Goal: Task Accomplishment & Management: Manage account settings

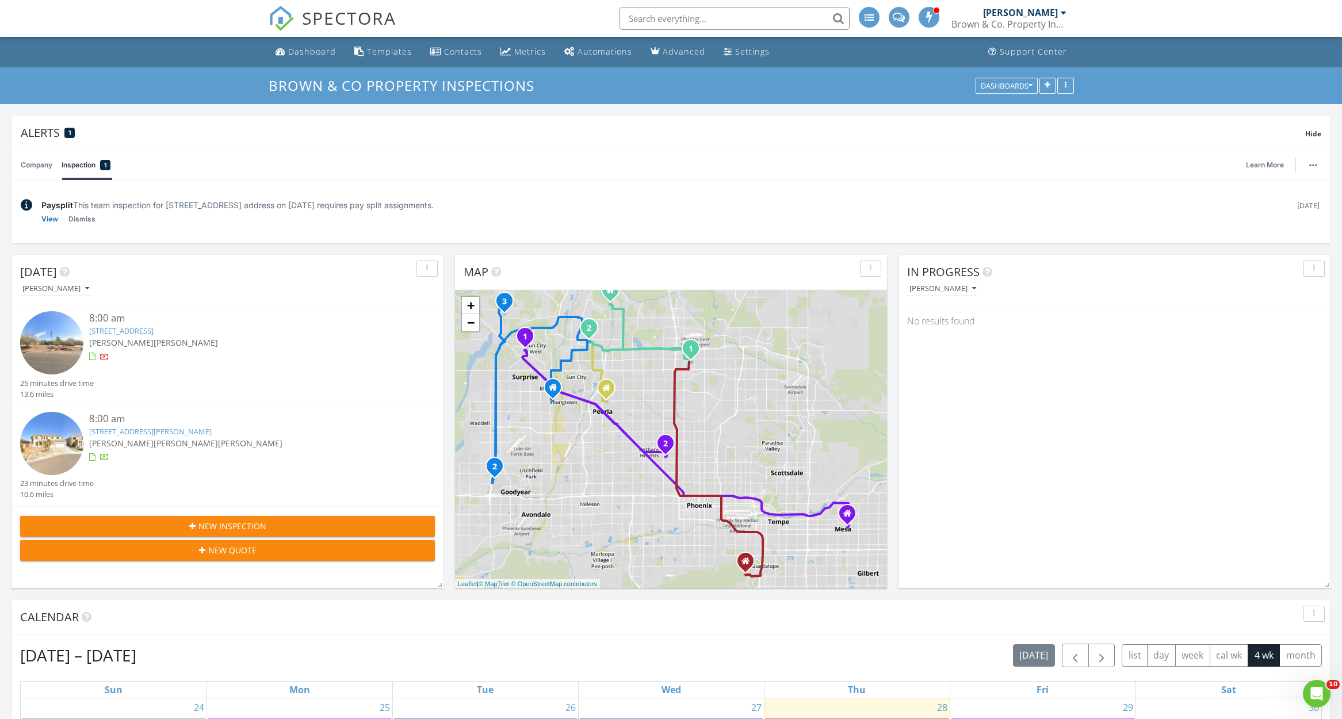
scroll to position [1824, 1343]
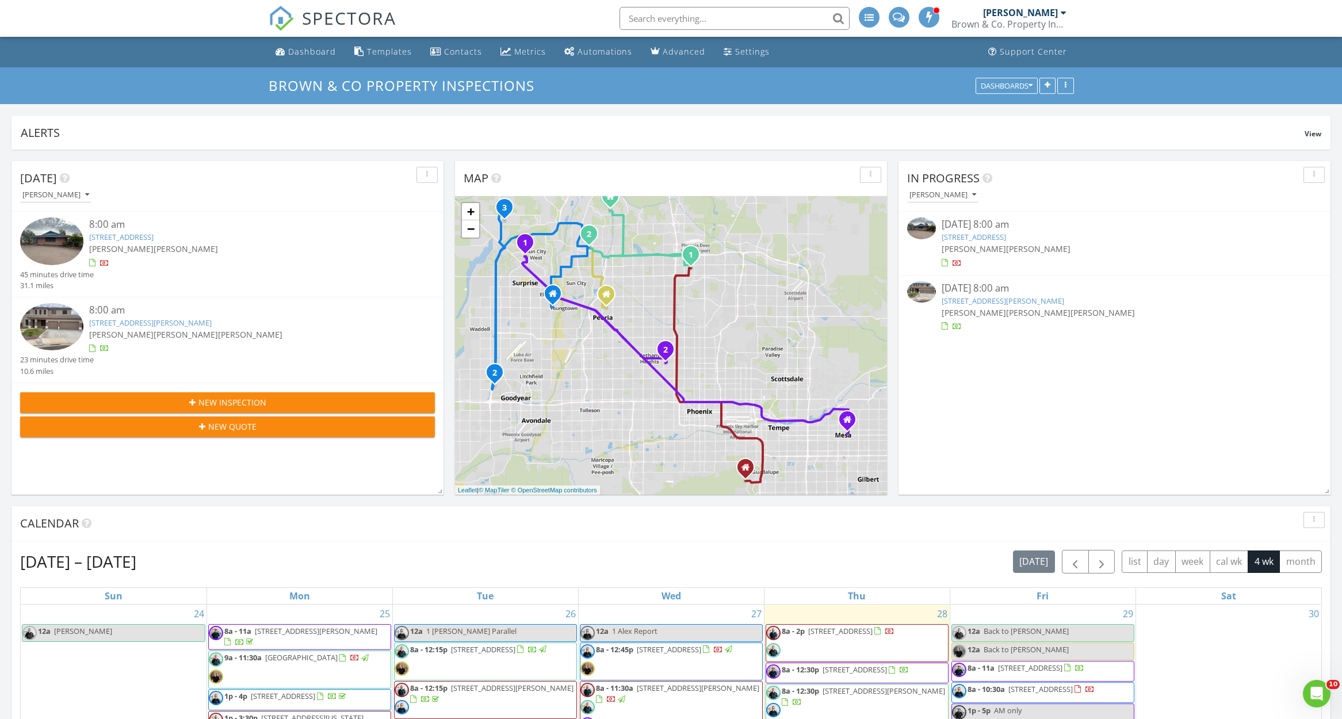
click at [1006, 236] on link "[STREET_ADDRESS]" at bounding box center [974, 237] width 64 height 10
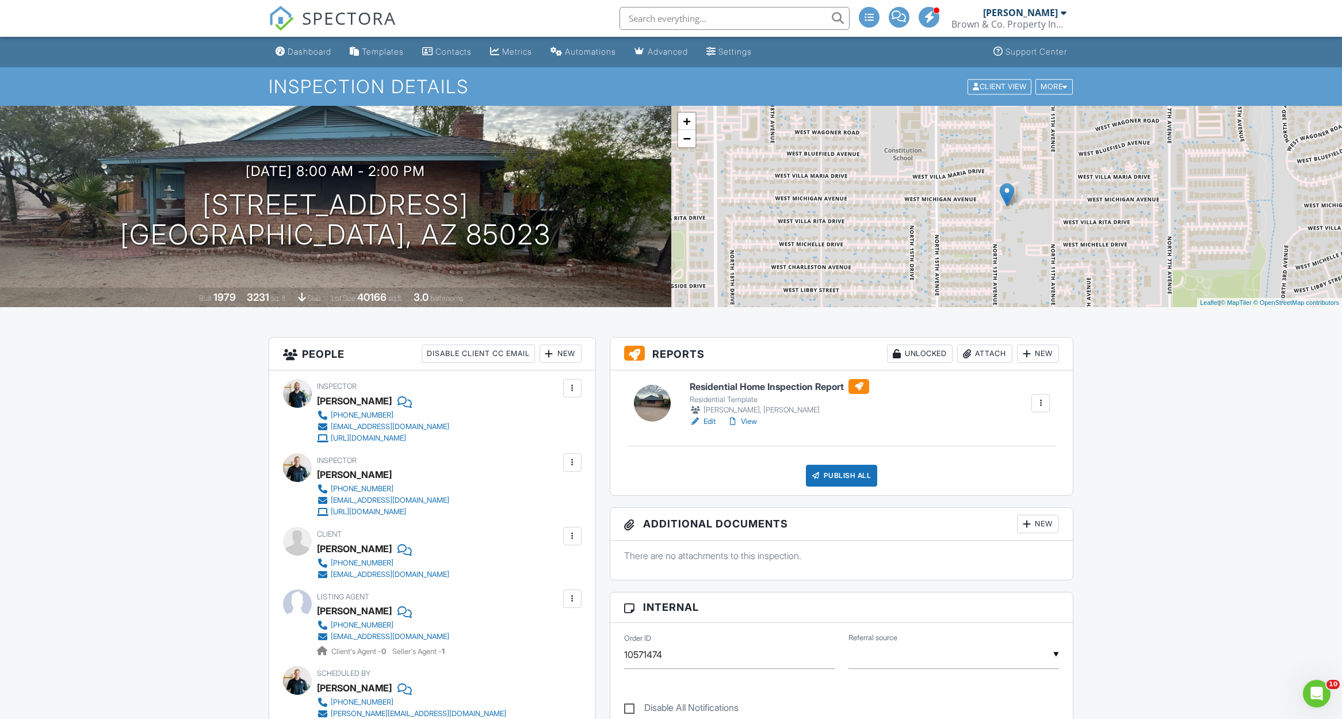
click at [754, 422] on link "View" at bounding box center [742, 422] width 30 height 12
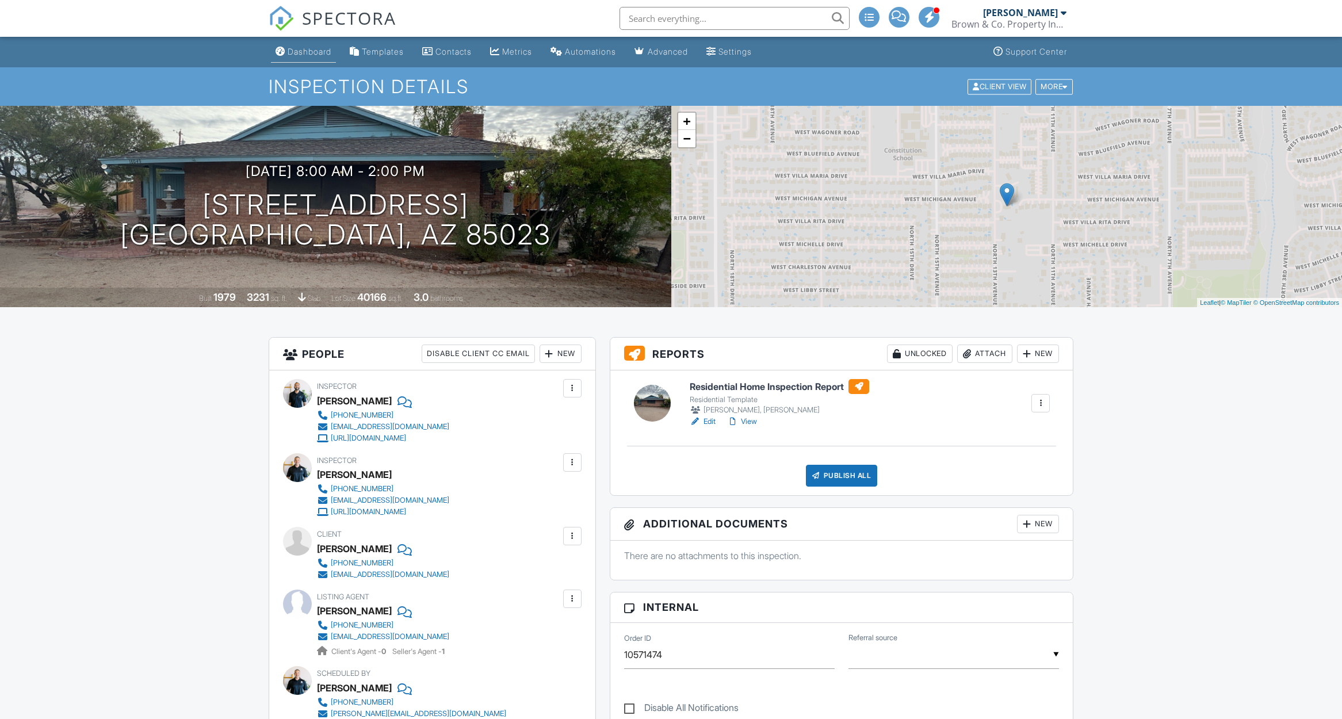
click at [304, 51] on div "Dashboard" at bounding box center [310, 52] width 44 height 10
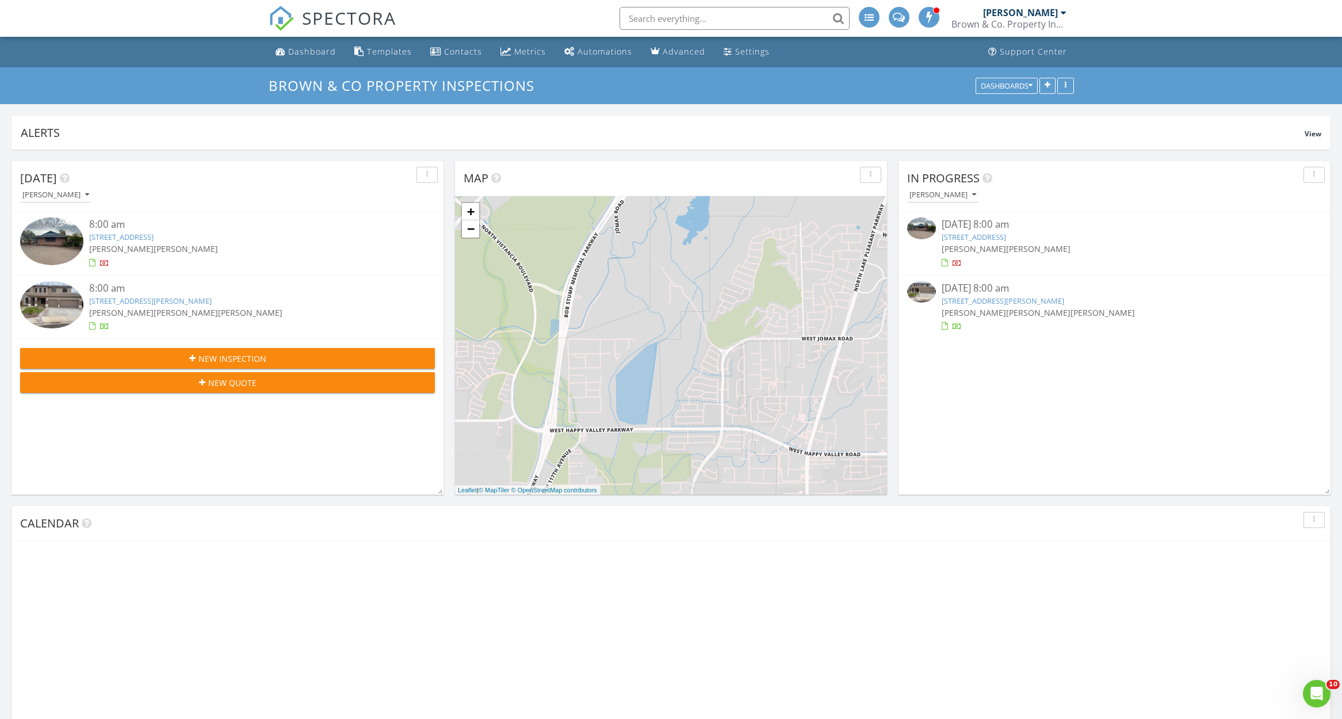
scroll to position [247, 432]
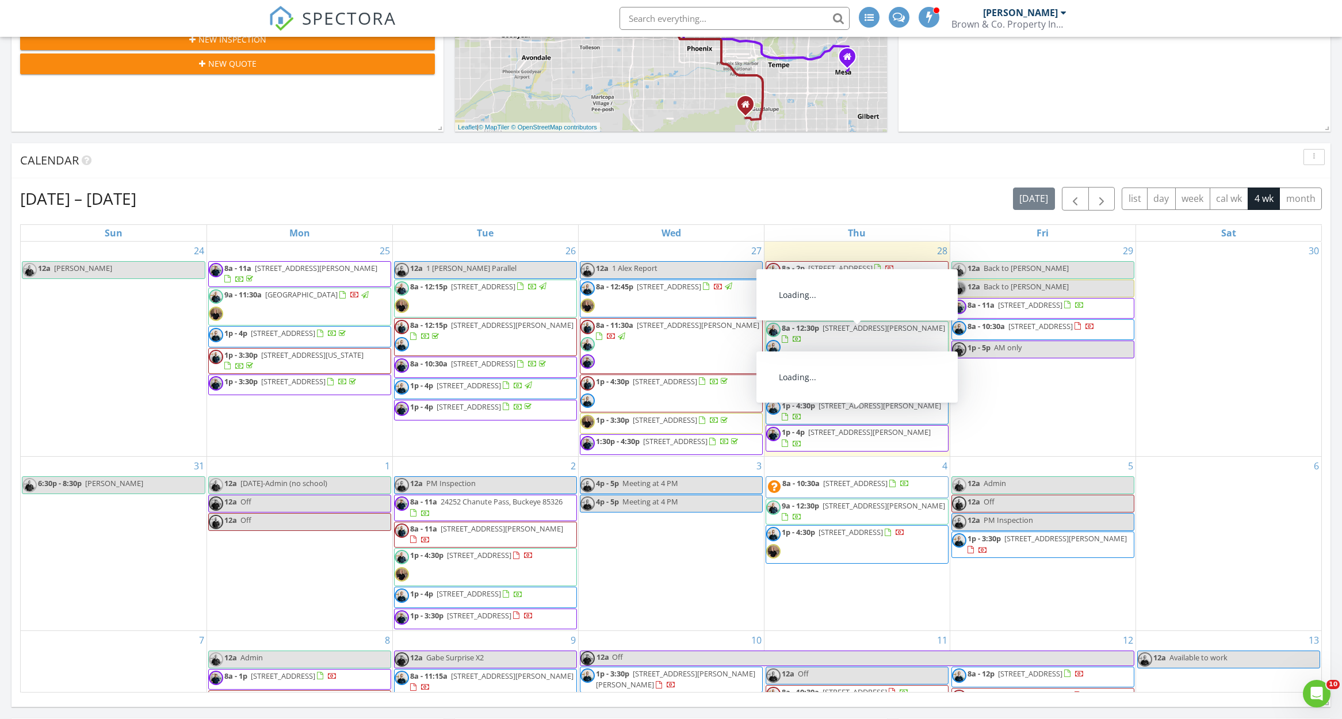
click at [766, 194] on div "[DATE] – [DATE] [DATE] list day week cal wk 4 wk month" at bounding box center [671, 199] width 1302 height 24
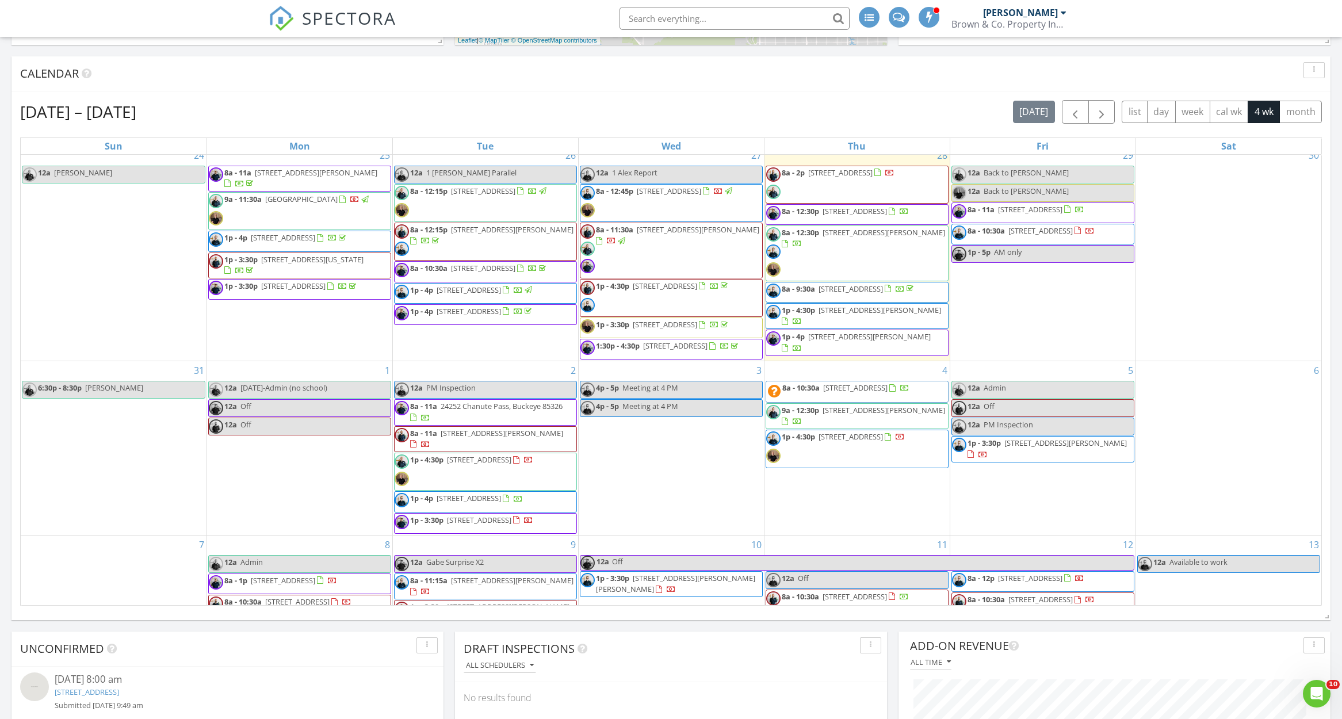
scroll to position [11, 0]
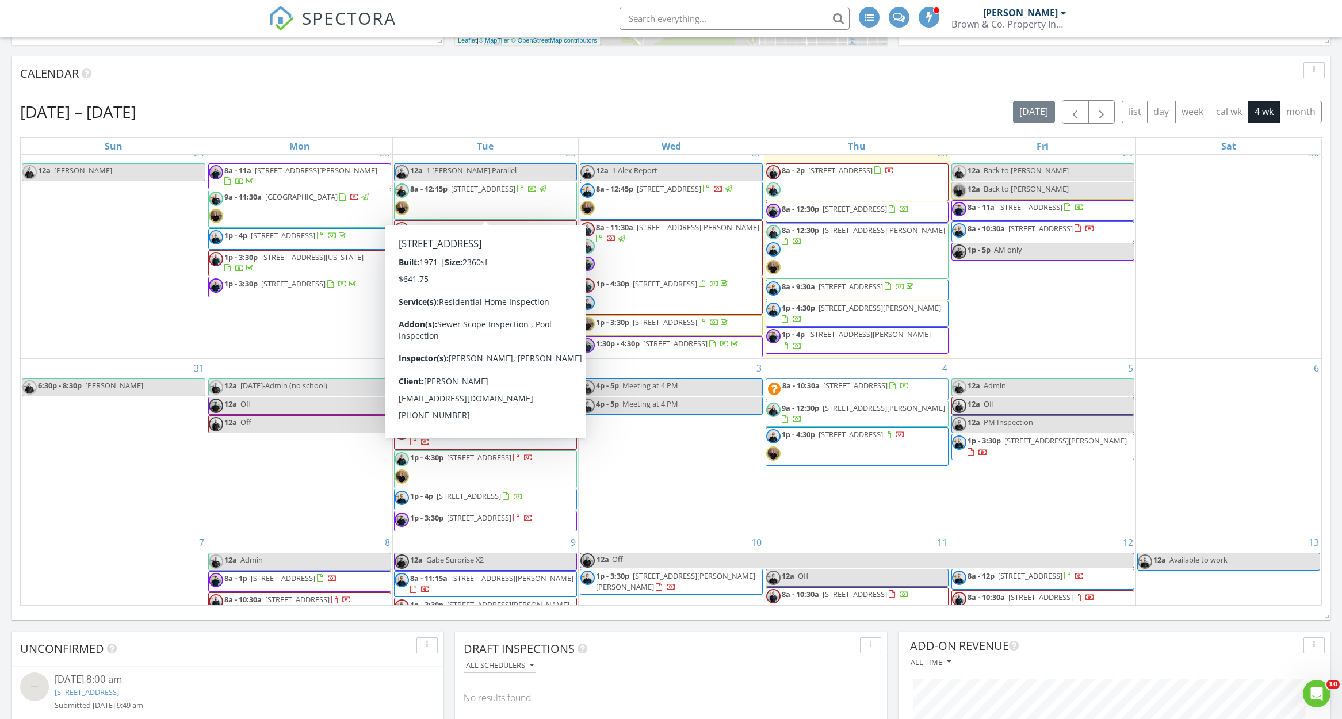
click at [450, 380] on div "2 12a PM Inspection 8a - 11a 24252 Chanute Pass, Buckeye 85326 8a - 11a 4716 E …" at bounding box center [485, 445] width 185 height 173
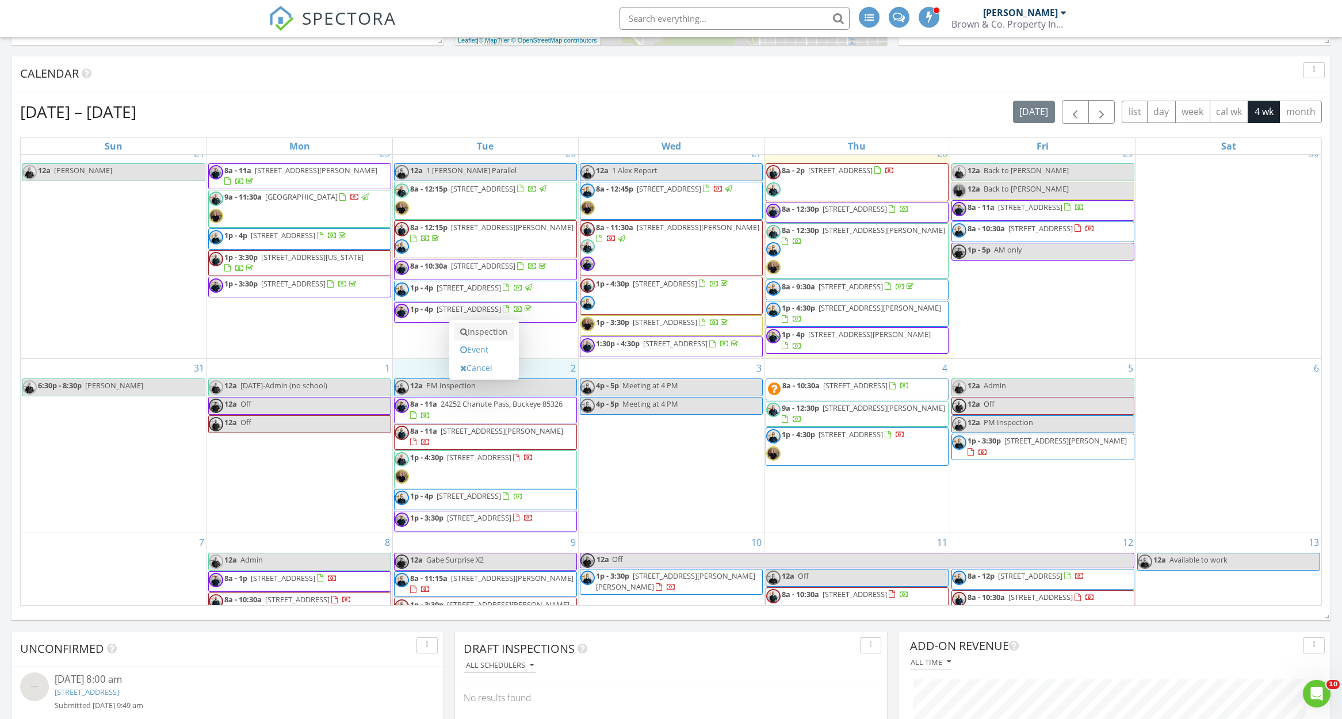
click at [471, 339] on link "Inspection" at bounding box center [483, 332] width 59 height 18
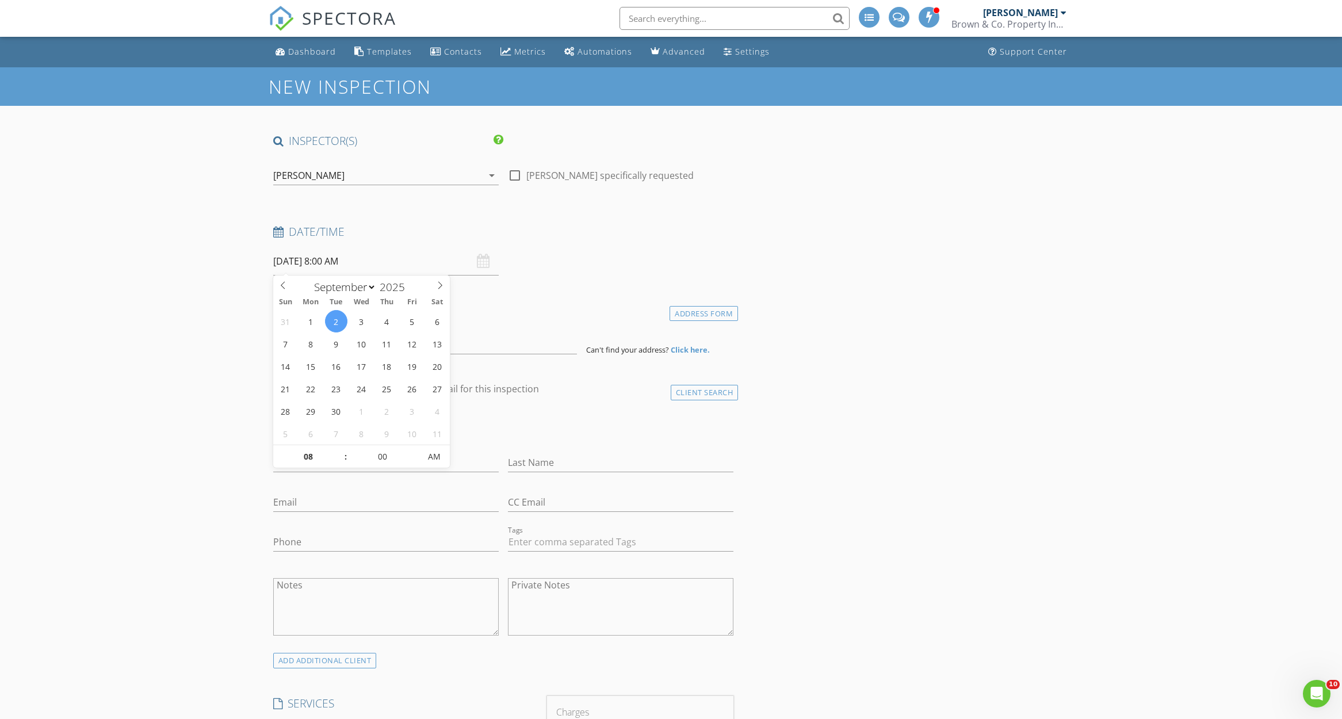
click at [348, 266] on input "[DATE] 8:00 AM" at bounding box center [386, 261] width 226 height 28
type input "09"
type input "[DATE] 9:00 AM"
click at [342, 452] on span at bounding box center [340, 451] width 8 height 12
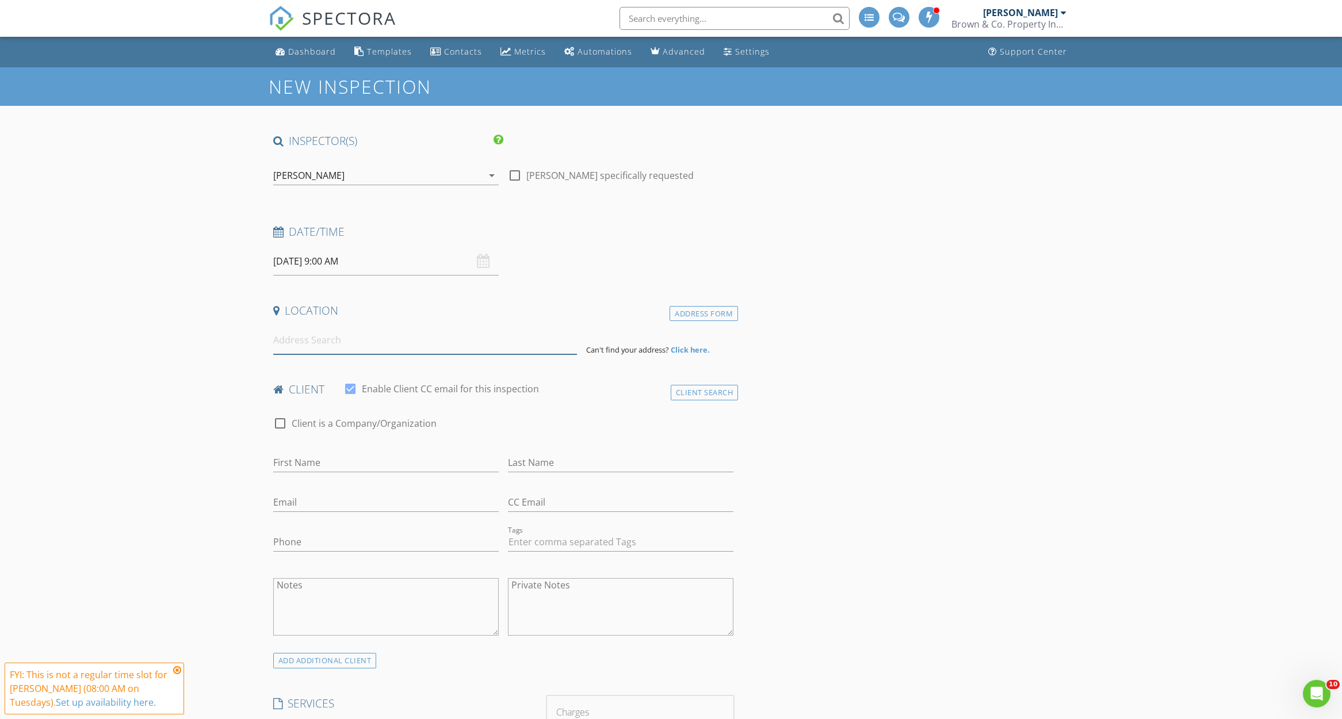
click at [538, 337] on input at bounding box center [425, 340] width 304 height 28
type input "[STREET_ADDRESS]"
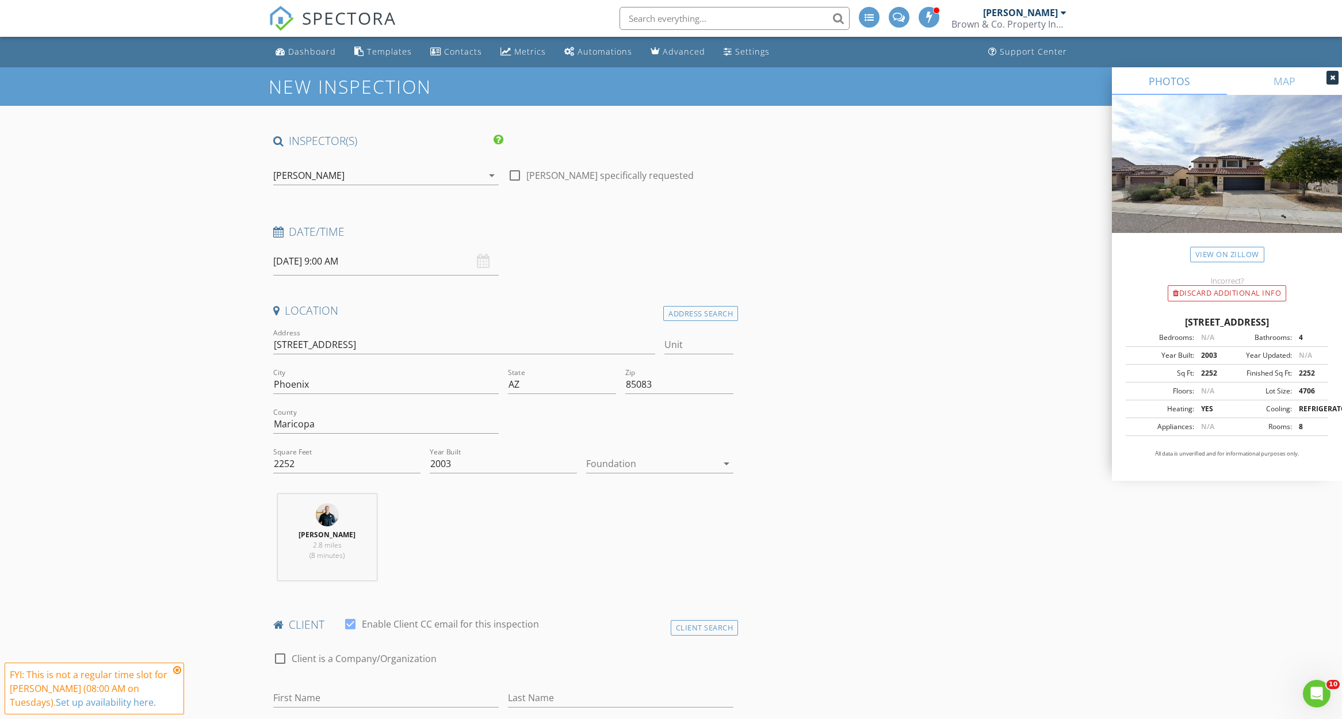
click at [686, 463] on div at bounding box center [651, 463] width 131 height 18
click at [644, 522] on div "Slab" at bounding box center [659, 522] width 129 height 14
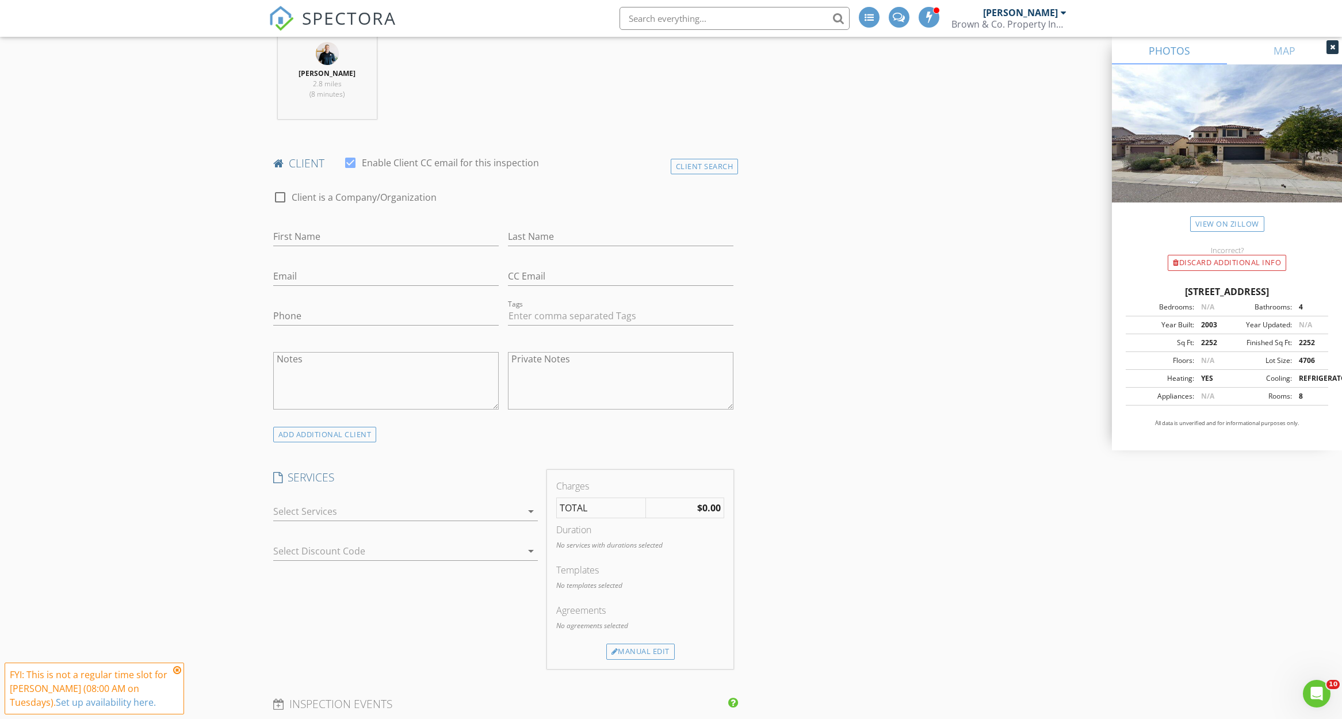
scroll to position [488, 0]
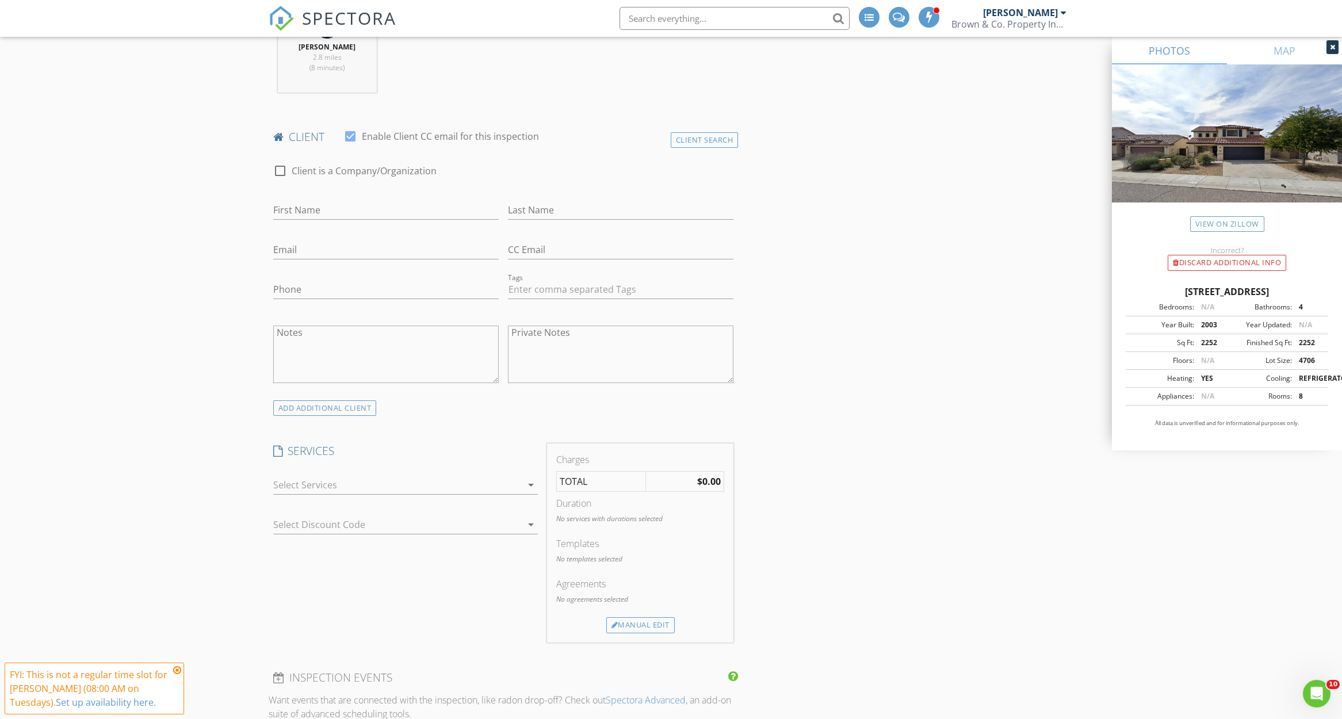
click at [514, 487] on div at bounding box center [397, 485] width 249 height 18
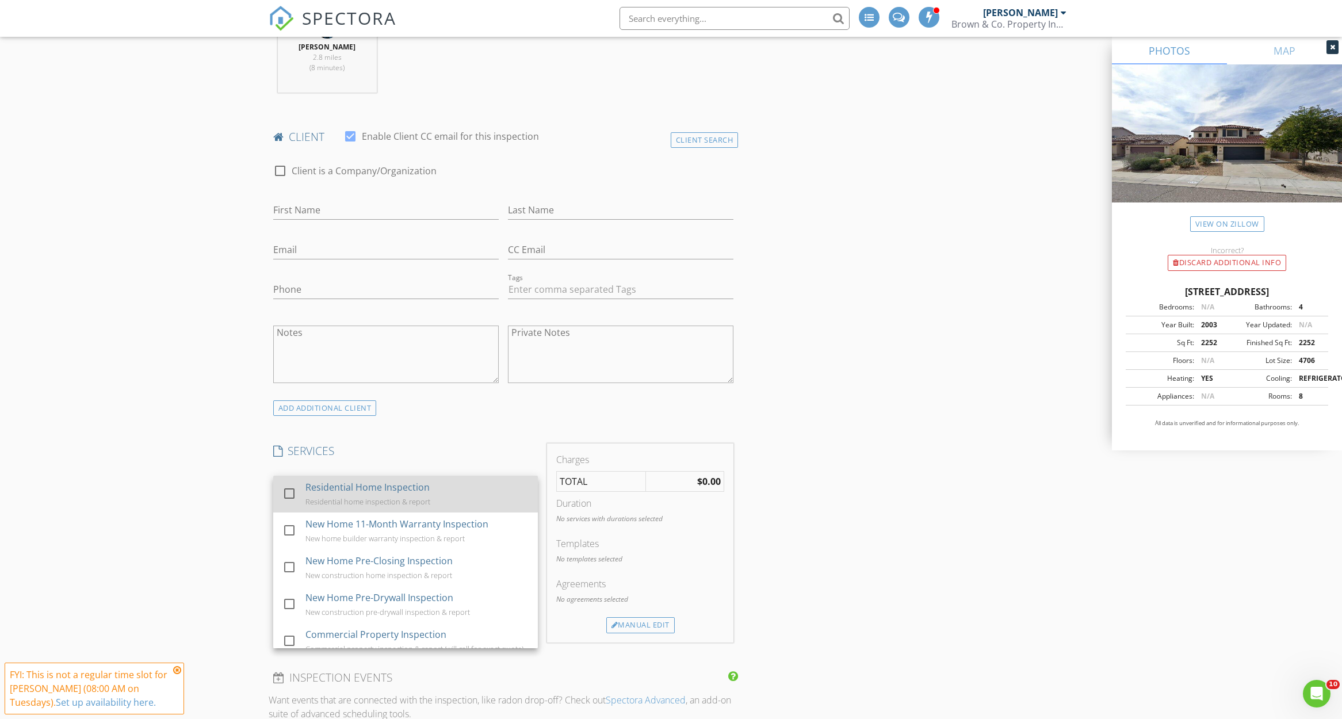
click at [465, 495] on div "Residential Home Inspection Residential home inspection & report" at bounding box center [416, 494] width 223 height 37
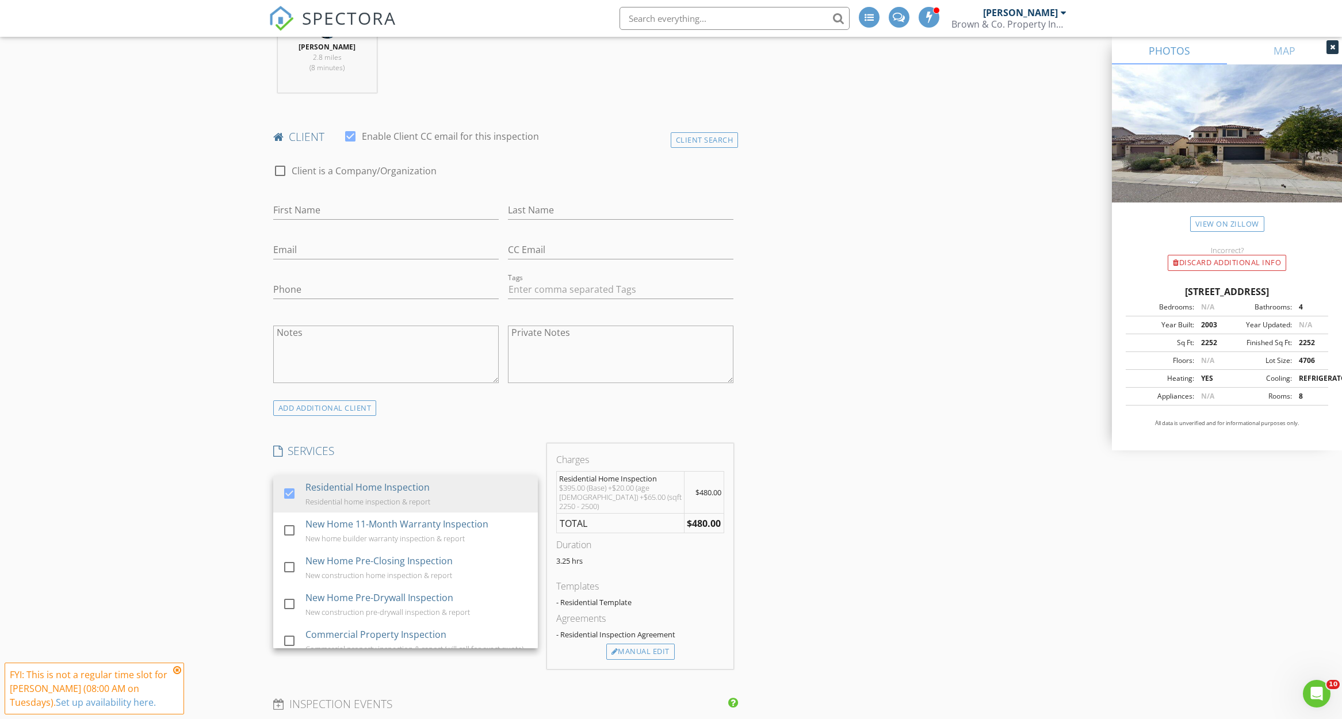
click at [815, 490] on div "INSPECTOR(S) check_box Jim Brown PRIMARY check_box_outline_blank Aaron Peterson…" at bounding box center [671, 665] width 805 height 2039
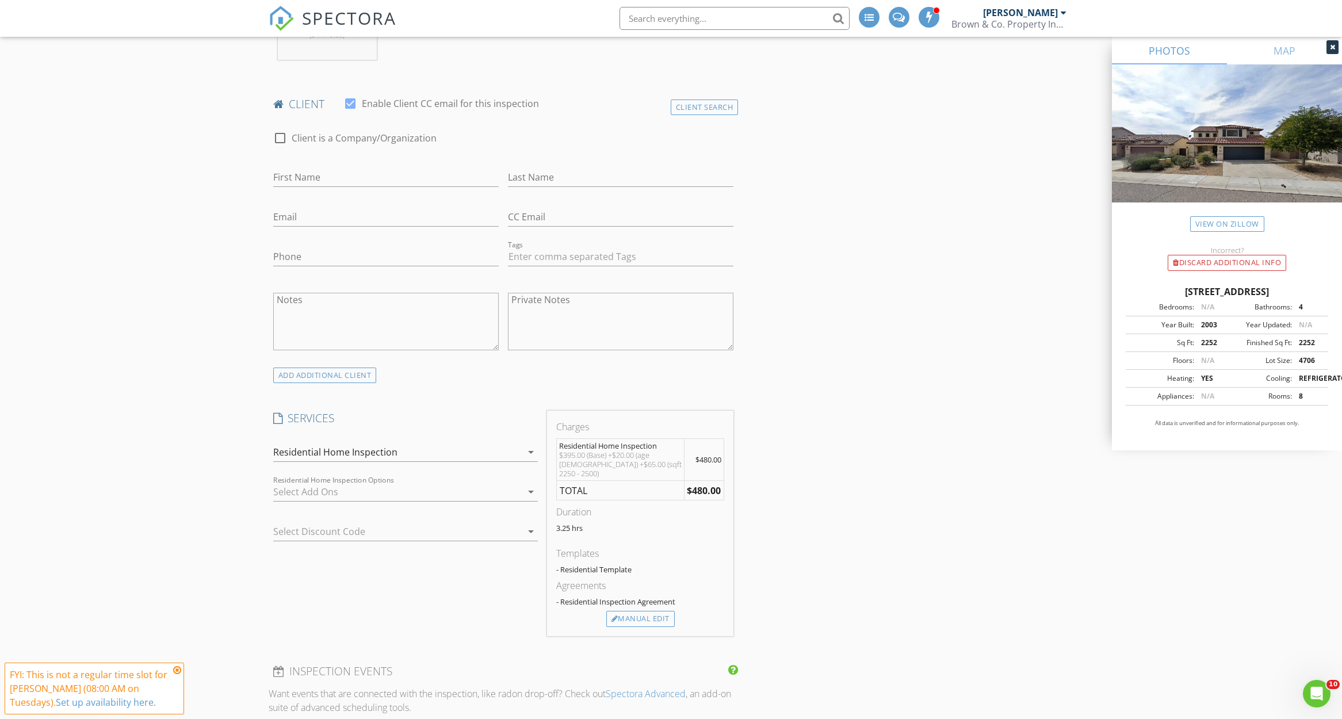
scroll to position [526, 0]
click at [532, 488] on icon "arrow_drop_down" at bounding box center [531, 486] width 14 height 14
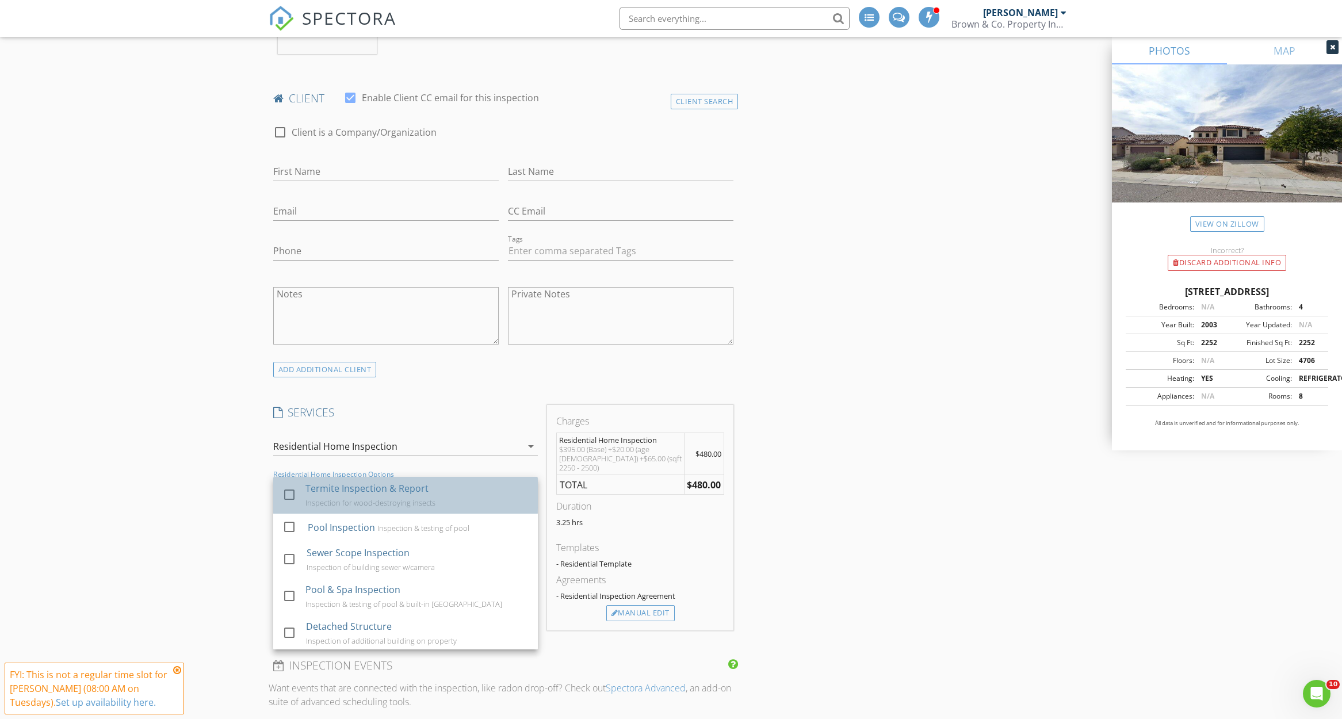
click at [427, 498] on div "Inspection for wood-destroying insects" at bounding box center [370, 502] width 130 height 9
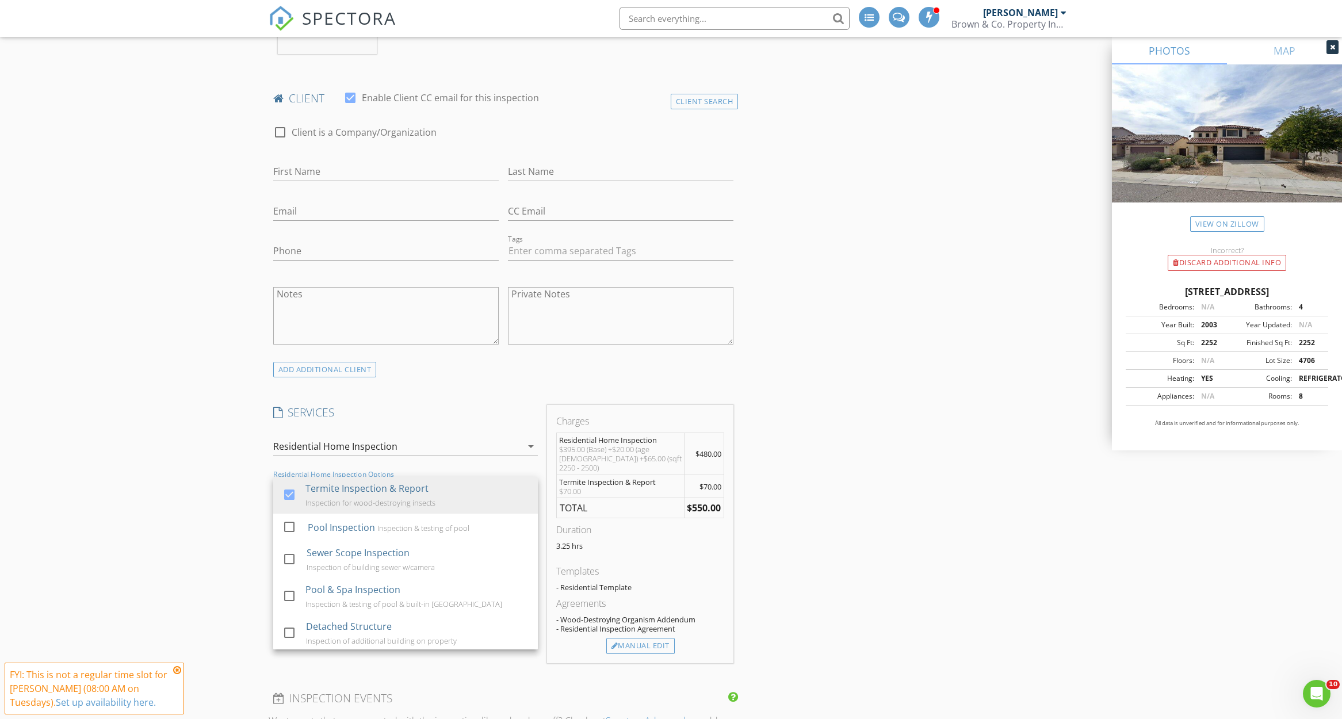
click at [764, 449] on div "INSPECTOR(S) check_box Jim Brown PRIMARY check_box_outline_blank Aaron Peterson…" at bounding box center [671, 643] width 805 height 2072
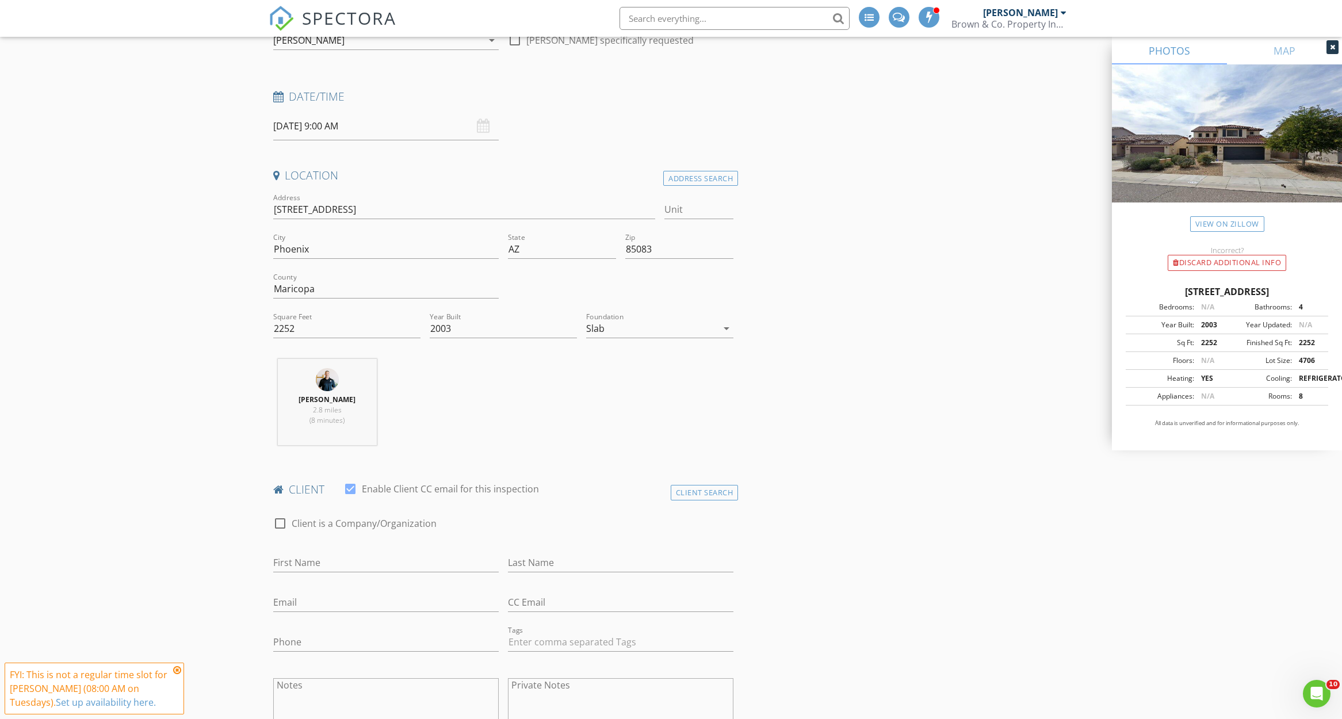
scroll to position [133, 0]
click at [309, 331] on input "2252" at bounding box center [346, 330] width 147 height 19
type input "2249"
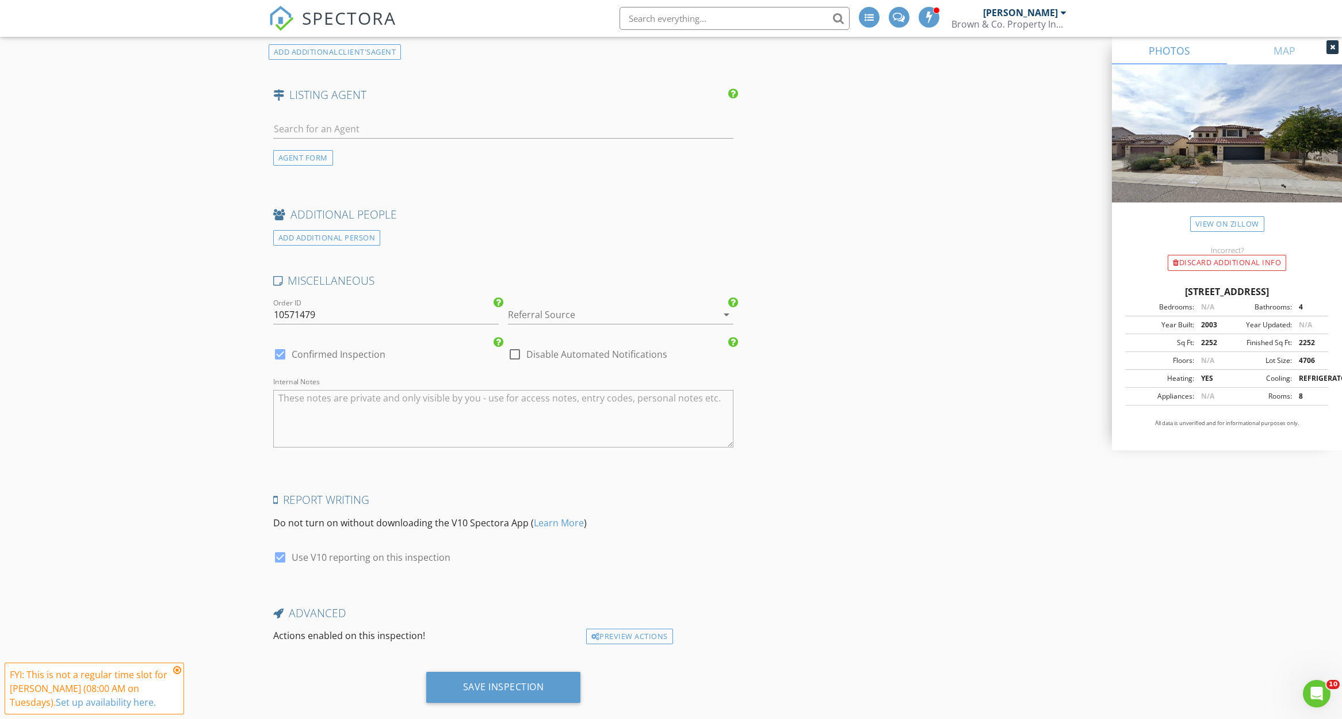
scroll to position [1494, 0]
click at [177, 671] on icon at bounding box center [177, 670] width 8 height 9
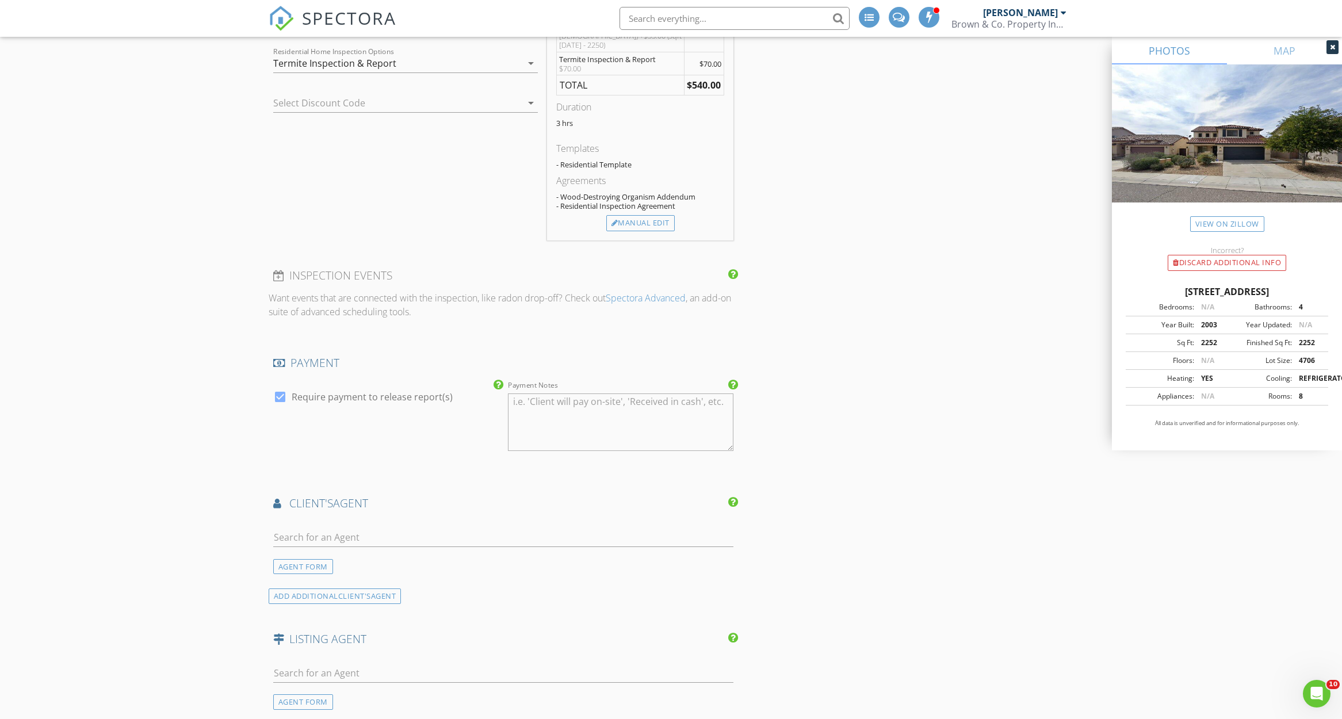
scroll to position [955, 0]
click at [563, 525] on input "text" at bounding box center [503, 531] width 461 height 19
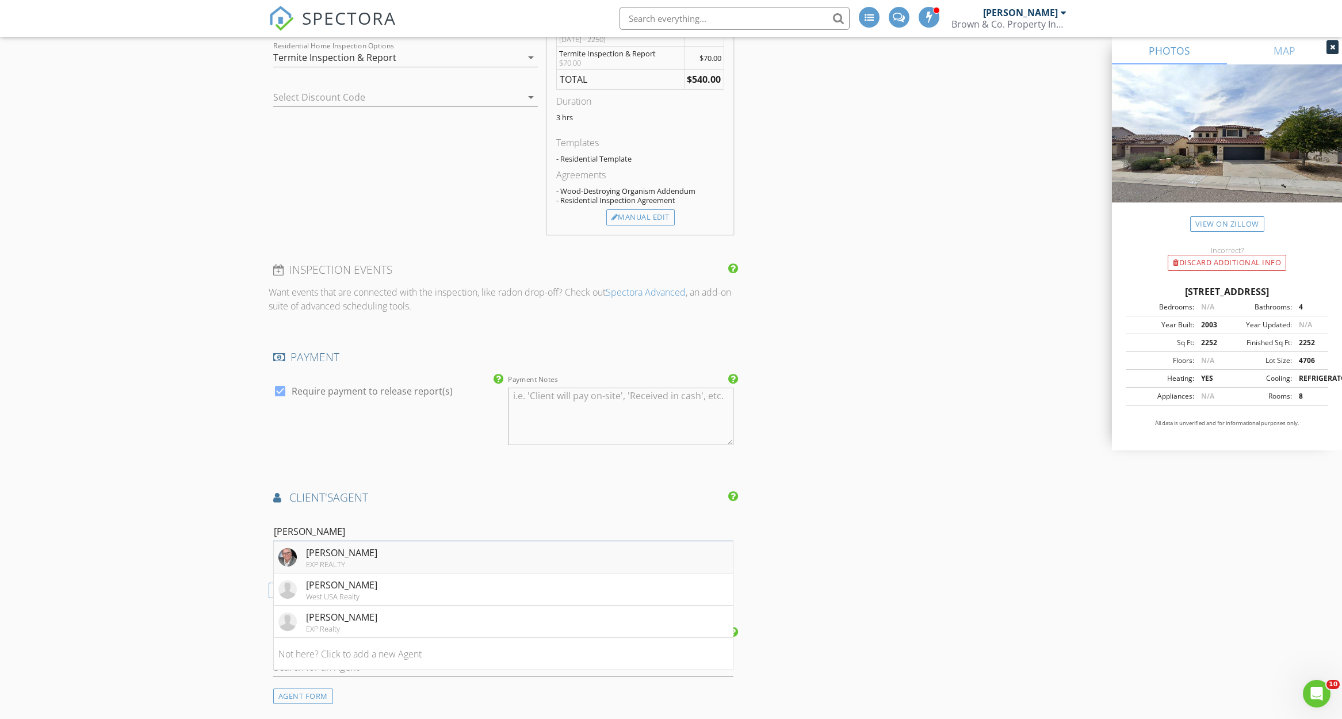
type input "Jeff s"
click at [417, 545] on li "Jeffrey Sibbach EXP REALTY" at bounding box center [504, 557] width 460 height 32
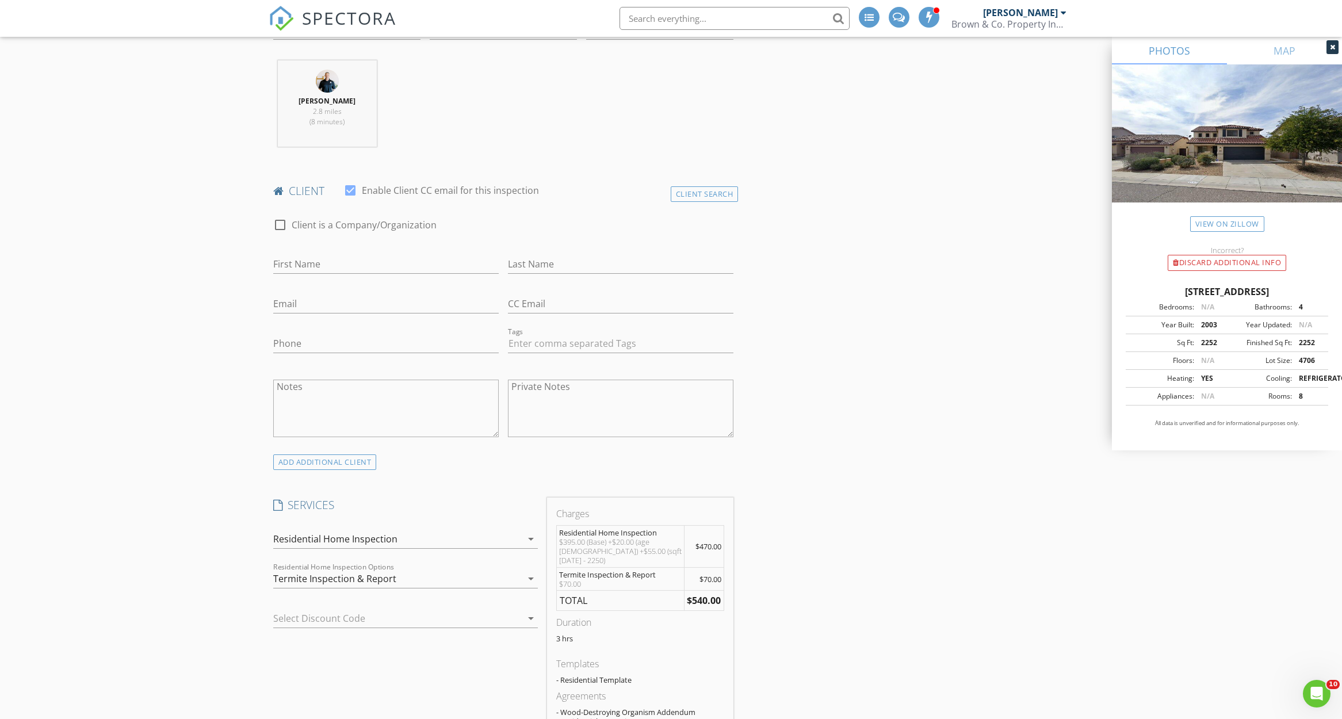
scroll to position [425, 0]
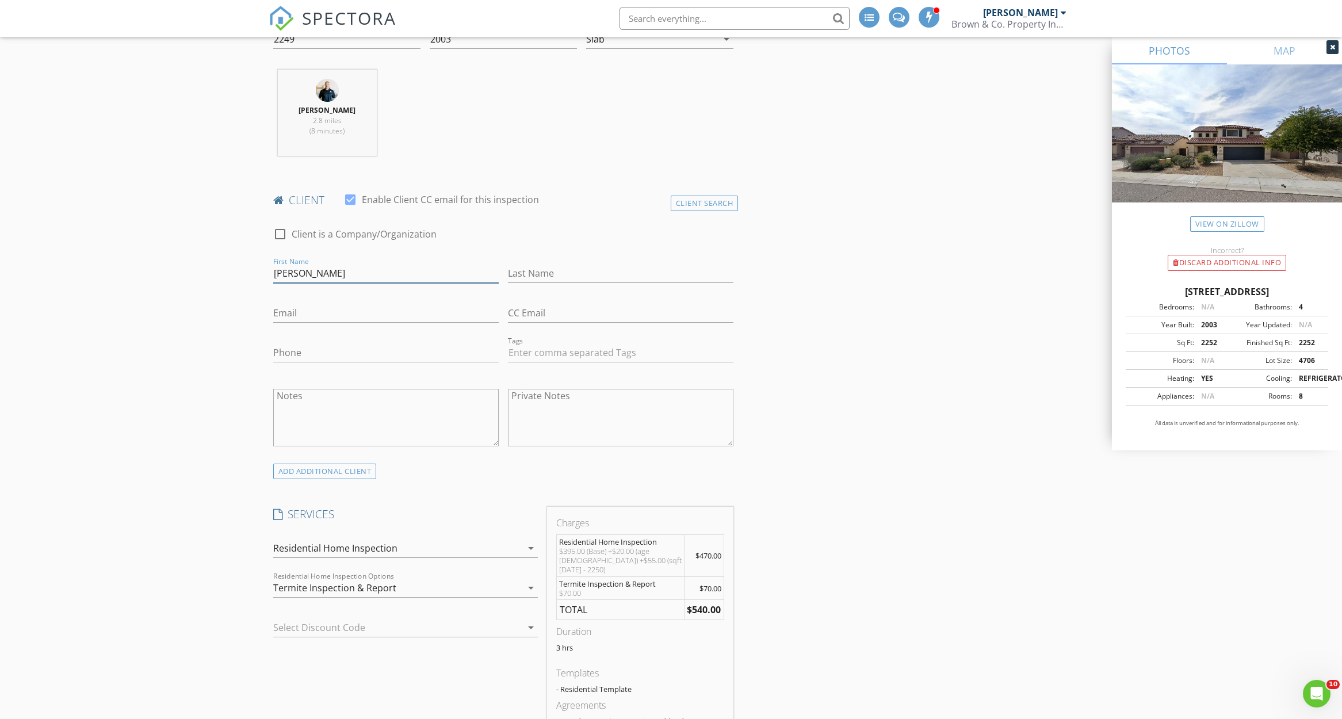
type input "[PERSON_NAME]"
type input "Lu"
click at [345, 320] on div "Email" at bounding box center [386, 319] width 226 height 30
type input "[EMAIL_ADDRESS][DOMAIN_NAME]"
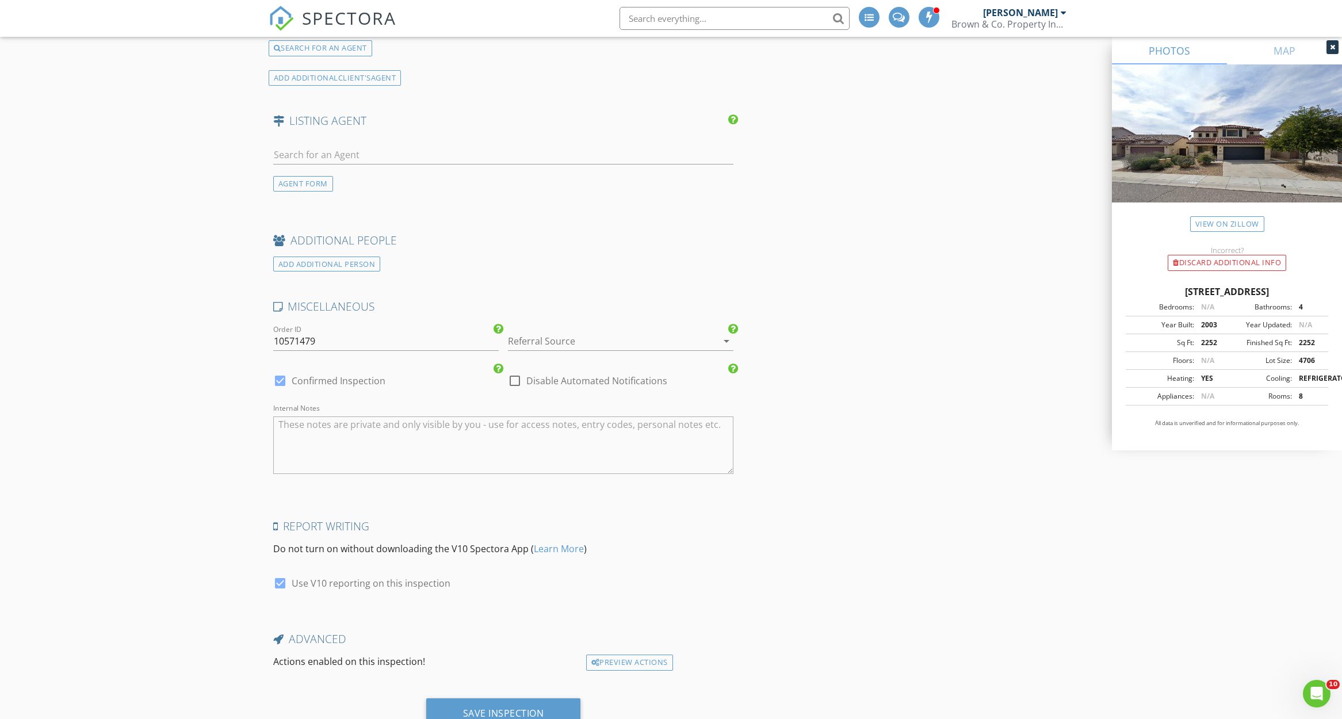
scroll to position [1697, 0]
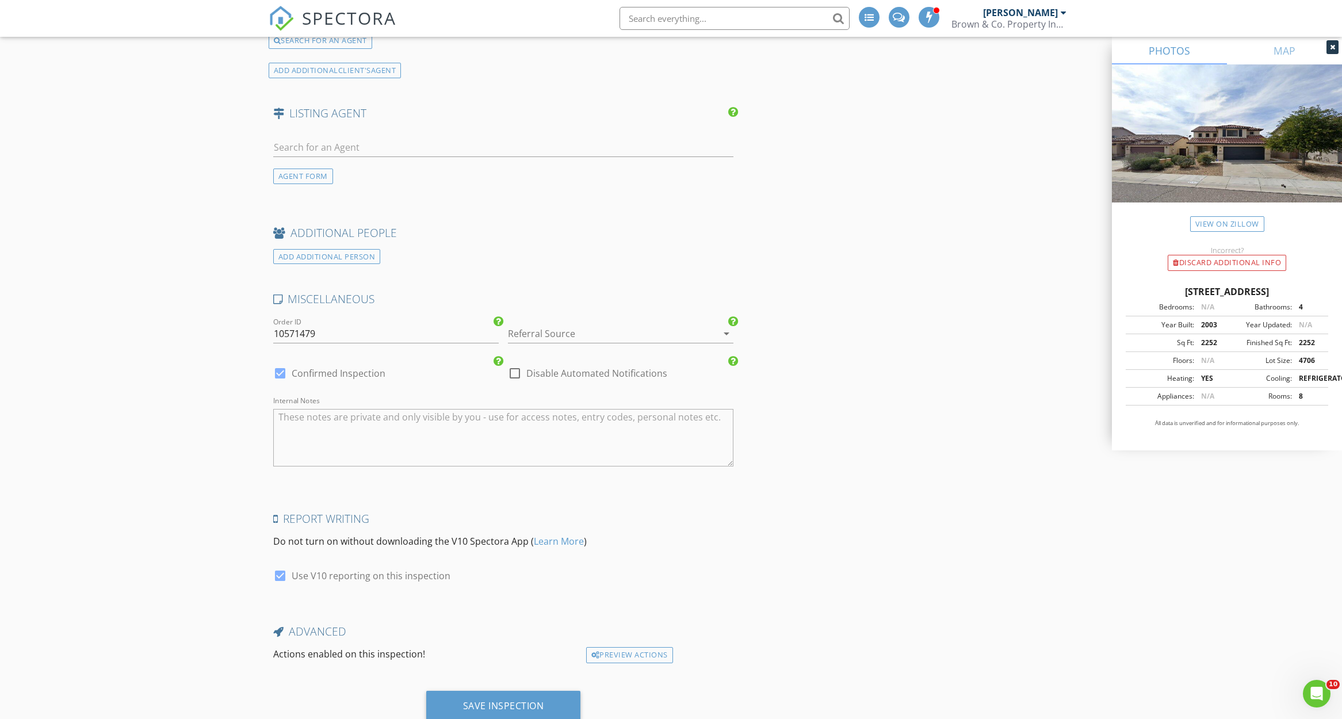
type input "[PHONE_NUMBER]"
click at [611, 434] on textarea "Internal Notes" at bounding box center [503, 438] width 461 height 58
type textarea "Review @ noon"
click at [507, 700] on div "Save Inspection" at bounding box center [503, 706] width 81 height 12
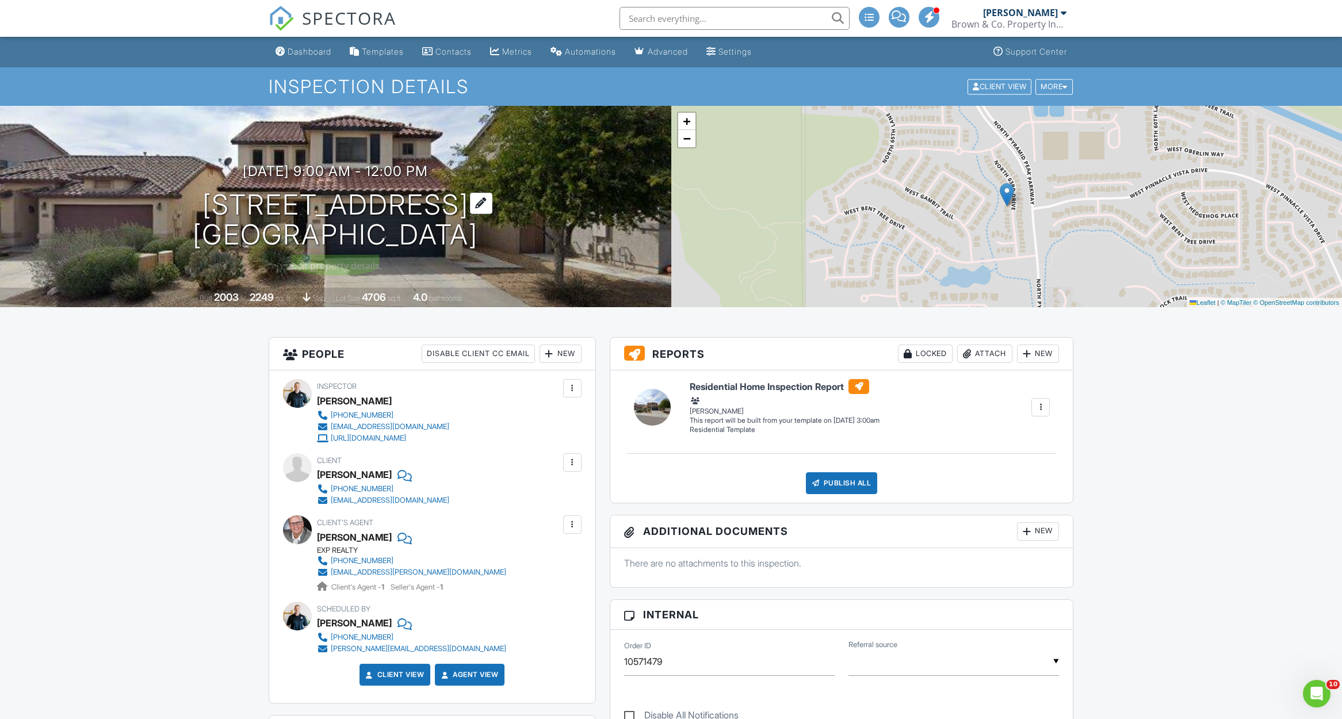
click at [380, 191] on h1 "[STREET_ADDRESS] [GEOGRAPHIC_DATA], AZ 85083" at bounding box center [335, 220] width 285 height 61
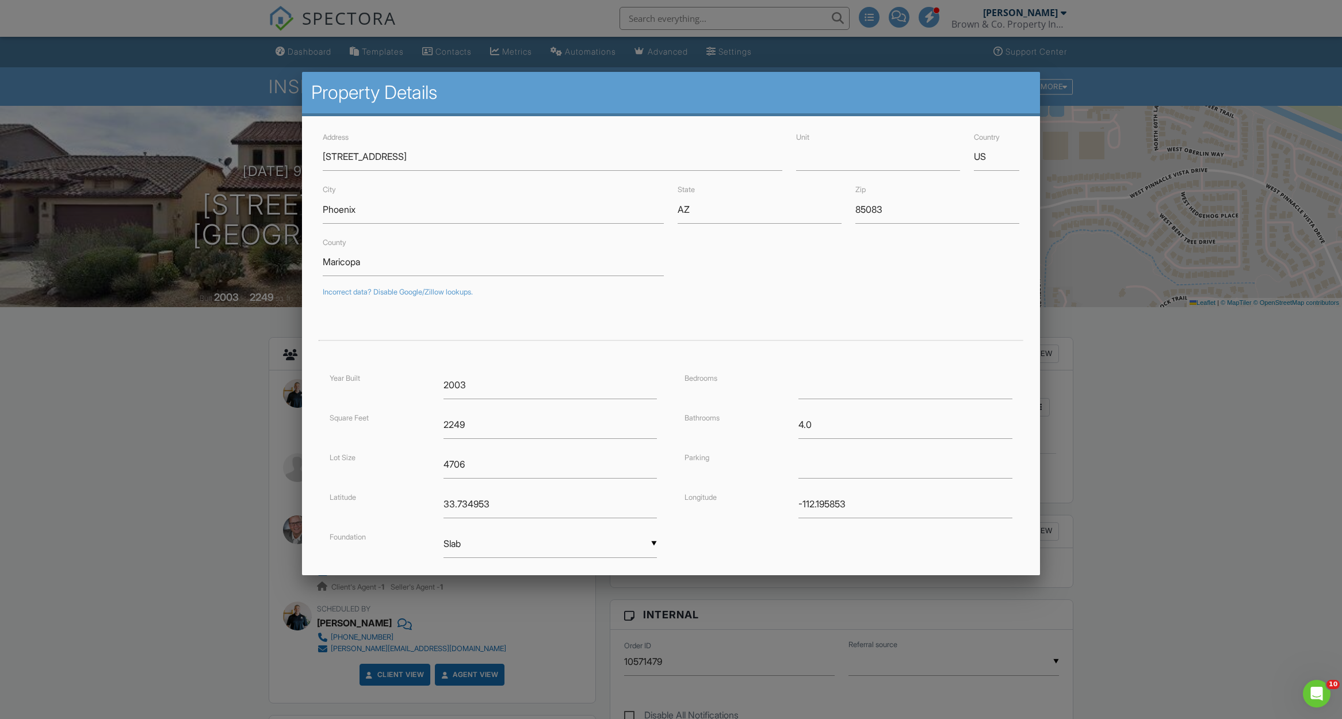
click at [57, 471] on div at bounding box center [671, 391] width 1342 height 899
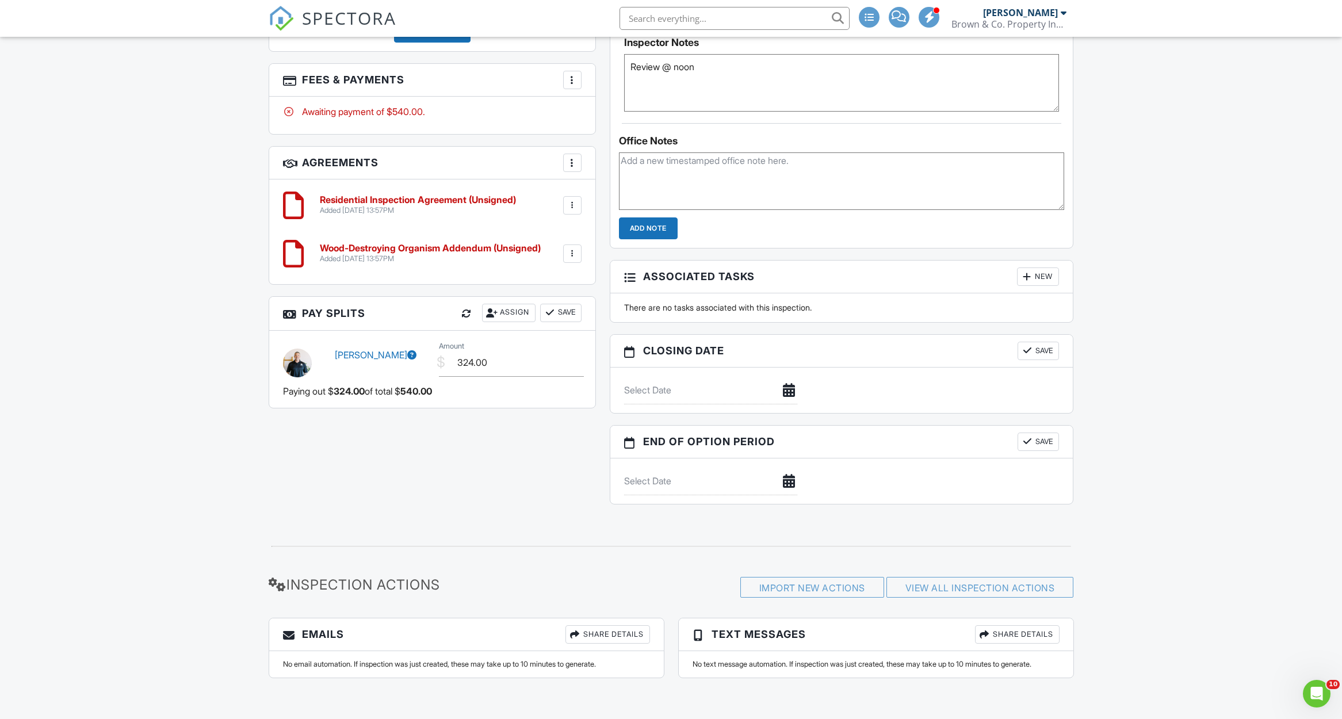
scroll to position [803, 0]
click at [1327, 687] on div "Open Intercom Messenger" at bounding box center [1315, 692] width 38 height 38
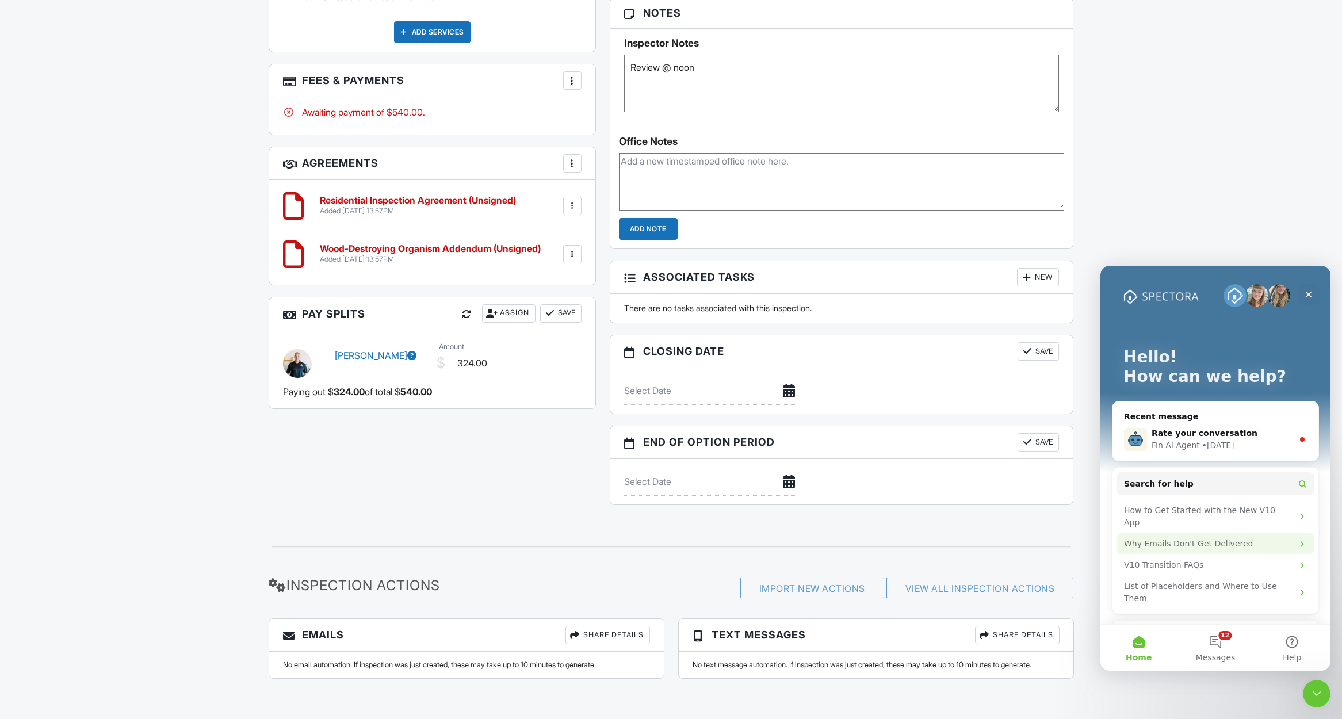
scroll to position [51, 0]
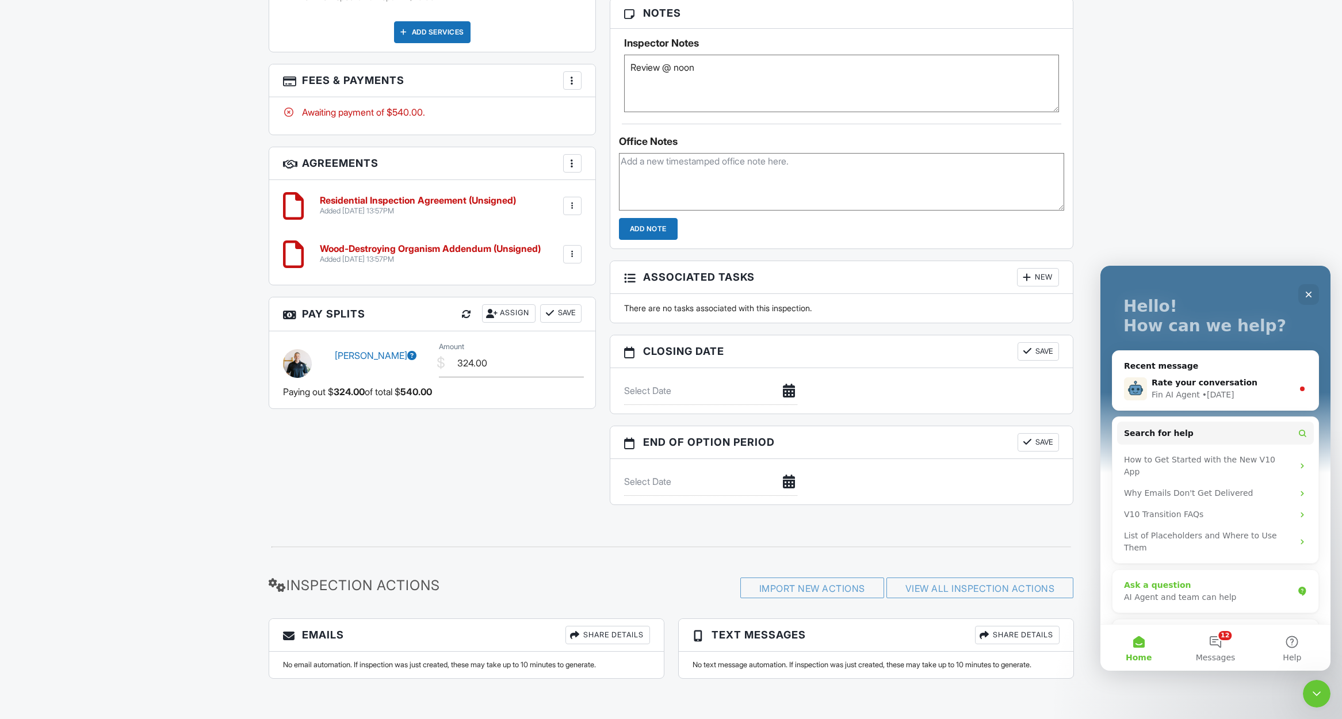
click at [1205, 591] on div "AI Agent and team can help" at bounding box center [1208, 597] width 169 height 12
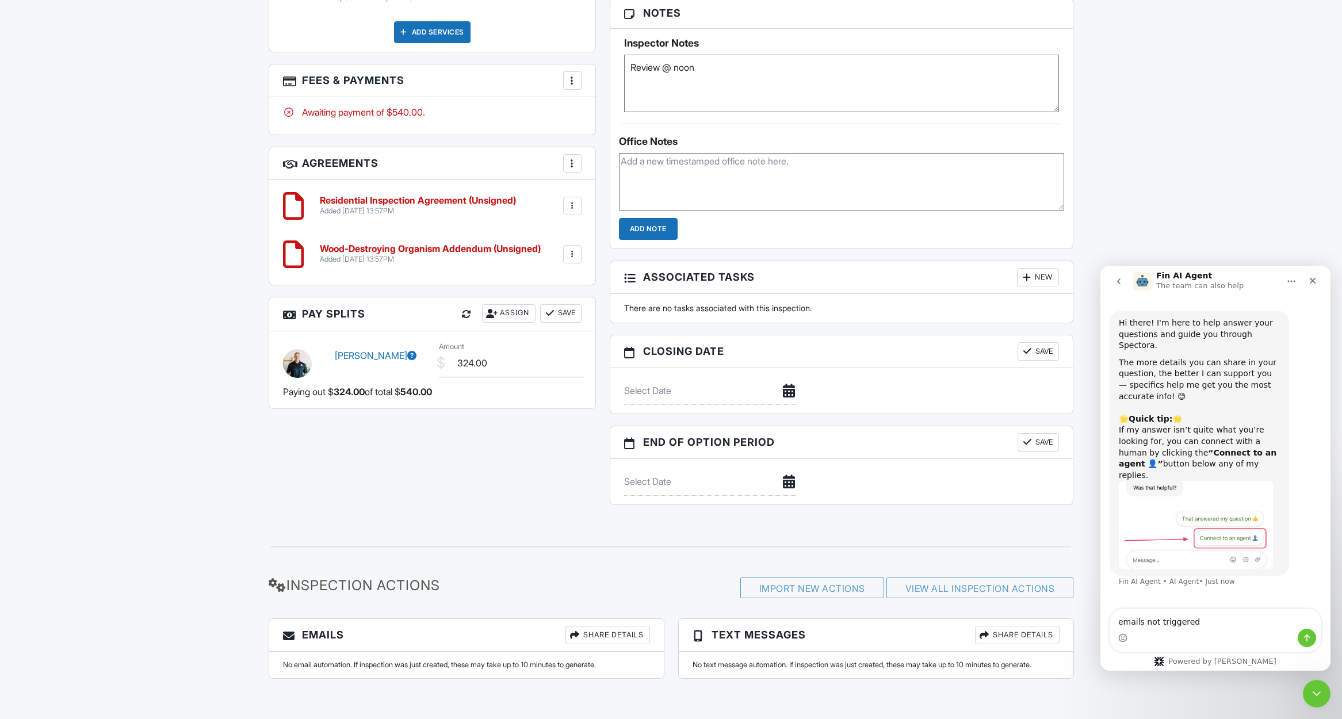
type textarea "emails not triggered"
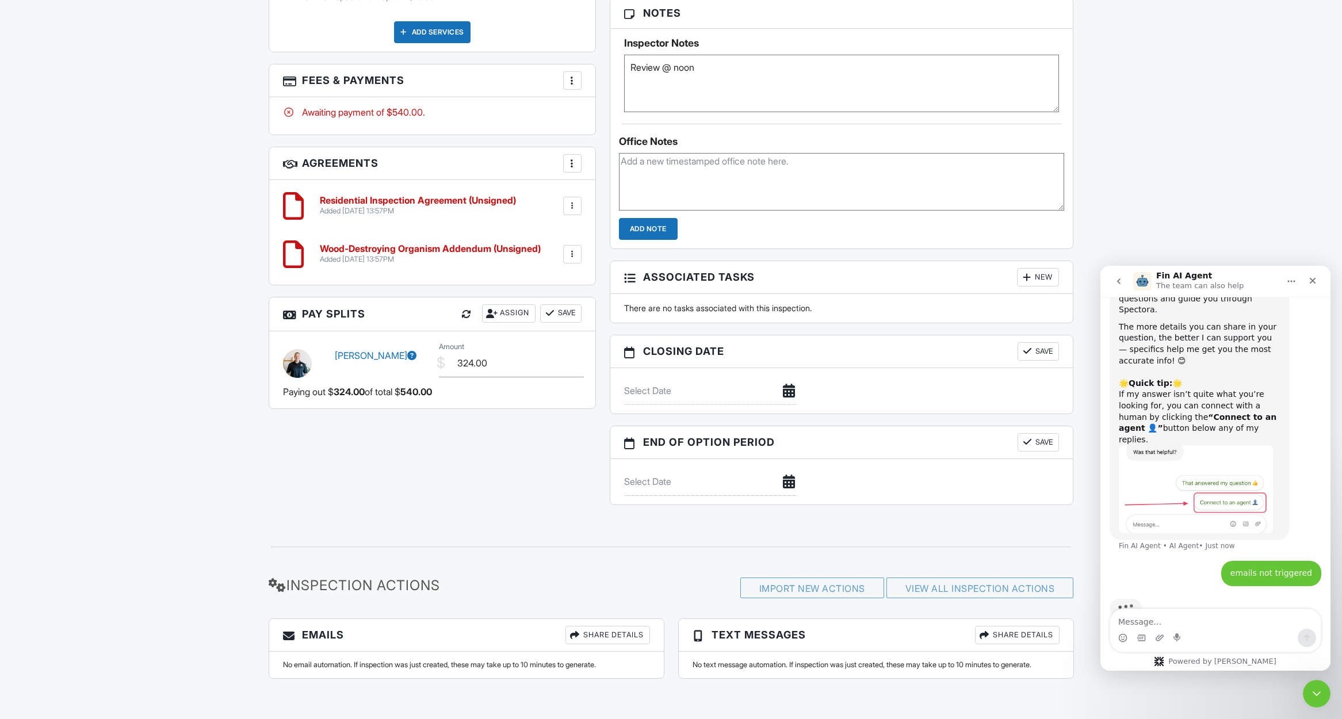
click at [547, 491] on div "All emails and texts are disabled for this inspection! All emails and texts hav…" at bounding box center [671, 26] width 819 height 982
click at [496, 463] on div "All emails and texts are disabled for this inspection! All emails and texts hav…" at bounding box center [671, 26] width 819 height 982
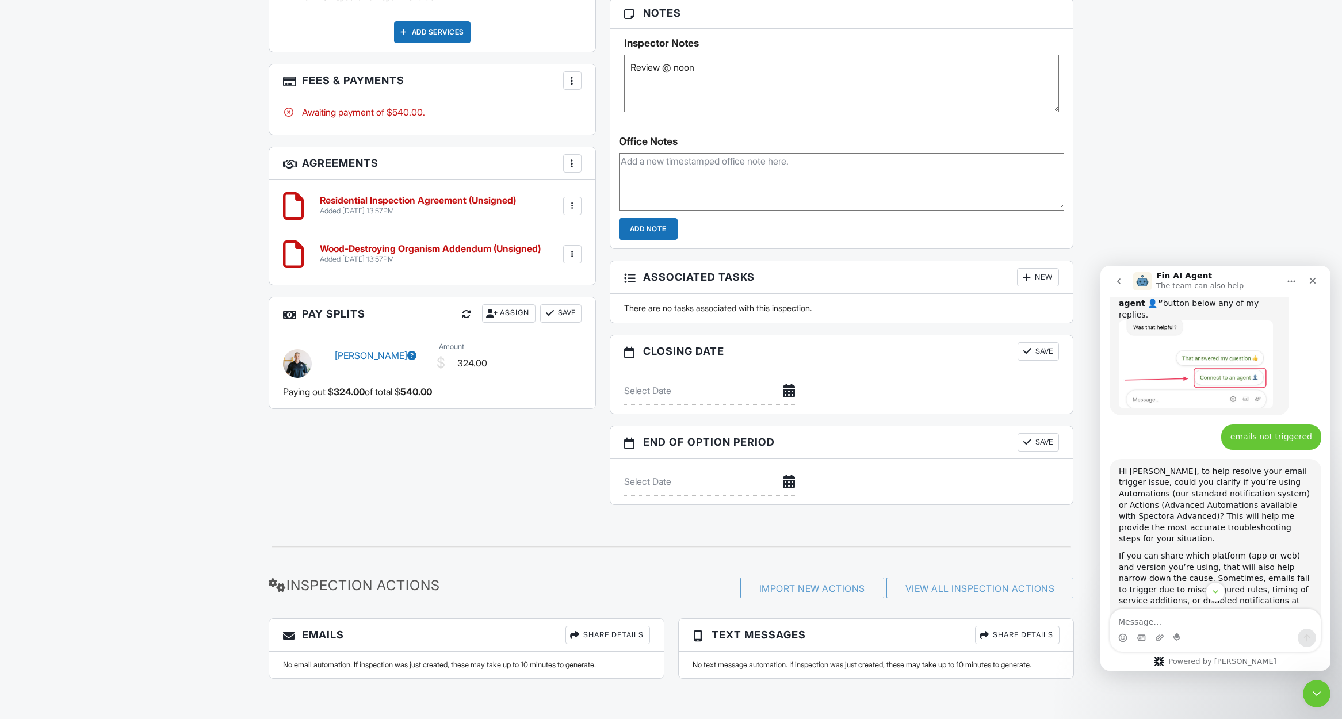
scroll to position [17, 0]
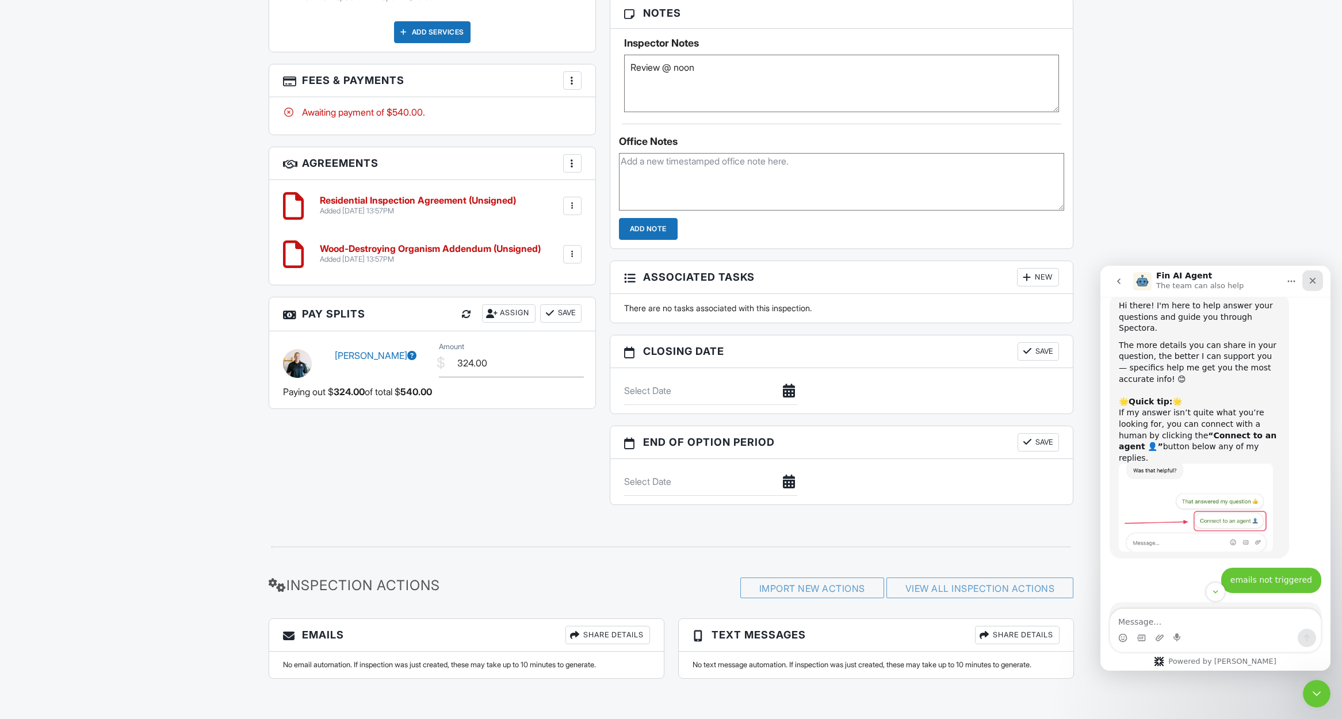
click at [1313, 277] on icon "Close" at bounding box center [1312, 280] width 9 height 9
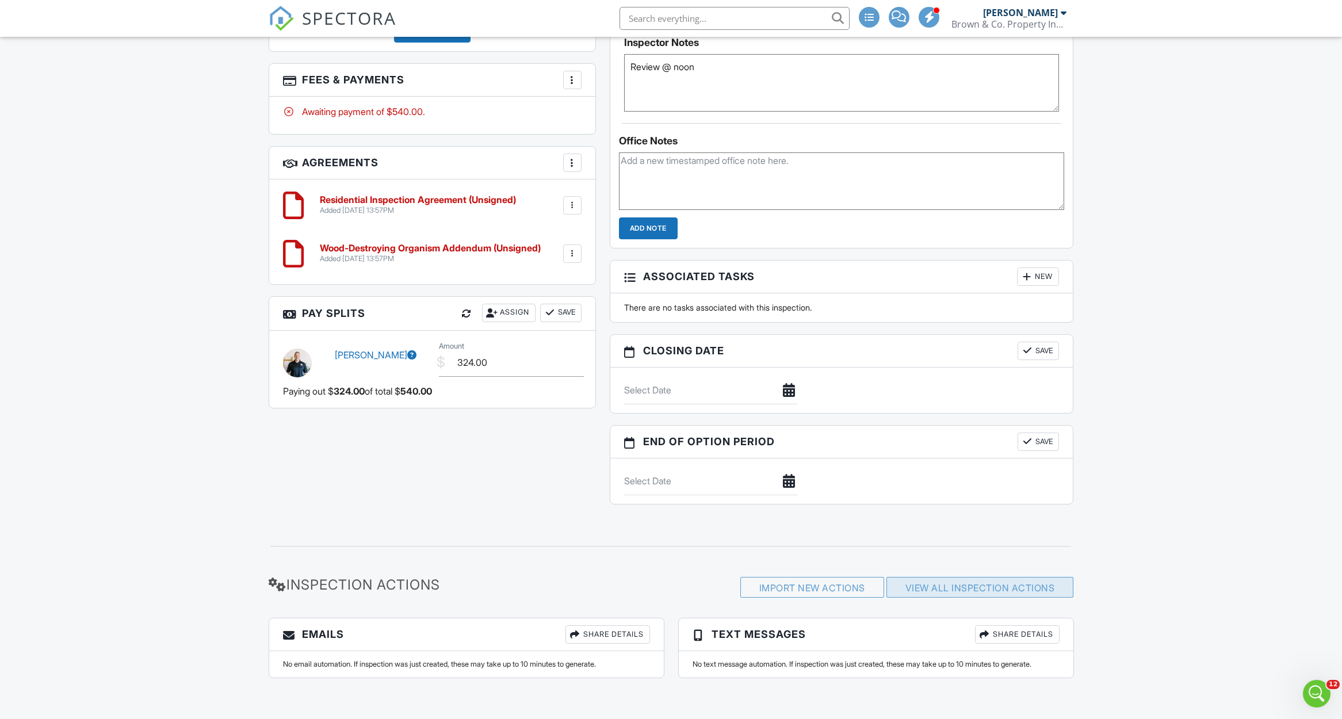
scroll to position [803, 0]
click at [1051, 586] on link "View All Inspection Actions" at bounding box center [981, 589] width 150 height 12
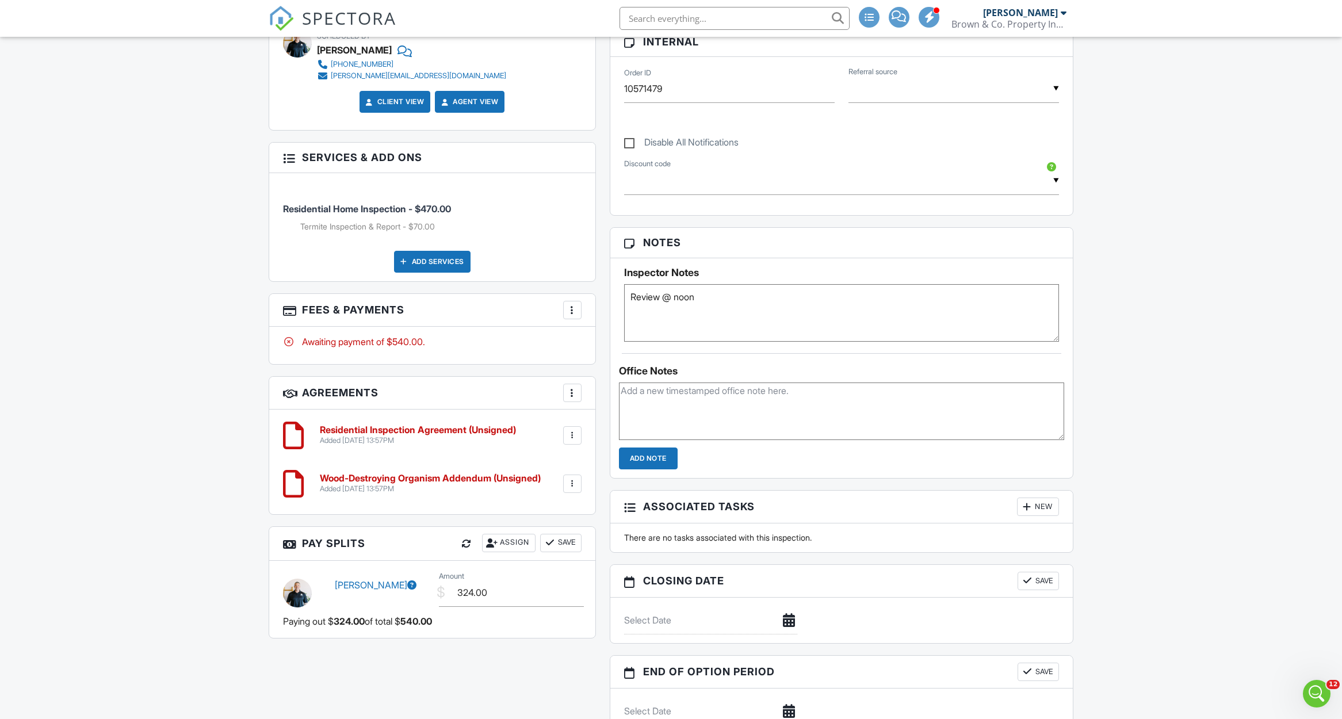
scroll to position [452, 0]
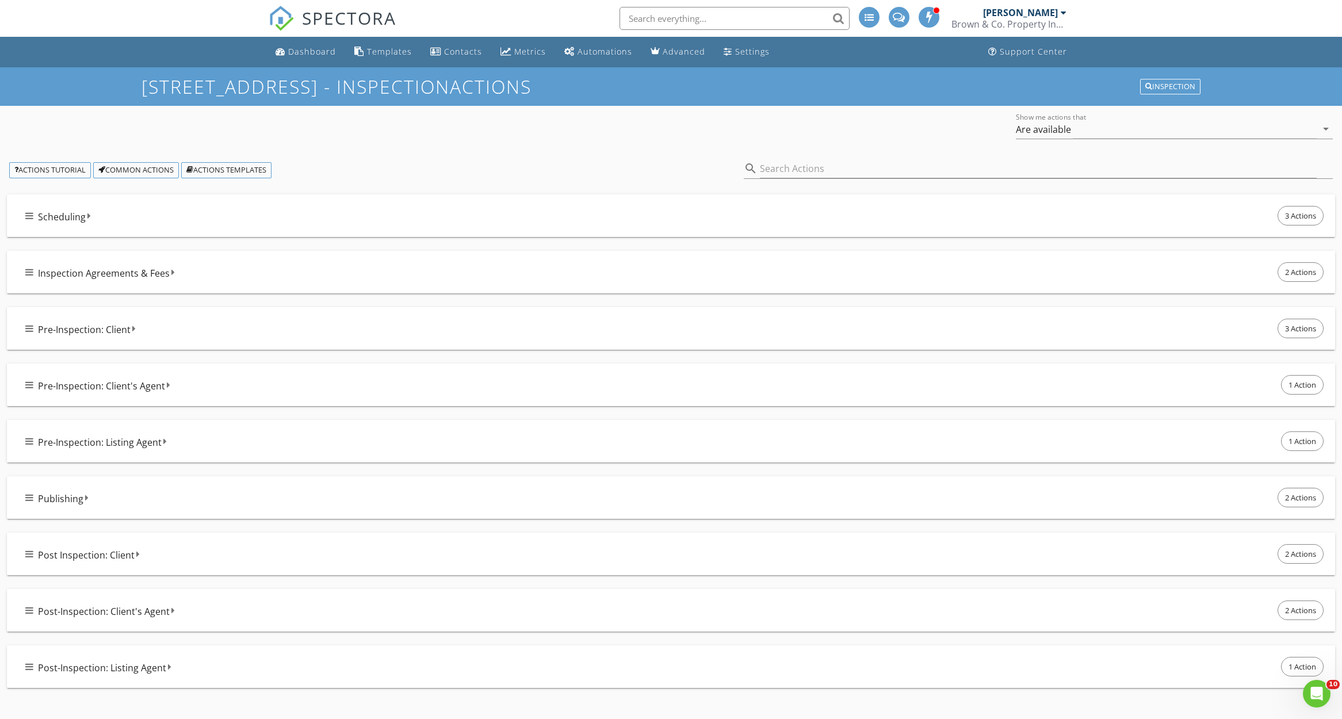
click at [339, 213] on div "Scheduling 3 Actions" at bounding box center [675, 216] width 1301 height 24
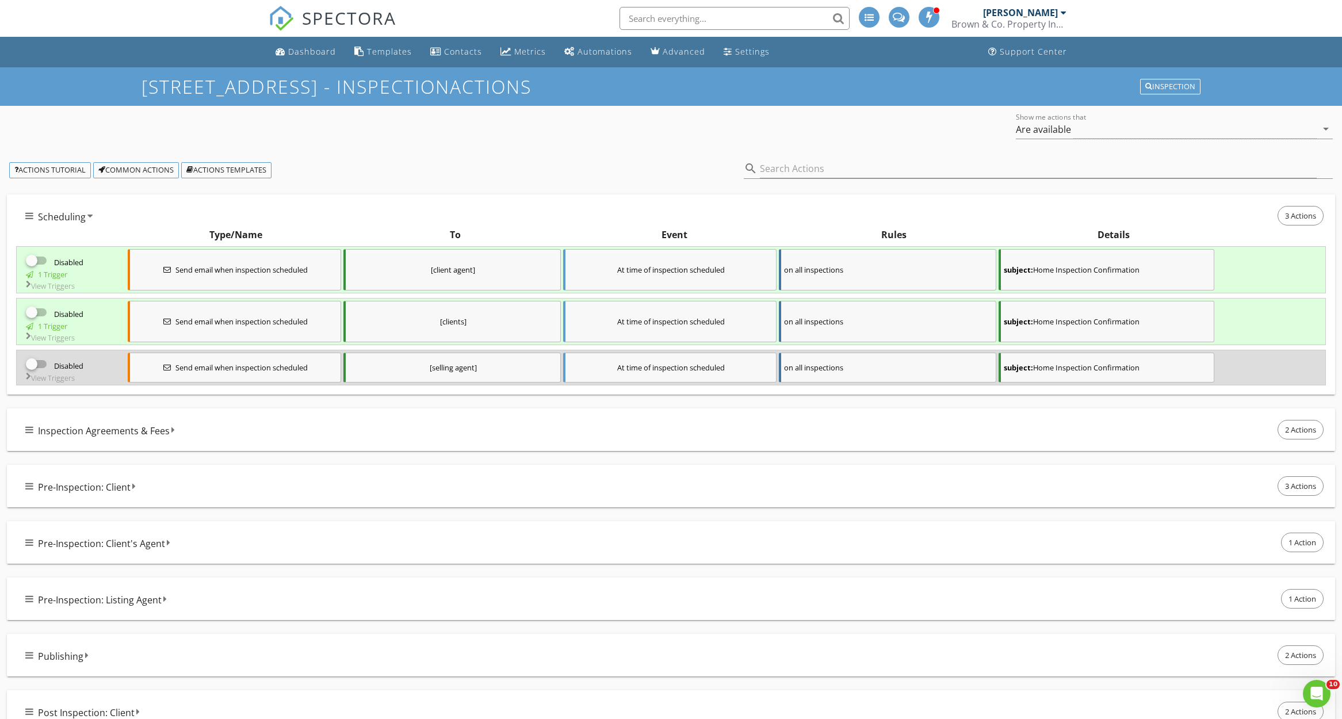
click at [36, 261] on div at bounding box center [32, 261] width 20 height 20
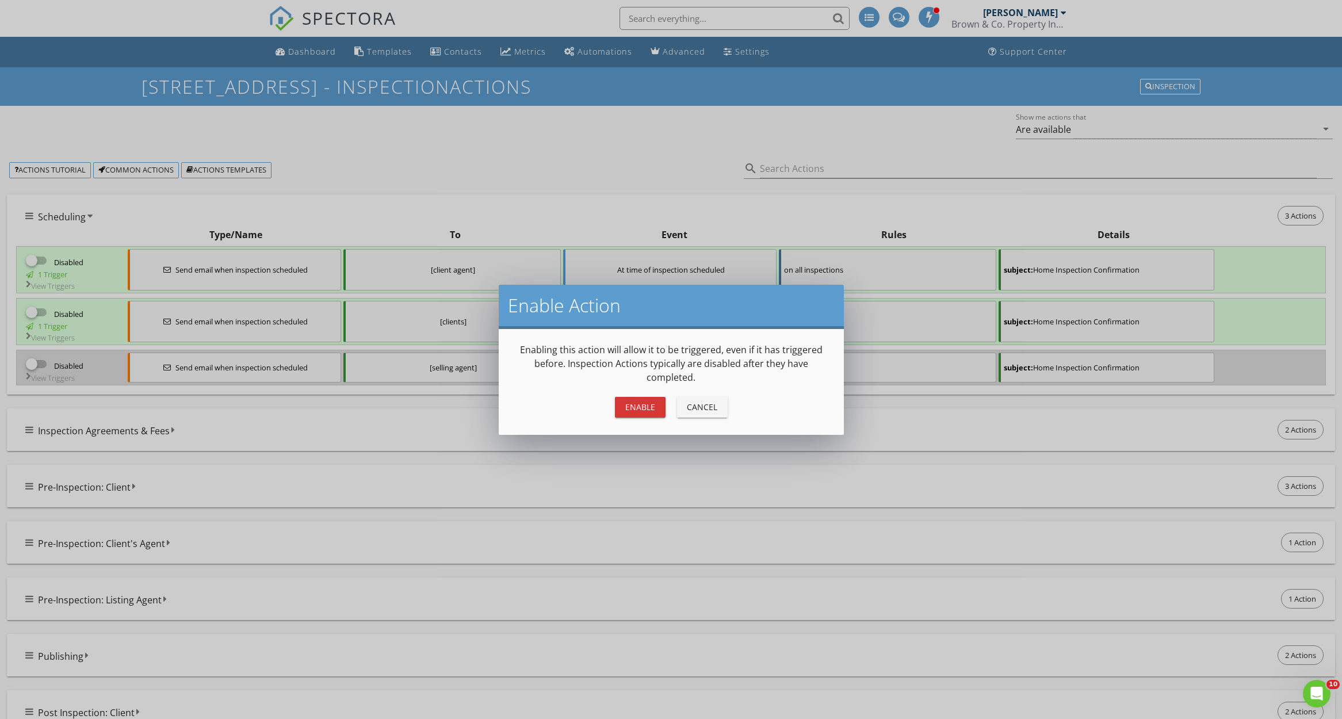
click at [645, 413] on button "Enable" at bounding box center [640, 407] width 51 height 21
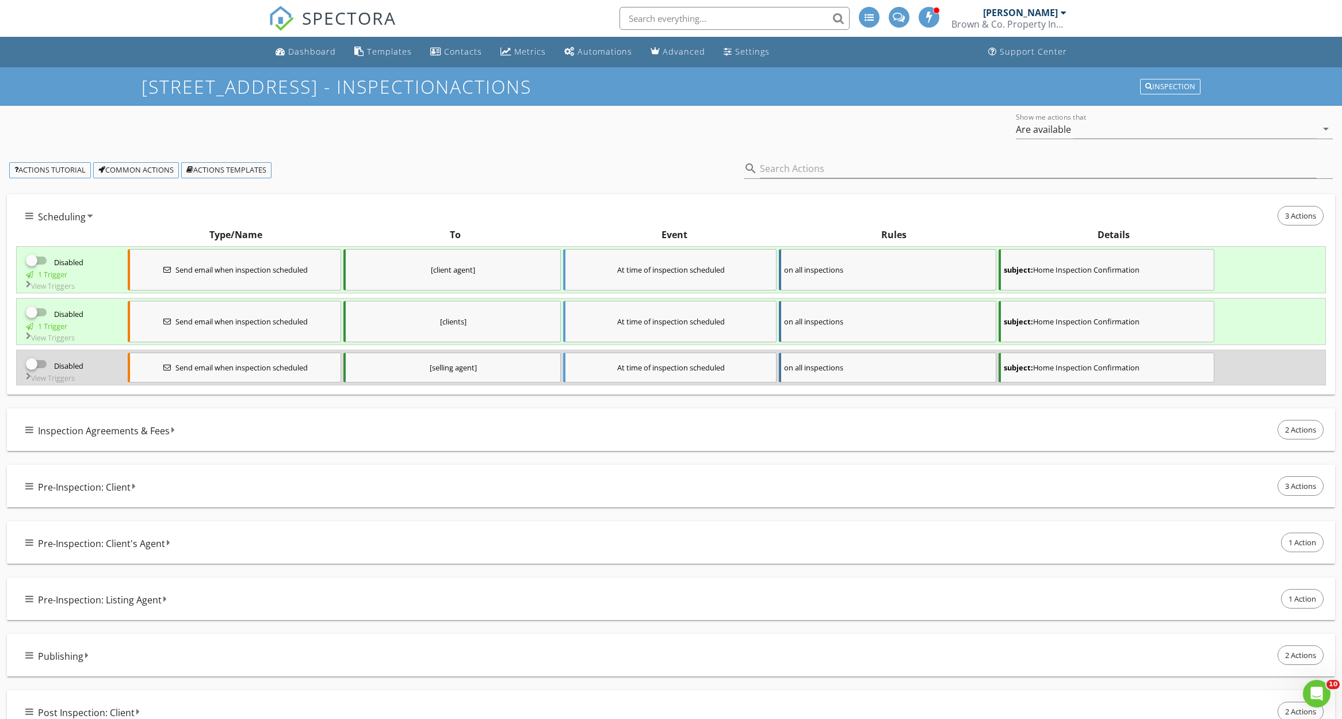
checkbox input "true"
click at [32, 315] on div at bounding box center [32, 313] width 20 height 20
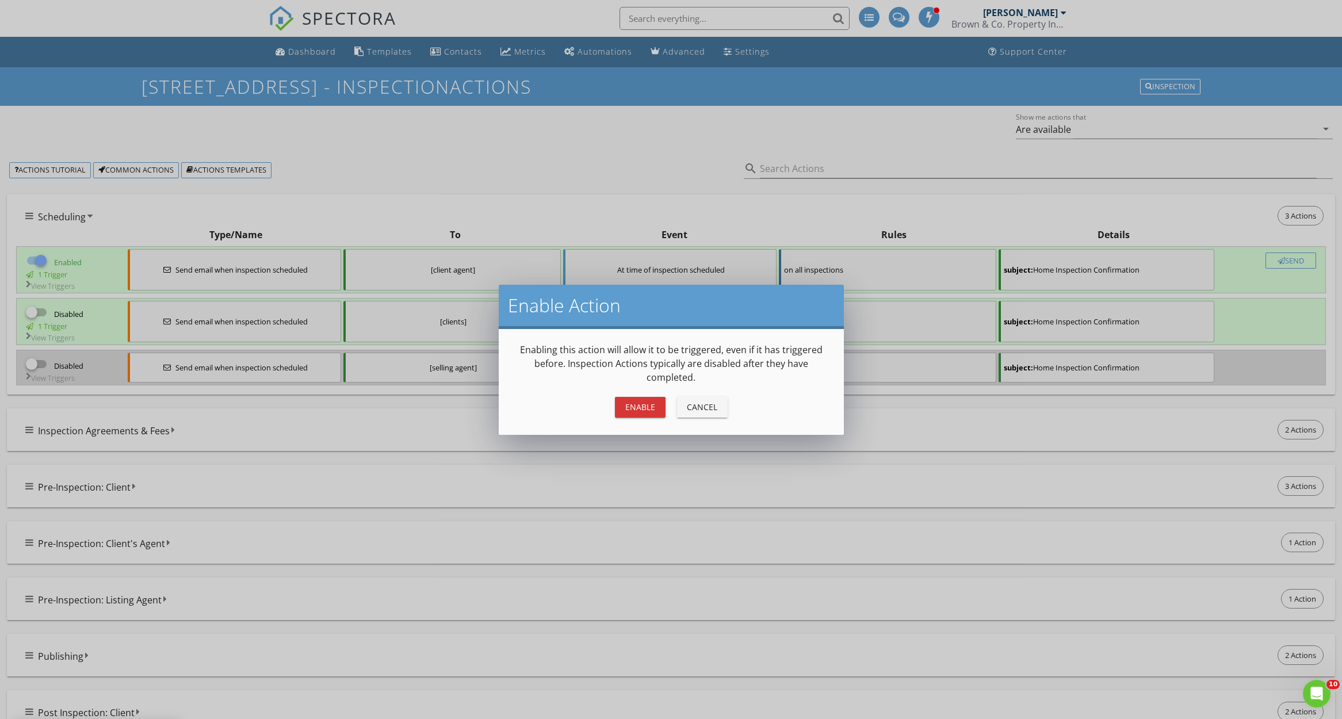
click at [636, 410] on div "Enable" at bounding box center [640, 407] width 32 height 12
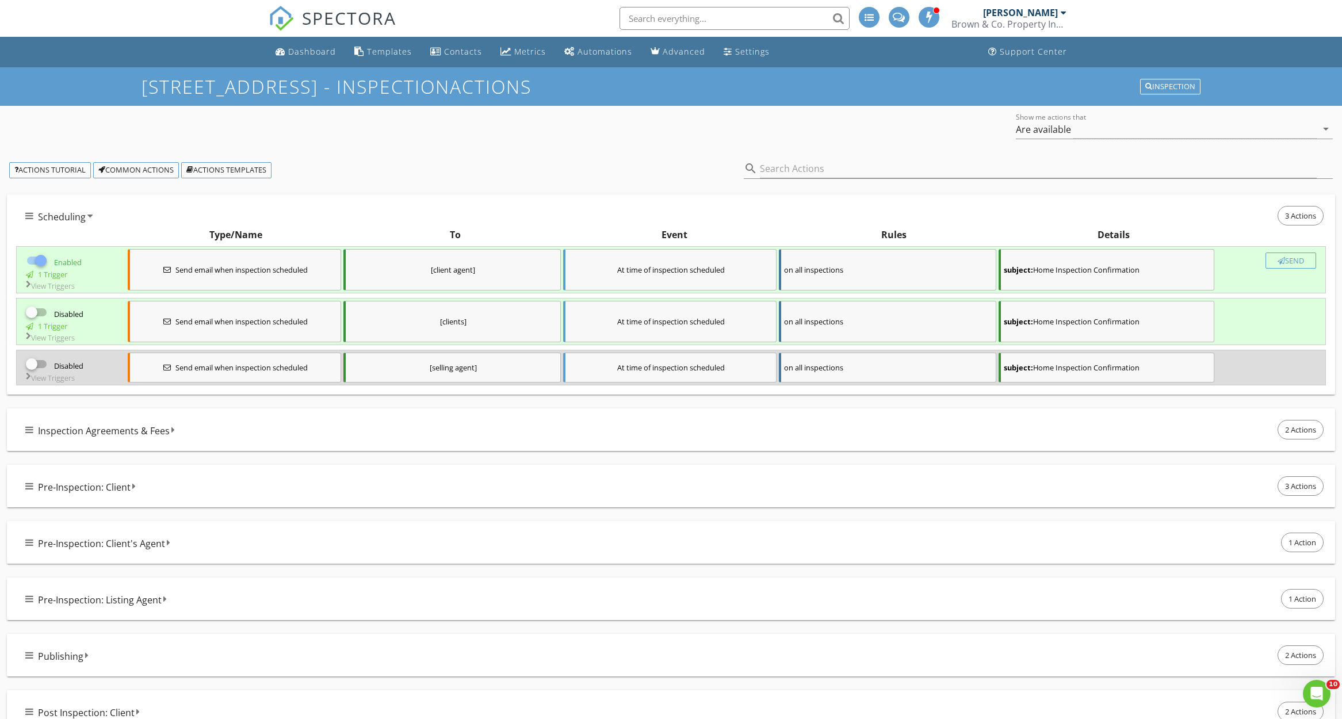
checkbox input "true"
click at [35, 366] on div at bounding box center [32, 364] width 20 height 20
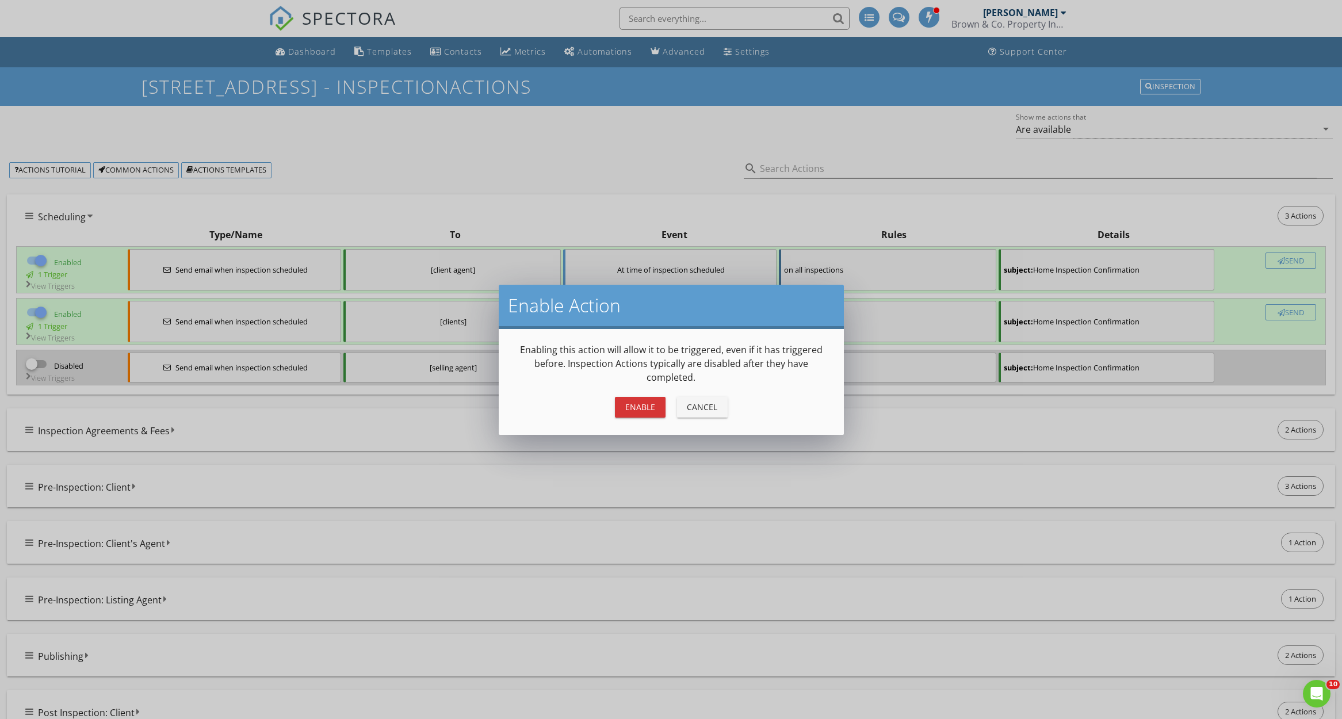
click at [649, 412] on button "Enable" at bounding box center [640, 407] width 51 height 21
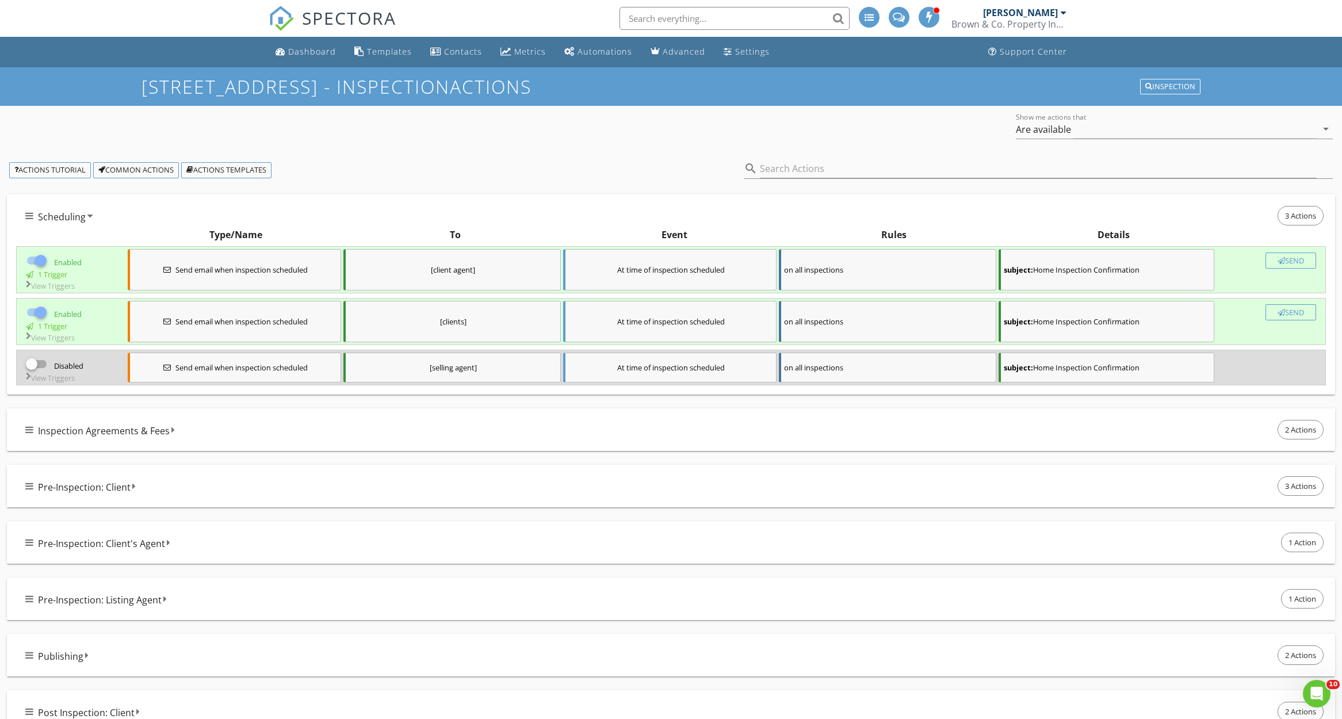
checkbox input "true"
click at [570, 421] on div "Inspection Agreements & Fees 2 Actions" at bounding box center [675, 430] width 1301 height 24
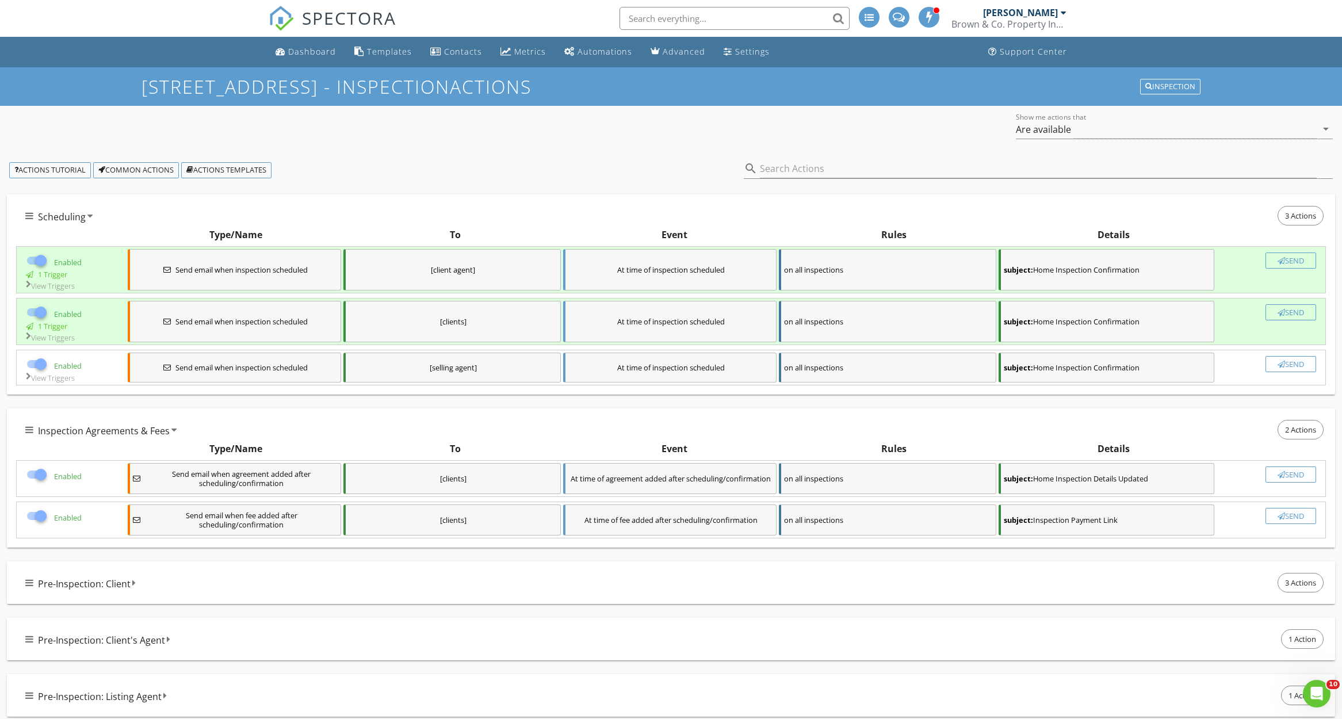
click at [564, 430] on div "Inspection Agreements & Fees 2 Actions" at bounding box center [675, 430] width 1301 height 24
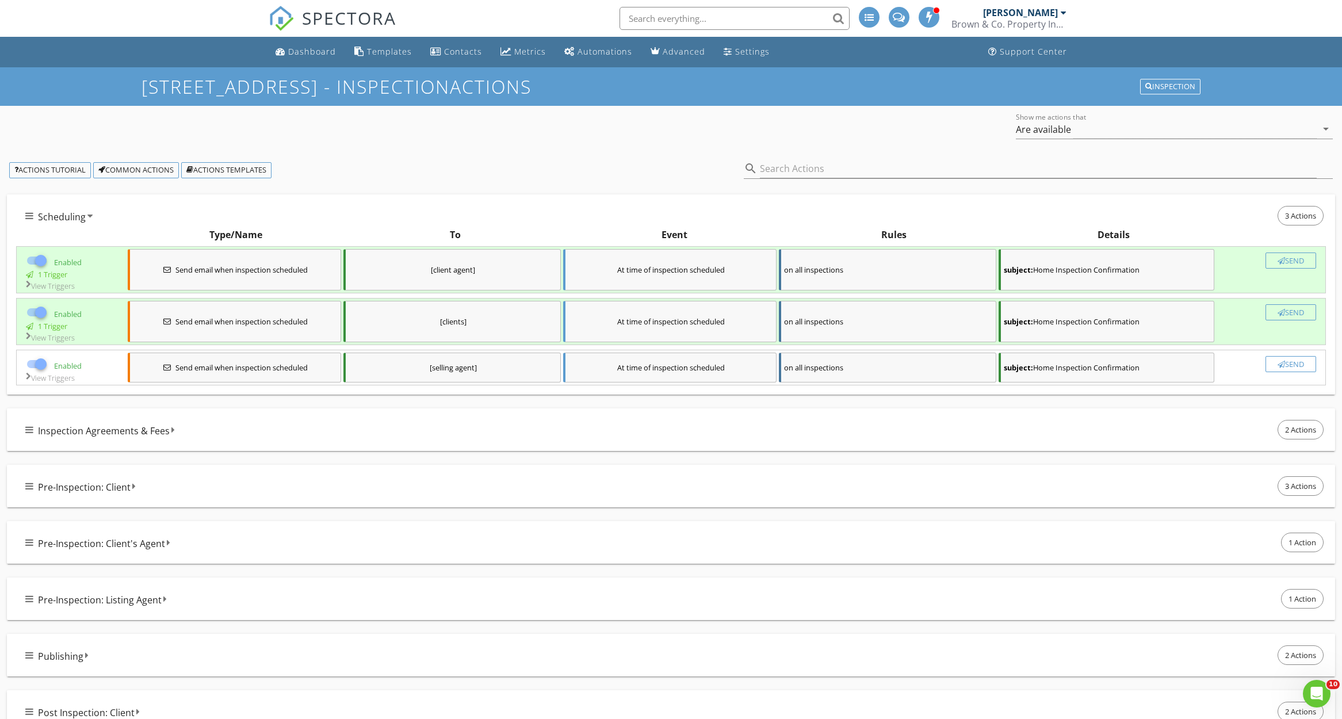
click at [62, 288] on div "View Triggers" at bounding box center [71, 285] width 104 height 9
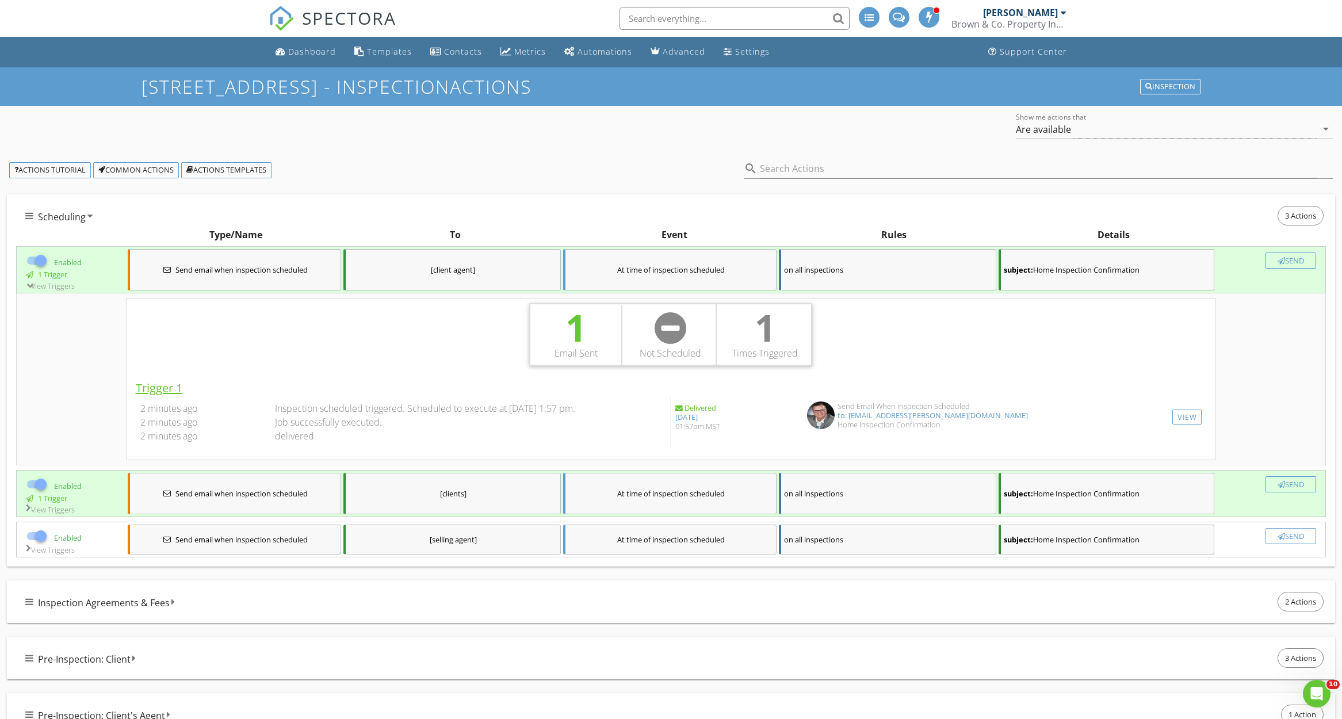
click at [89, 219] on icon at bounding box center [89, 215] width 5 height 9
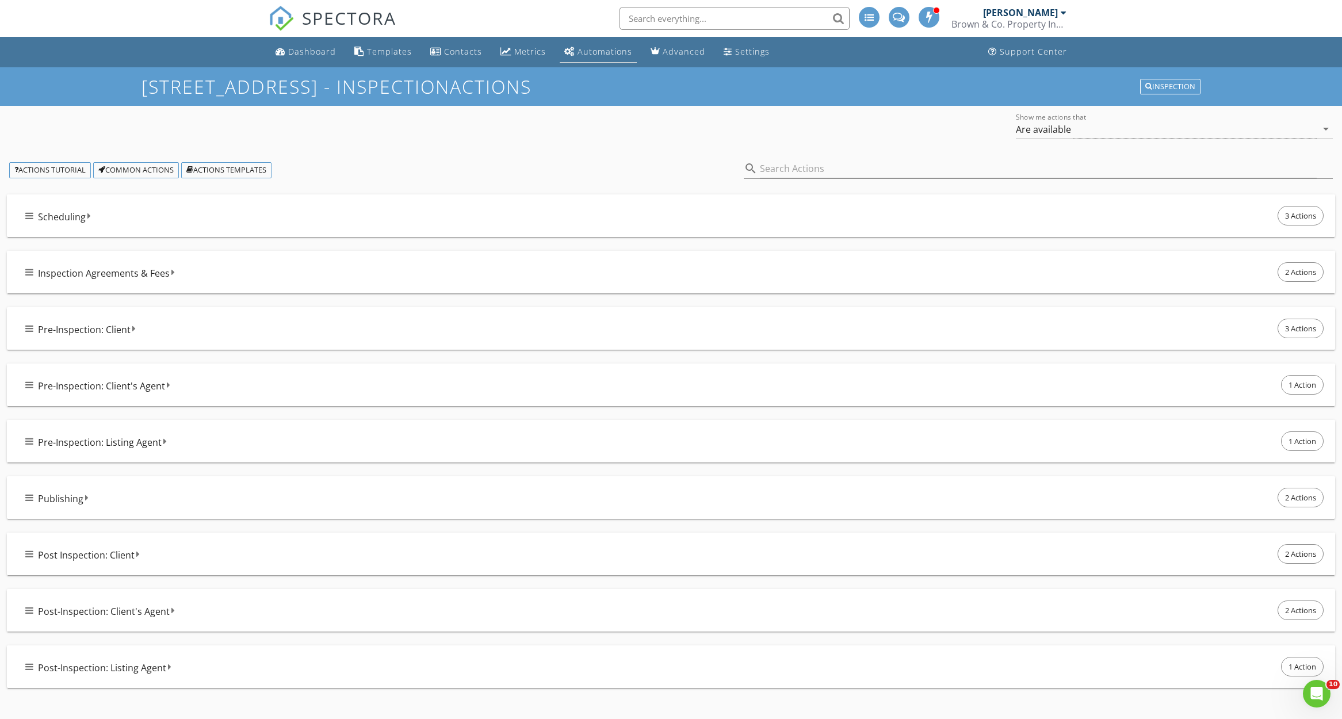
click at [598, 49] on div "Automations" at bounding box center [605, 51] width 55 height 11
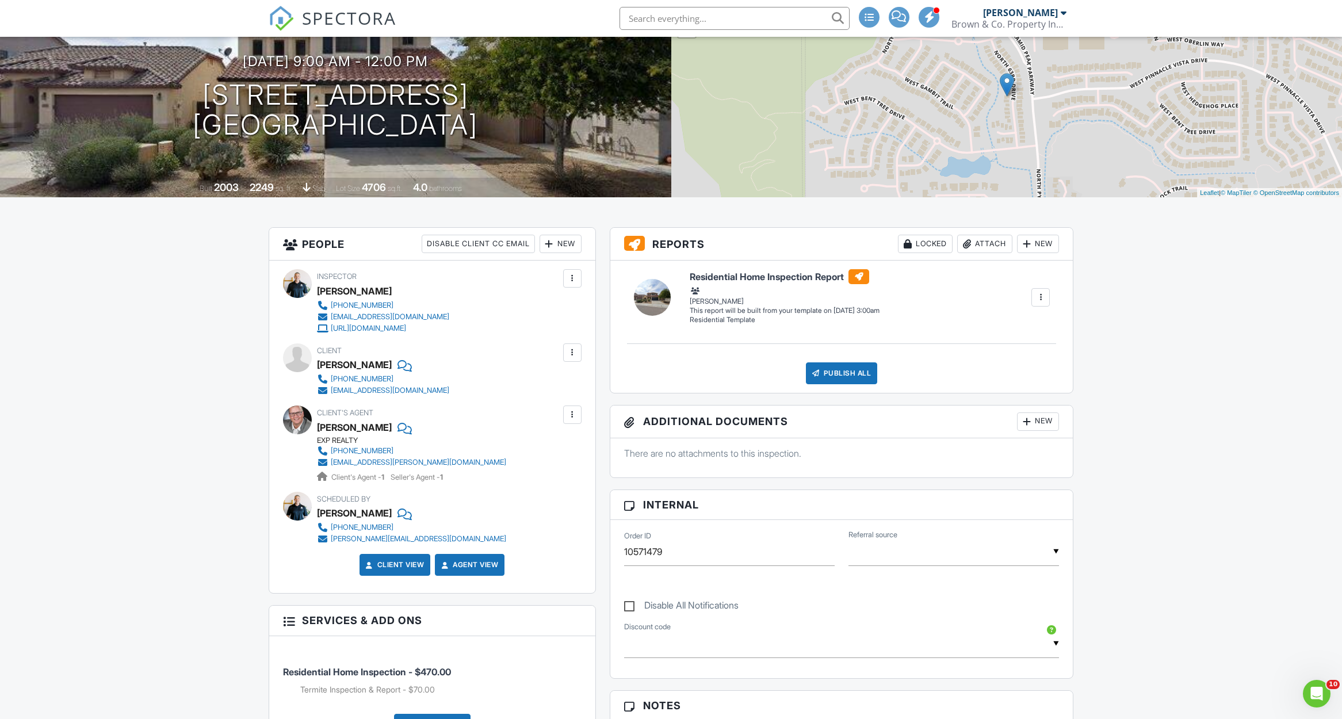
scroll to position [114, 0]
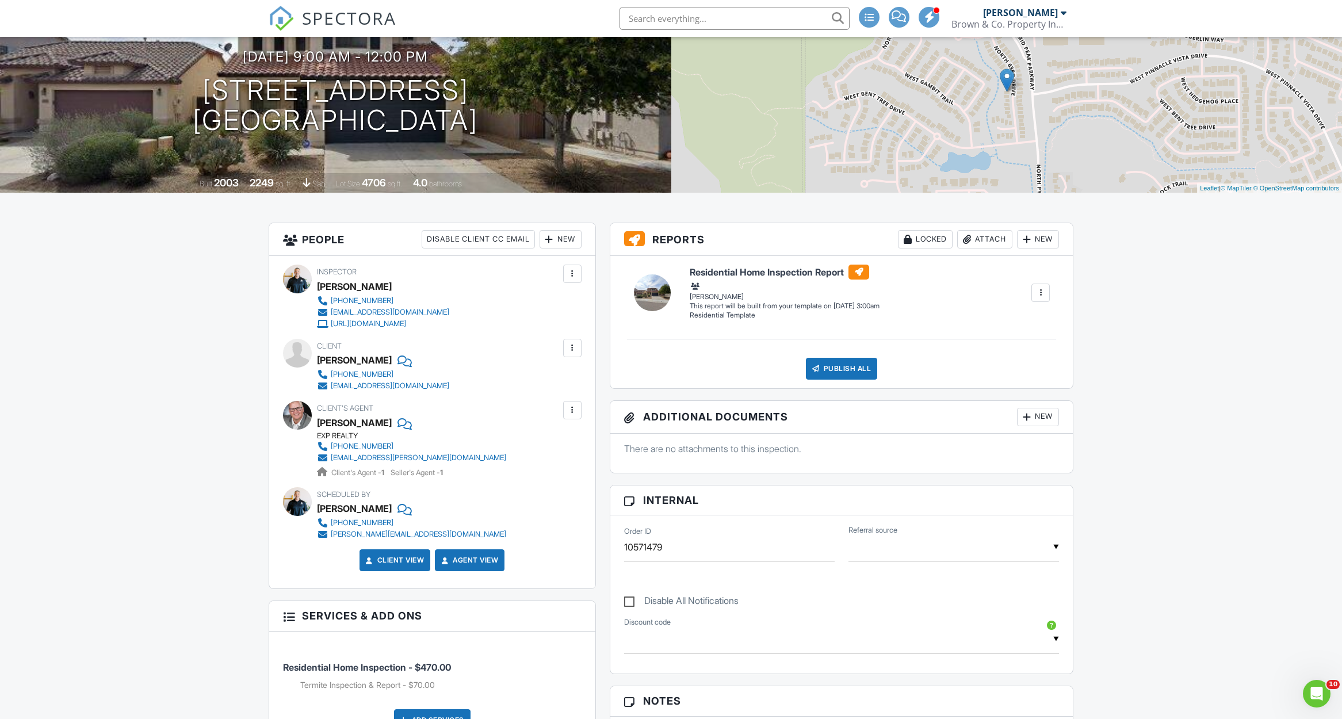
click at [560, 238] on div "New" at bounding box center [561, 239] width 42 height 18
click at [587, 359] on li "Listing Agent" at bounding box center [601, 360] width 113 height 29
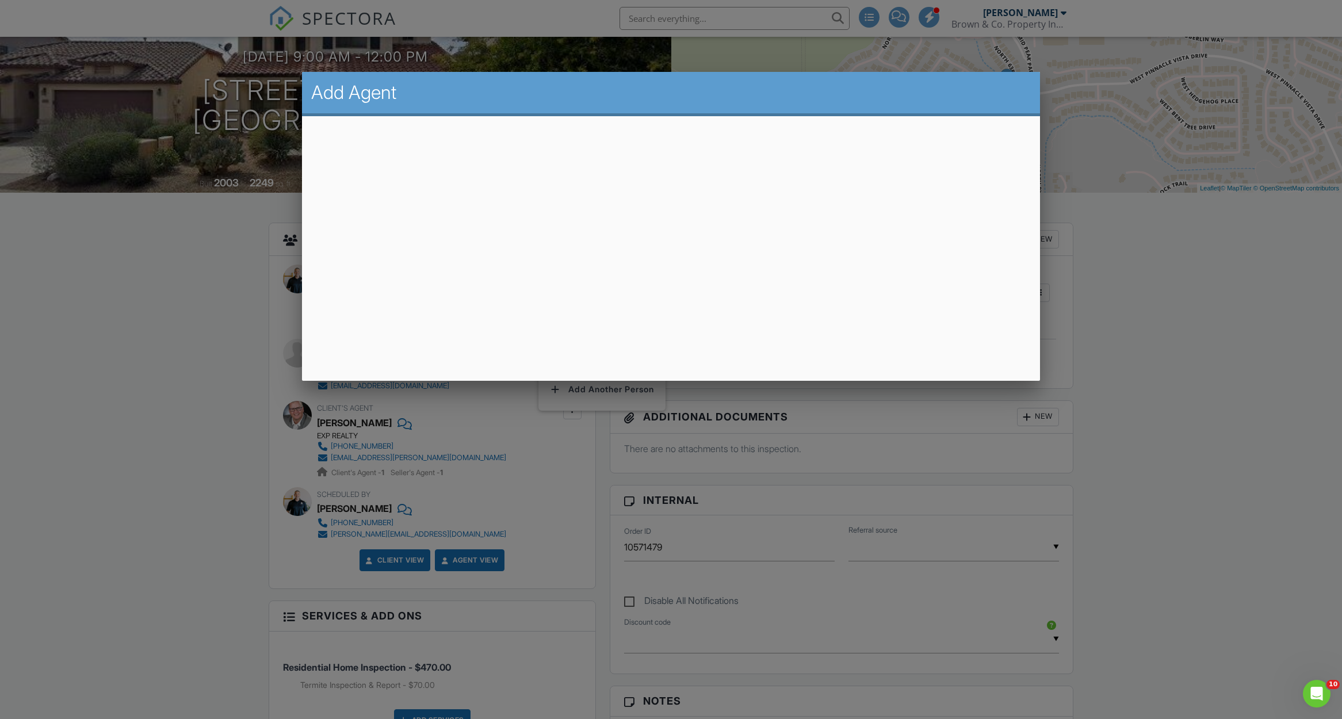
click at [165, 340] on div at bounding box center [671, 391] width 1342 height 899
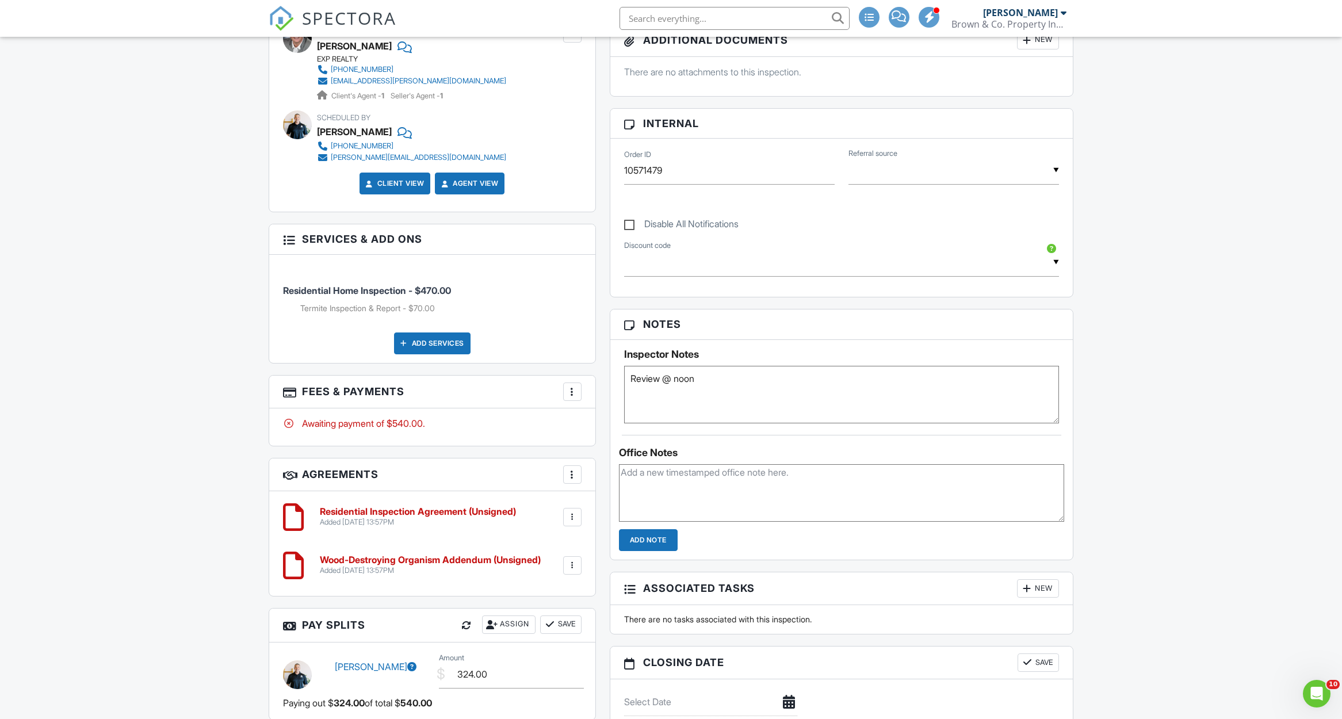
scroll to position [558, 0]
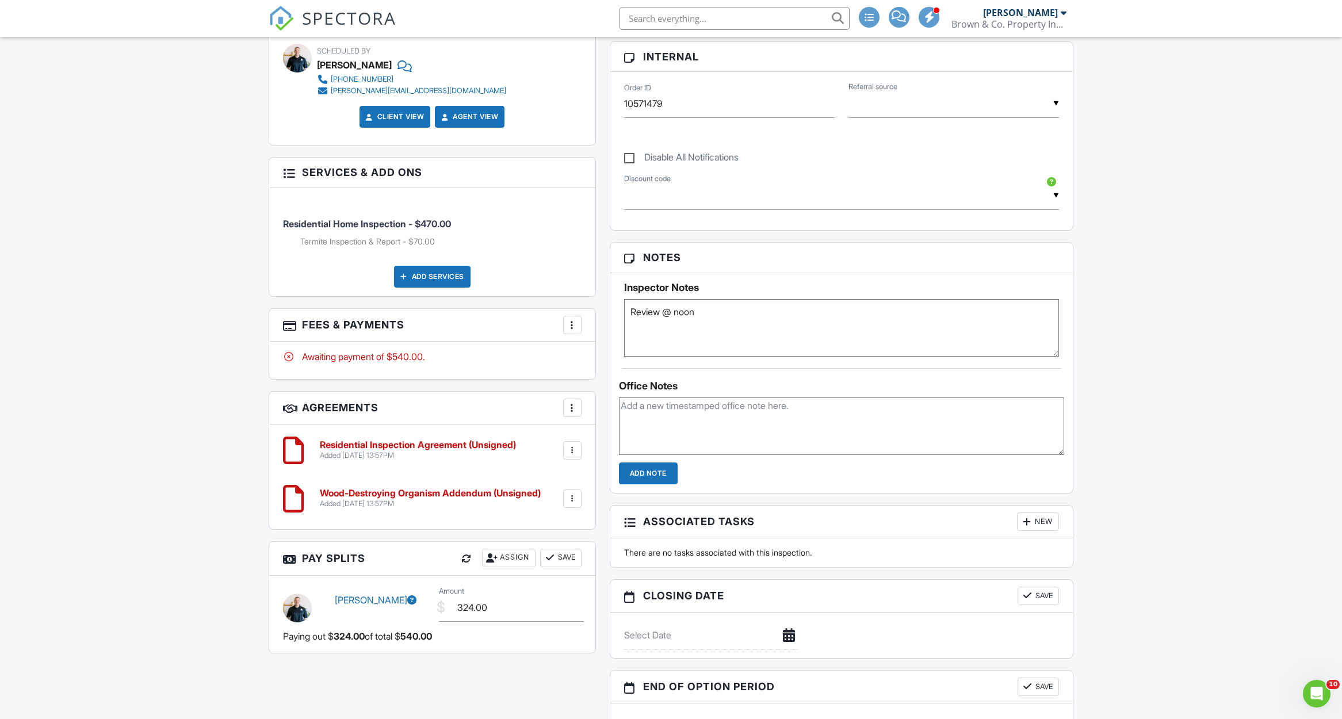
click at [780, 438] on textarea at bounding box center [842, 427] width 446 height 58
click at [643, 406] on textarea "CBS 5026000" at bounding box center [842, 427] width 446 height 58
click at [622, 402] on textarea "CBS 5026000" at bounding box center [842, 427] width 446 height 58
click at [751, 408] on textarea "CBS 5026000" at bounding box center [842, 427] width 446 height 58
drag, startPoint x: 761, startPoint y: 408, endPoint x: 580, endPoint y: 408, distance: 180.6
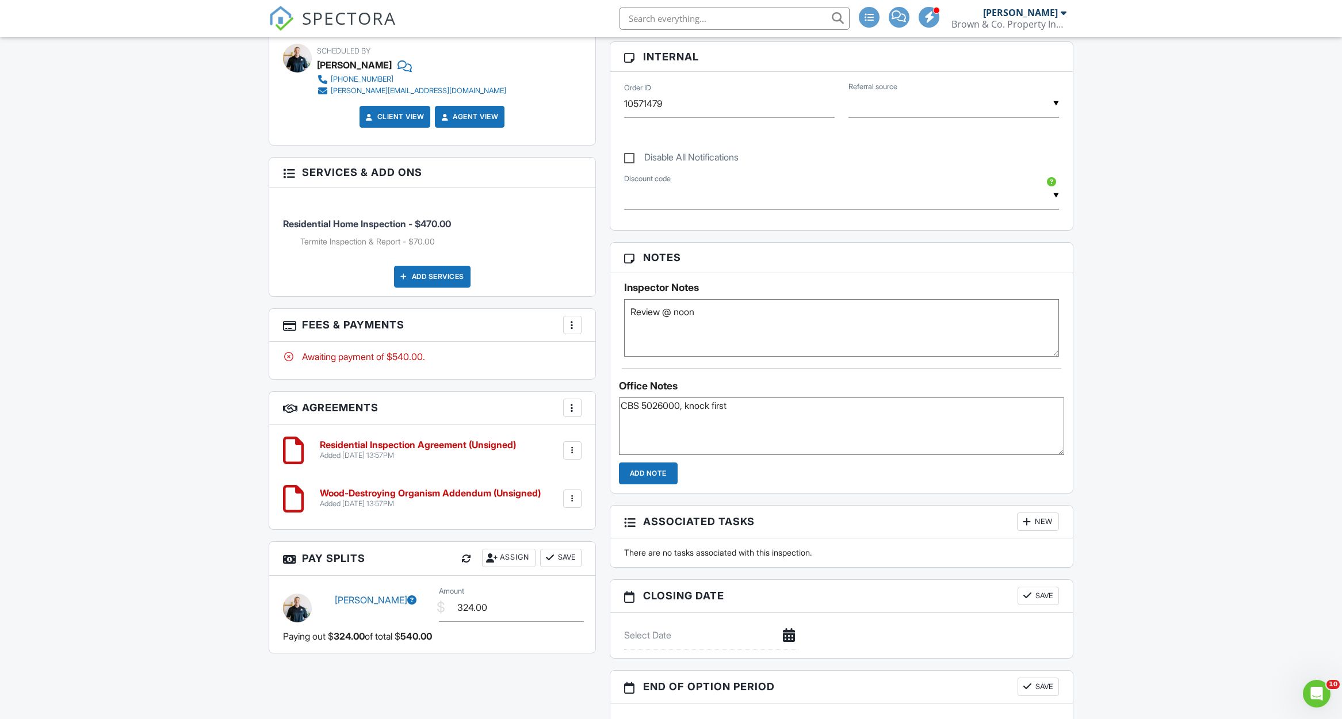
click at [580, 408] on div "All emails and texts are disabled for this inspection! All emails and texts hav…" at bounding box center [671, 270] width 819 height 982
type textarea "CBS 5026000, knock first"
click at [712, 318] on textarea "Review @ noon" at bounding box center [842, 328] width 436 height 58
paste textarea "CBS 5026000, knock first"
type textarea "Review @ noon CBS 5026000, knock first"
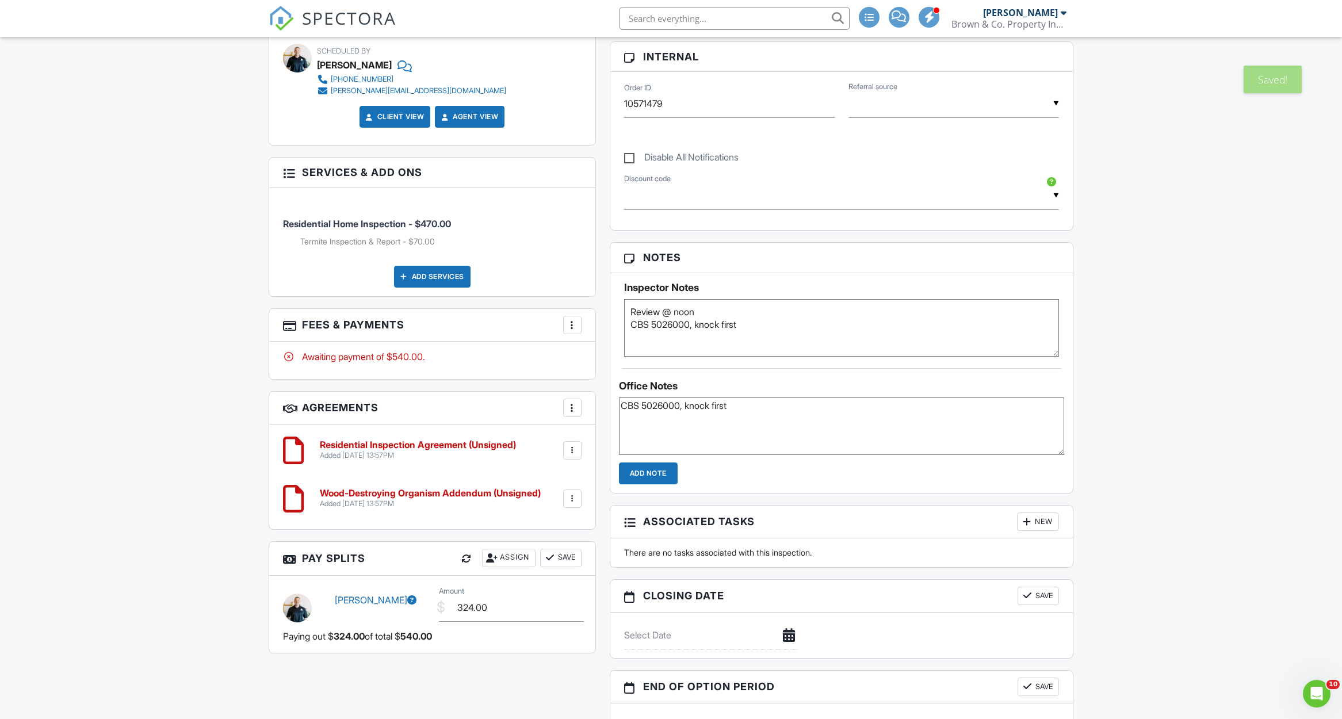
click at [636, 477] on input "Add Note" at bounding box center [648, 474] width 59 height 22
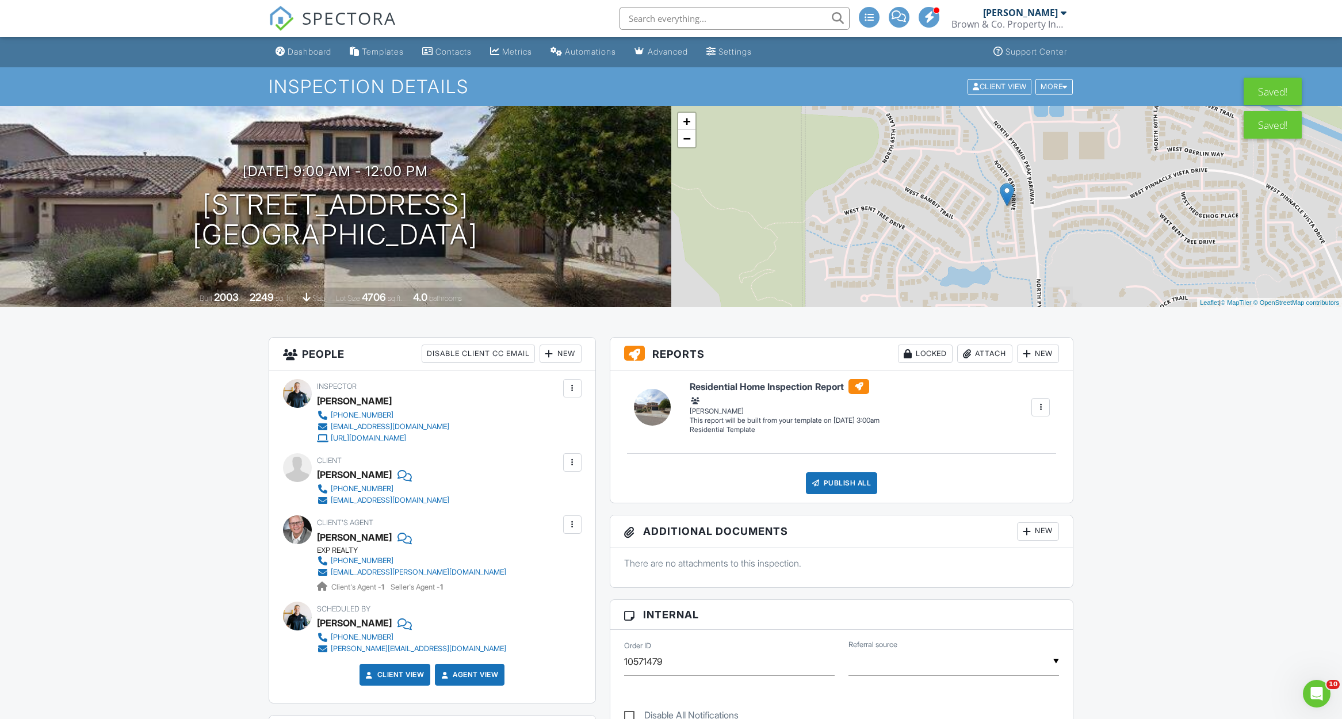
scroll to position [0, 0]
click at [314, 54] on div "Dashboard" at bounding box center [310, 52] width 44 height 10
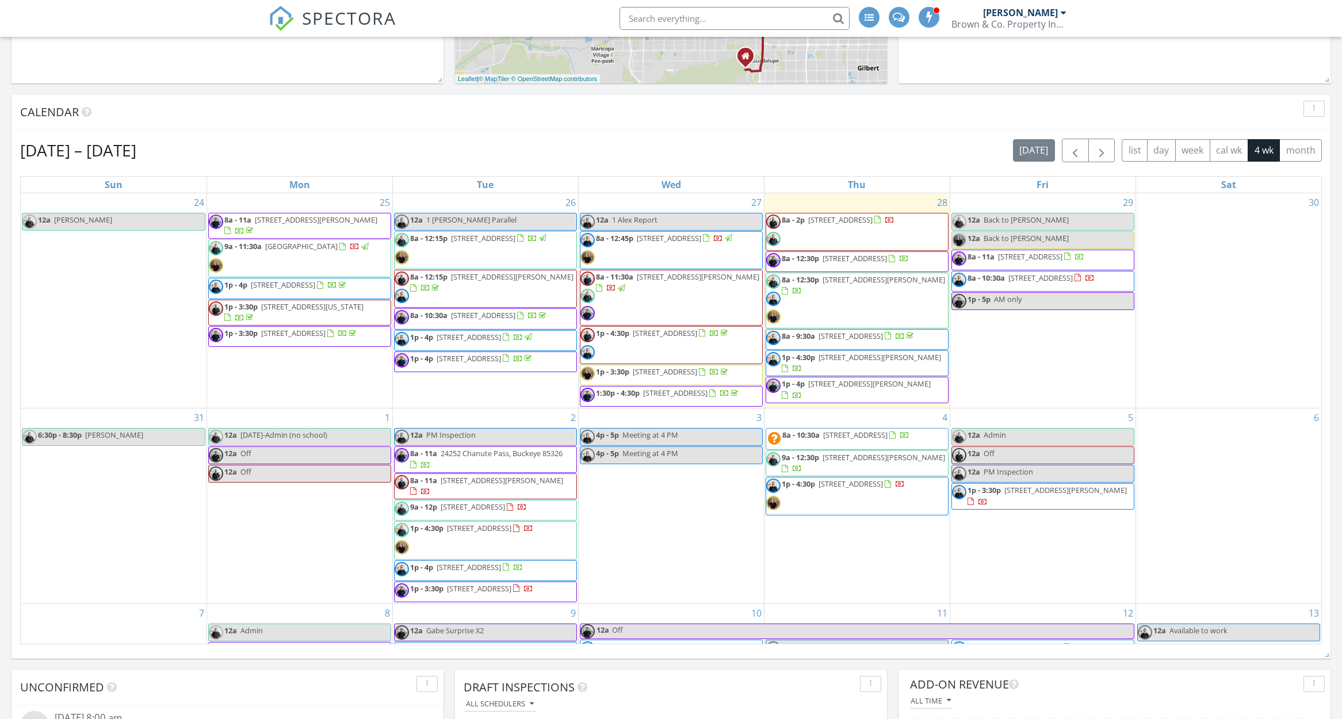
scroll to position [419, 0]
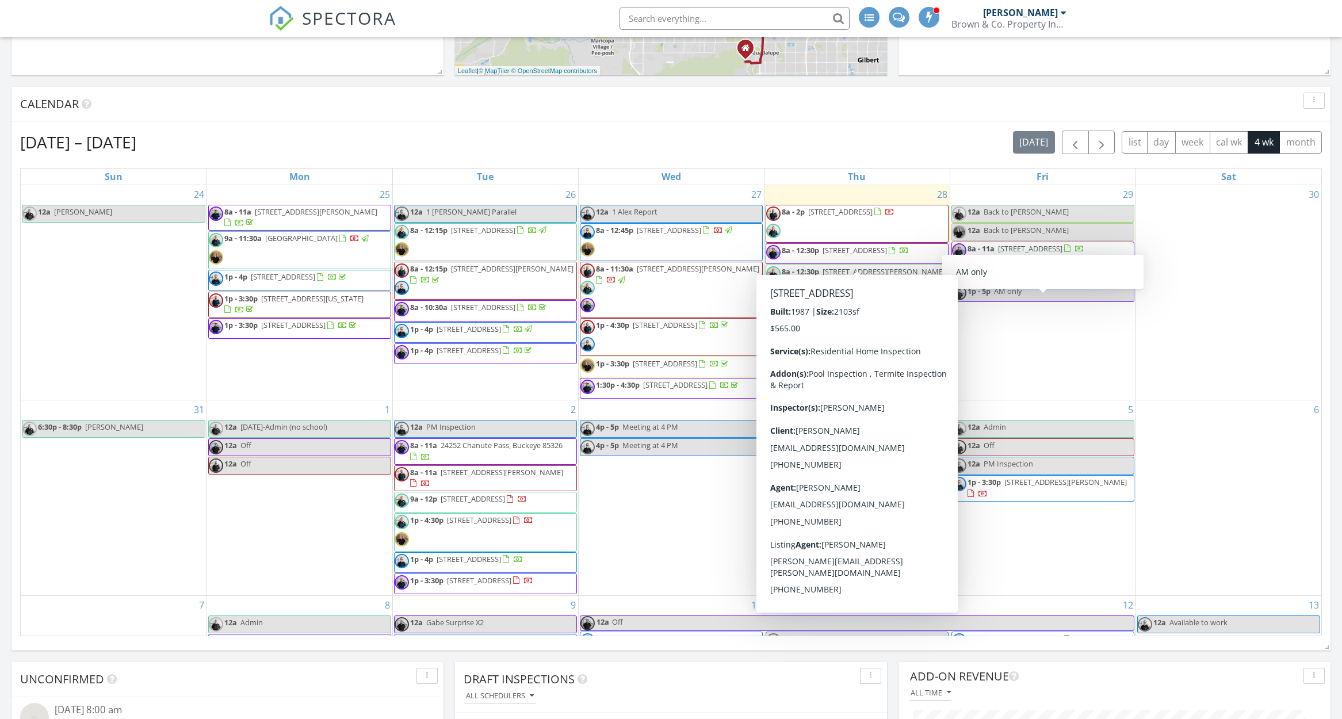
click at [887, 252] on span "[STREET_ADDRESS]" at bounding box center [855, 250] width 64 height 10
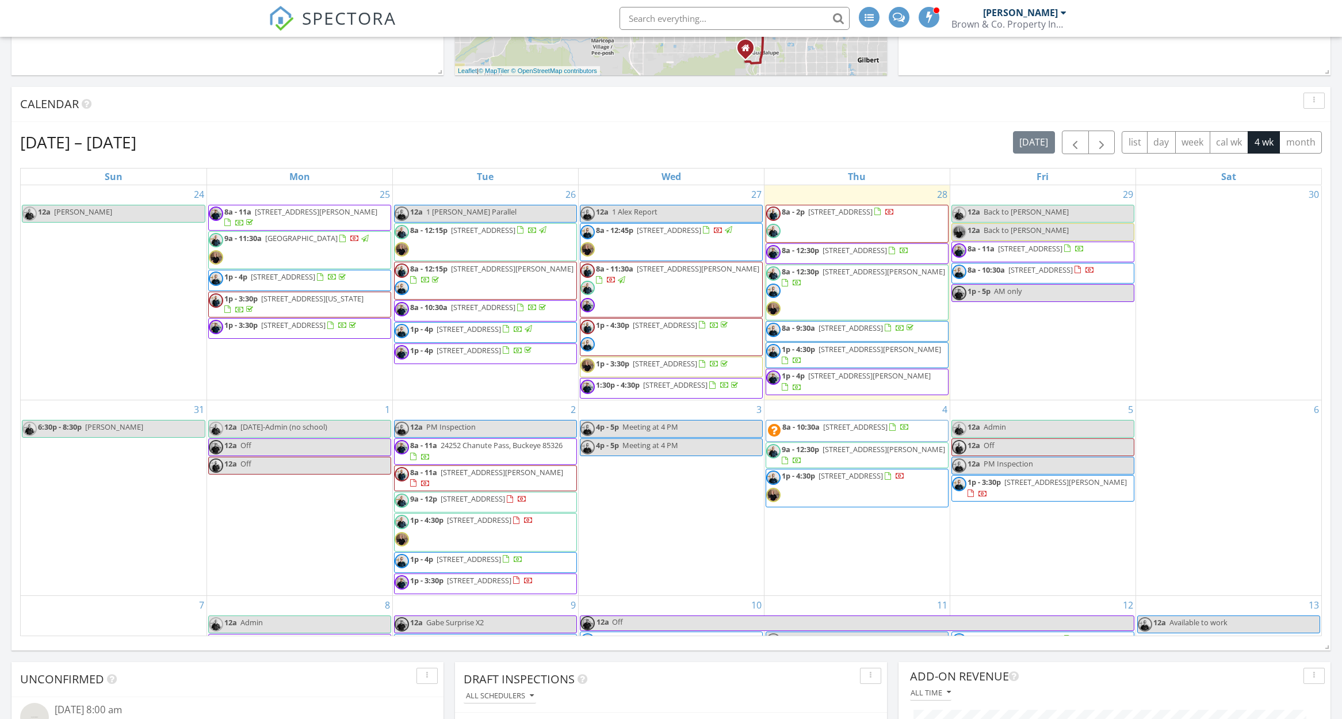
click at [920, 391] on span "1p - 4p [STREET_ADDRESS][PERSON_NAME]" at bounding box center [857, 381] width 182 height 22
click at [747, 137] on div "[DATE] – [DATE] [DATE] list day week cal wk 4 wk month" at bounding box center [671, 143] width 1302 height 24
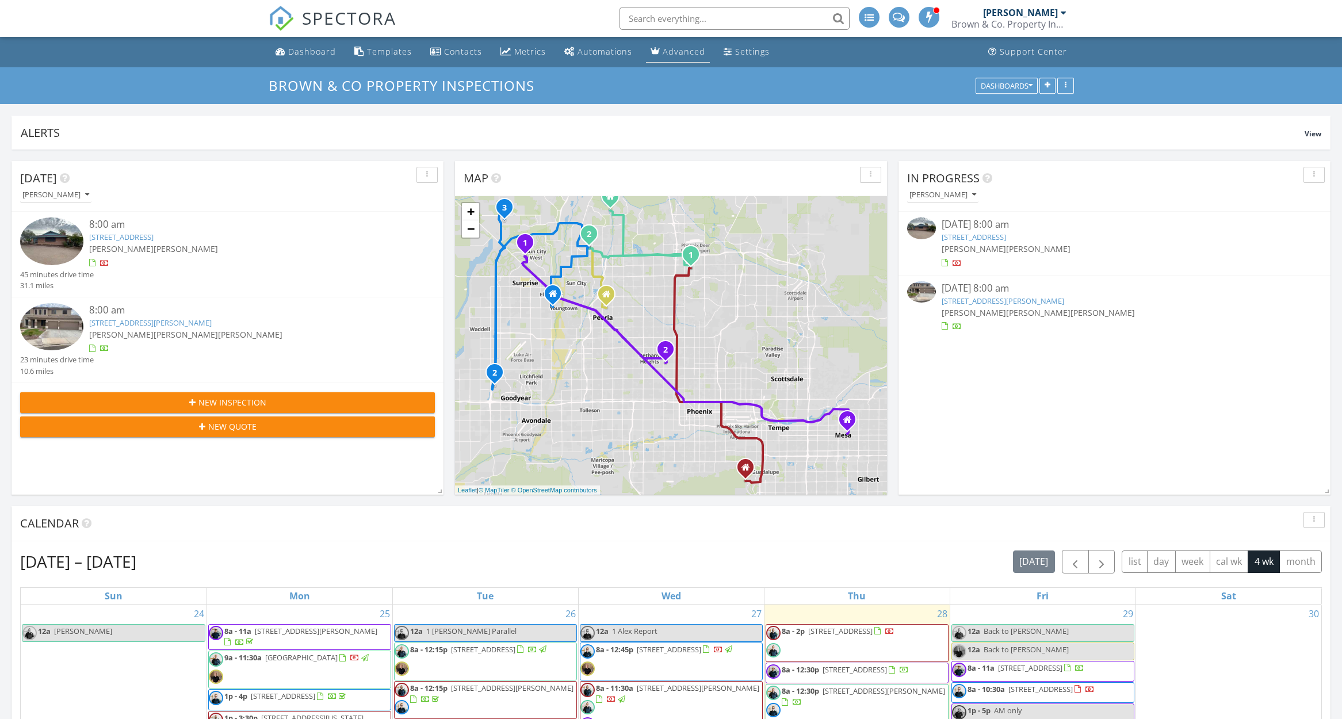
scroll to position [0, 0]
click at [610, 55] on div "Automations" at bounding box center [605, 51] width 55 height 11
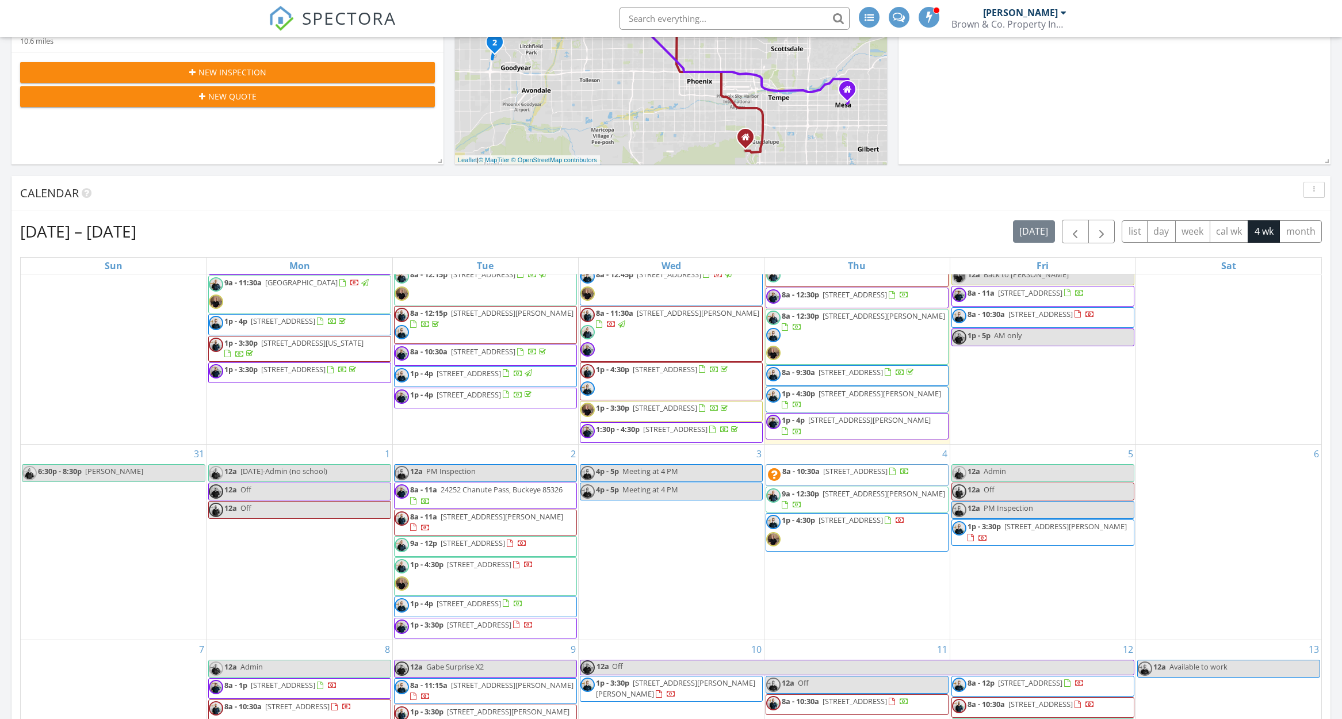
scroll to position [55, 0]
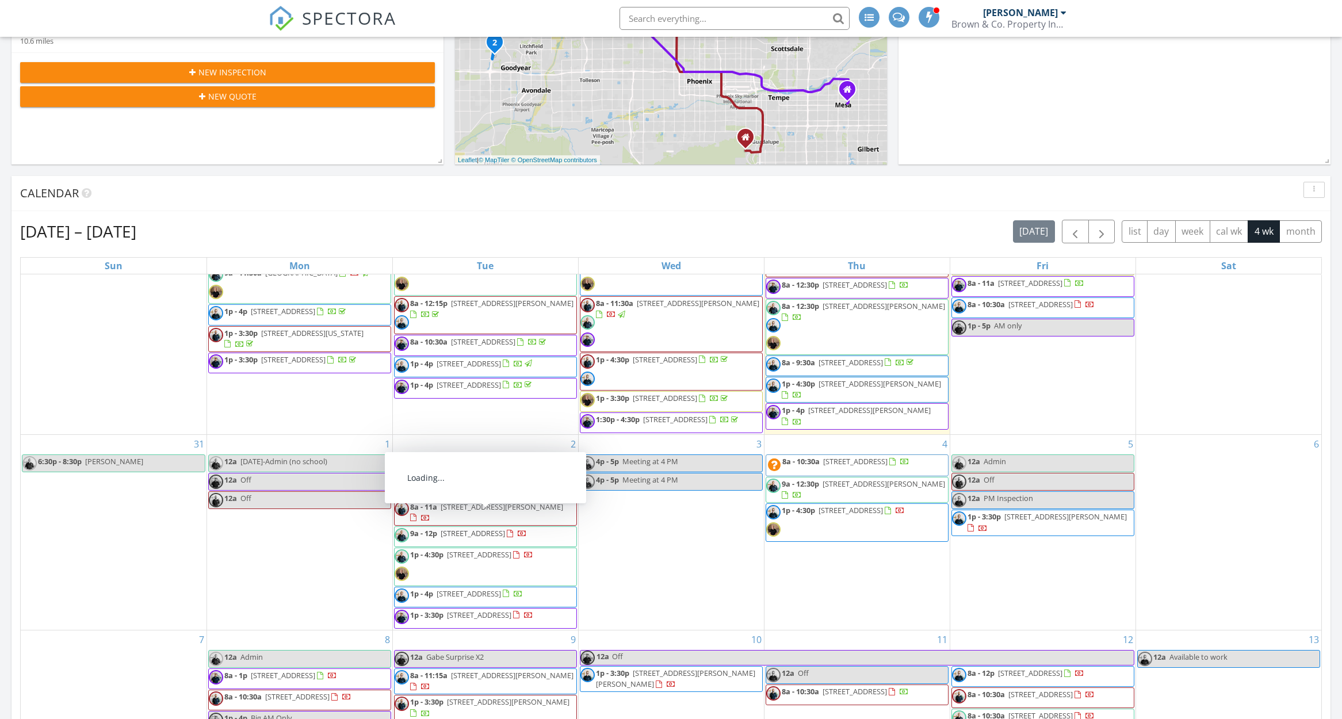
click at [524, 524] on span "8a - 11a 4716 E Red Oak Ln 102, Gilbert 85297" at bounding box center [486, 513] width 182 height 22
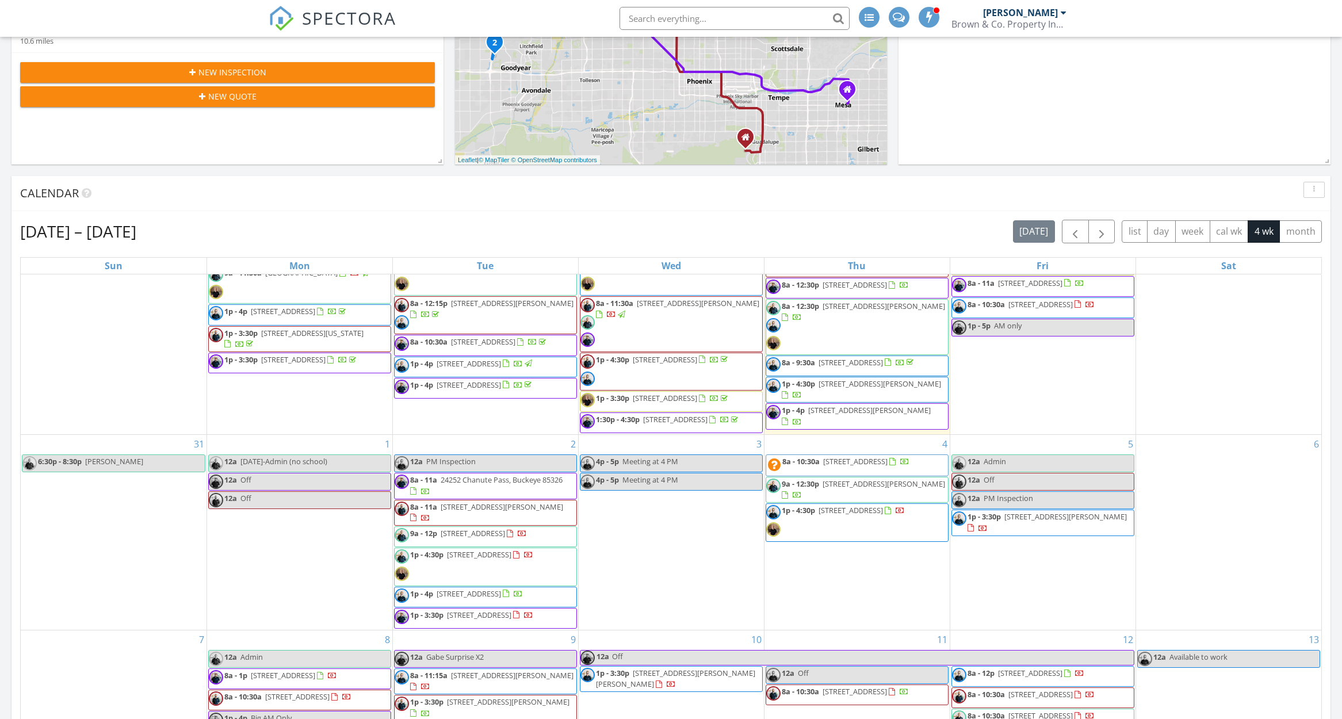
click at [634, 486] on div "4p - 5p Meeting at 4 PM" at bounding box center [629, 480] width 98 height 11
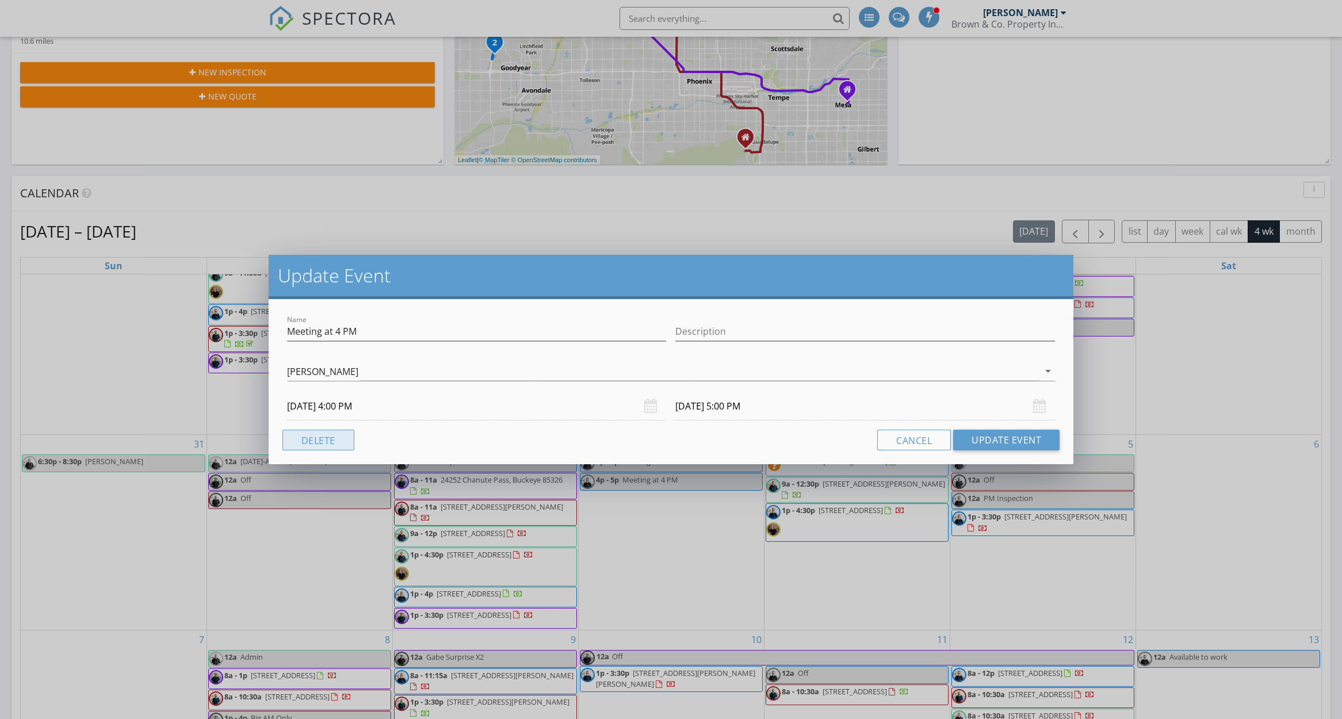
click at [333, 437] on button "Delete" at bounding box center [318, 440] width 72 height 21
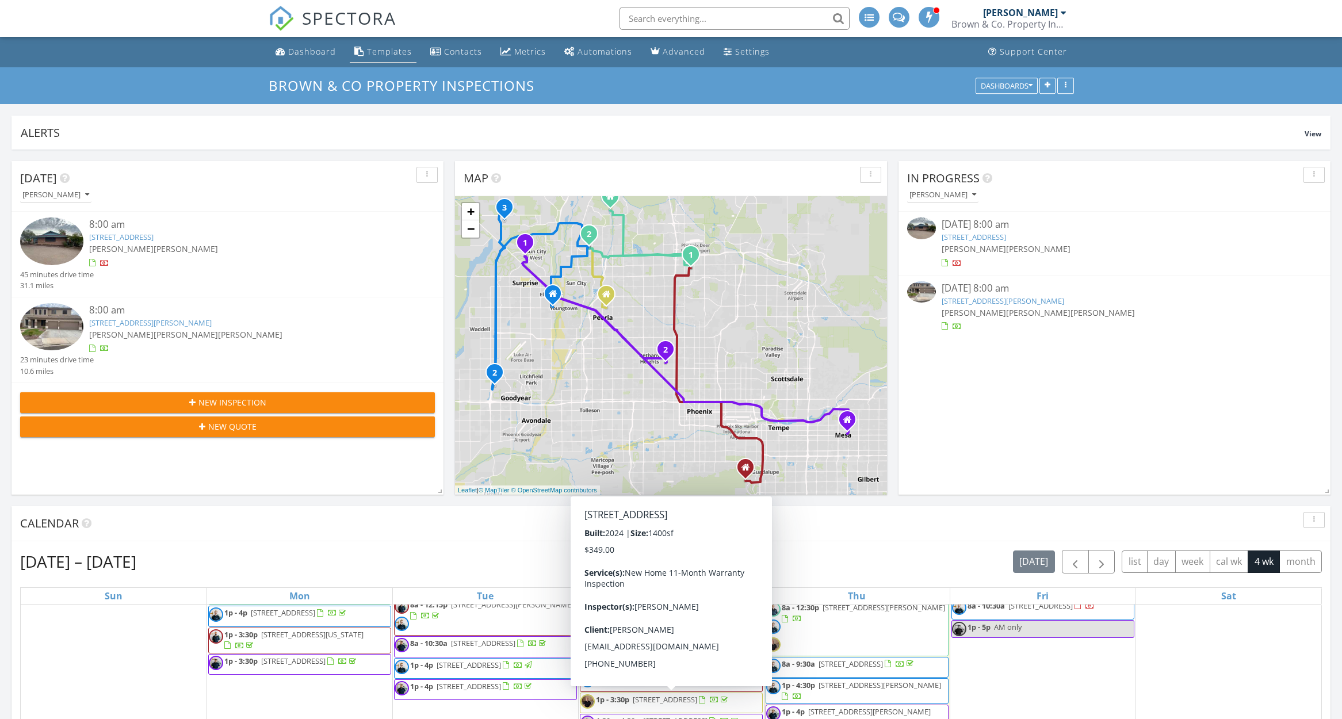
scroll to position [0, 0]
click at [404, 553] on div "Aug 24 – Sep 20, 2025 today list day week cal wk 4 wk month" at bounding box center [671, 562] width 1302 height 24
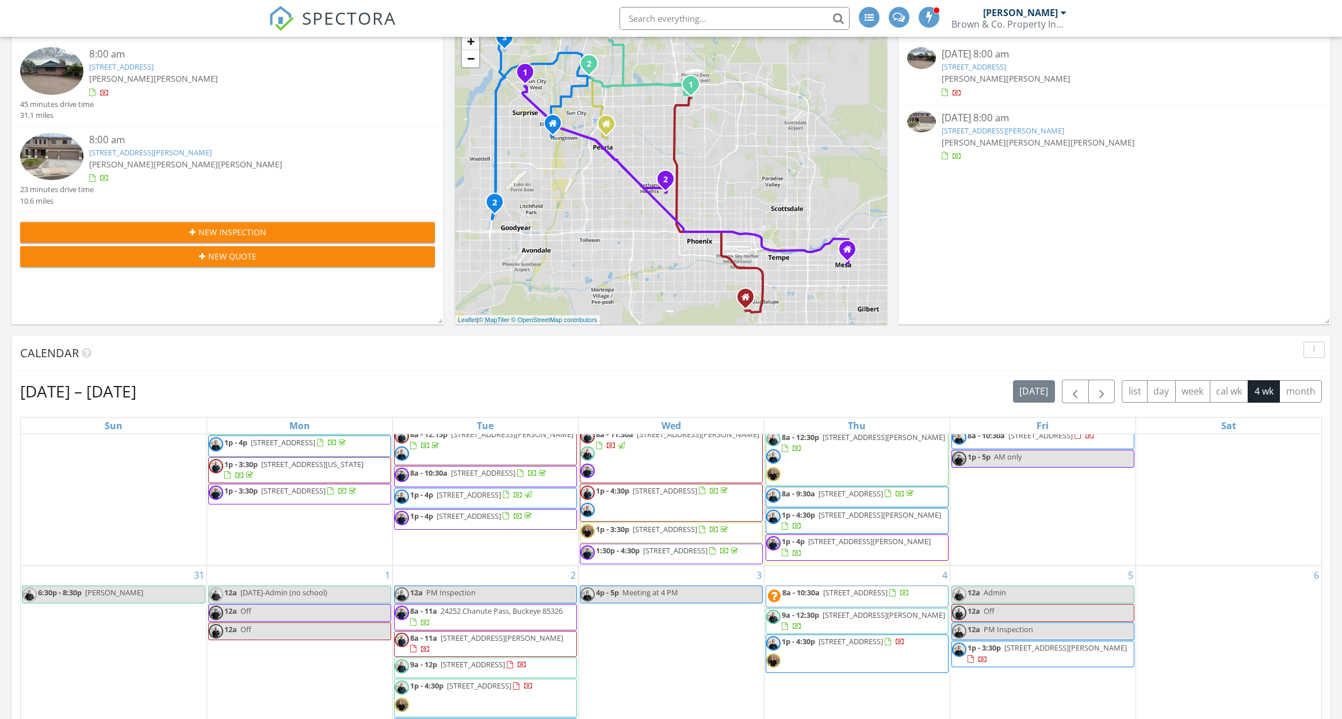
scroll to position [183, 0]
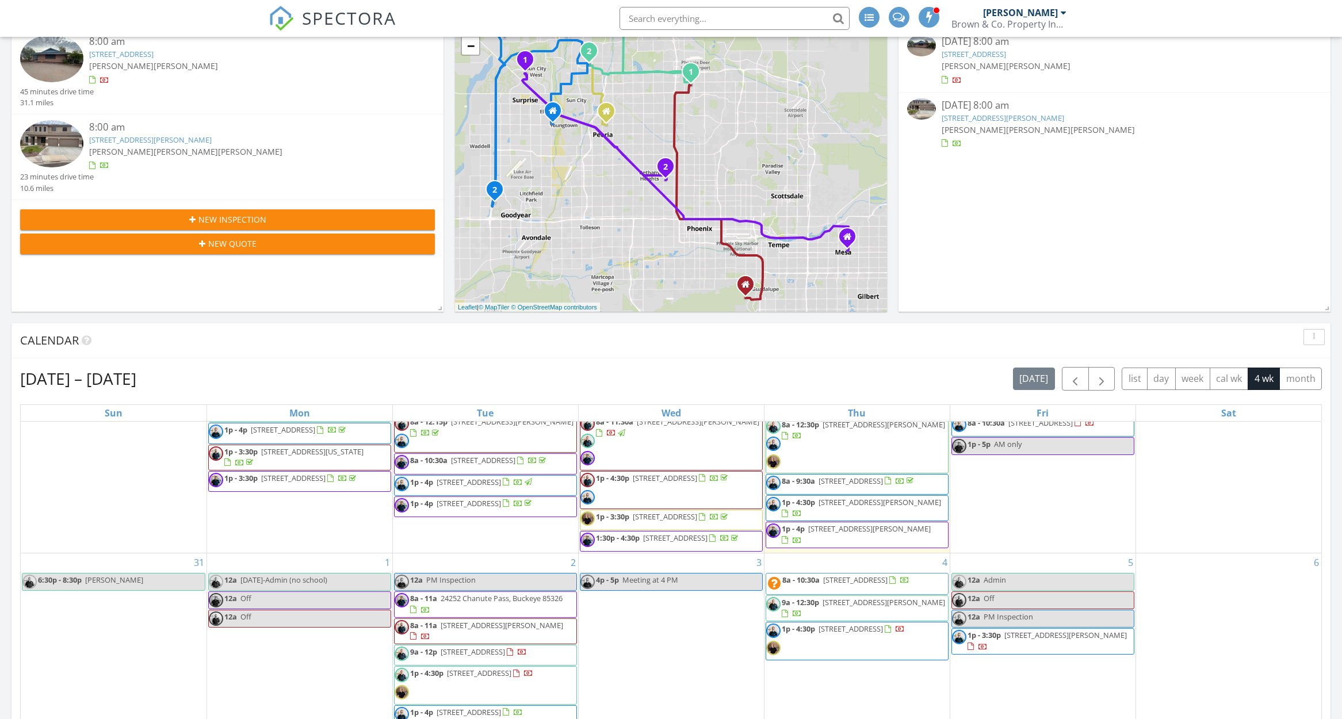
click at [913, 385] on div "Aug 24 – Sep 20, 2025 today list day week cal wk 4 wk month" at bounding box center [671, 379] width 1302 height 24
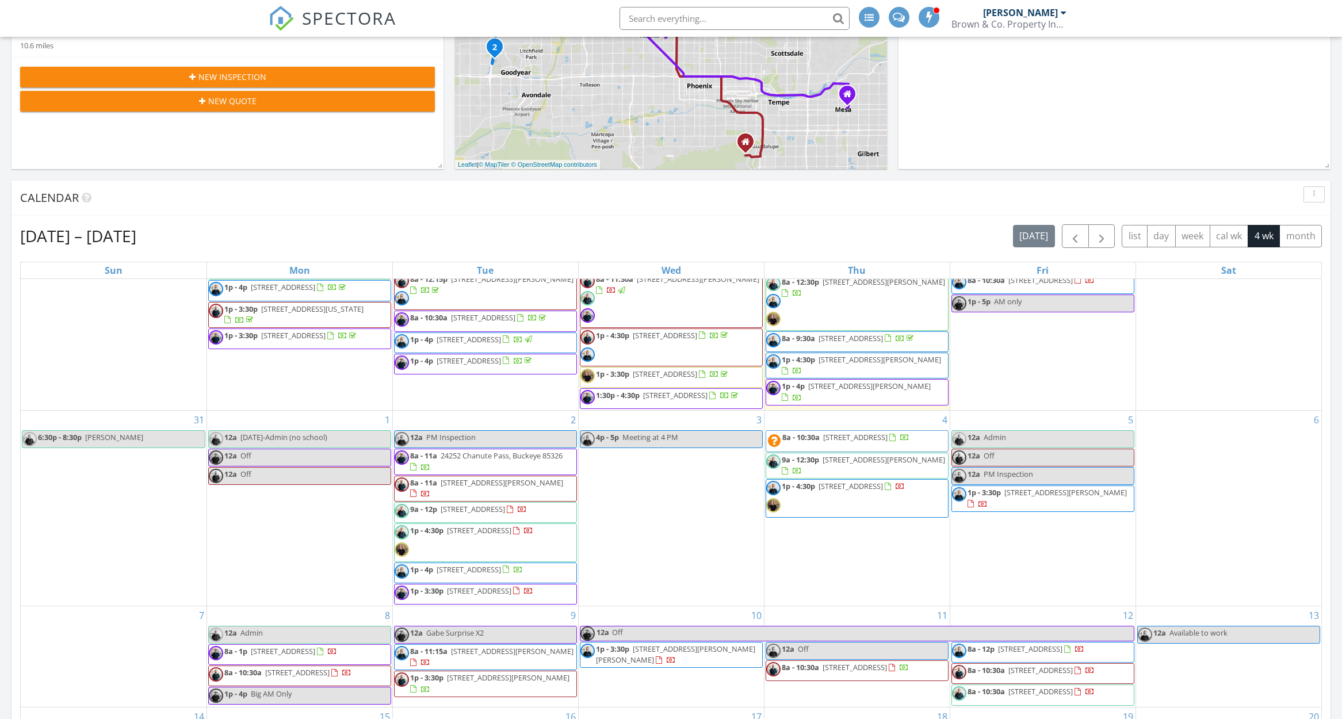
scroll to position [327, 0]
click at [896, 230] on div "Aug 24 – Sep 20, 2025 today list day week cal wk 4 wk month" at bounding box center [671, 235] width 1302 height 24
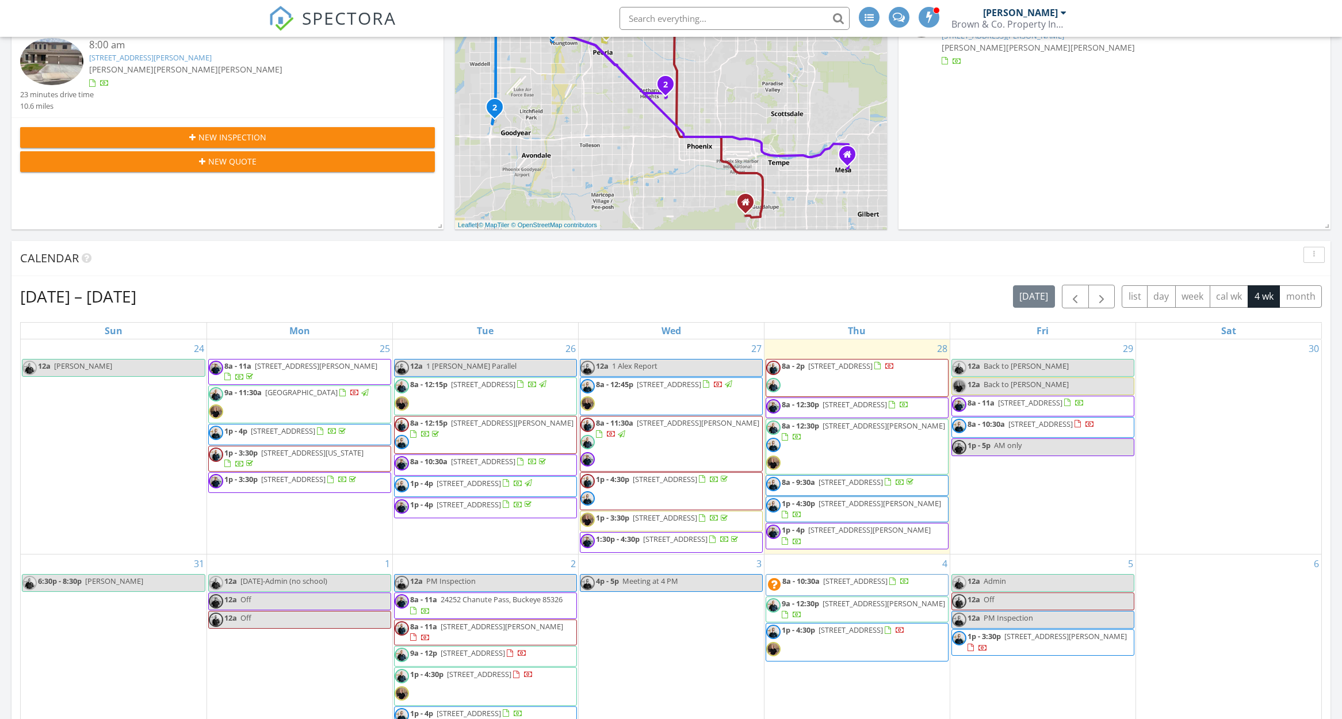
scroll to position [0, 0]
click at [914, 306] on div "[DATE] – [DATE] [DATE] list day week cal wk 4 wk month" at bounding box center [671, 297] width 1302 height 24
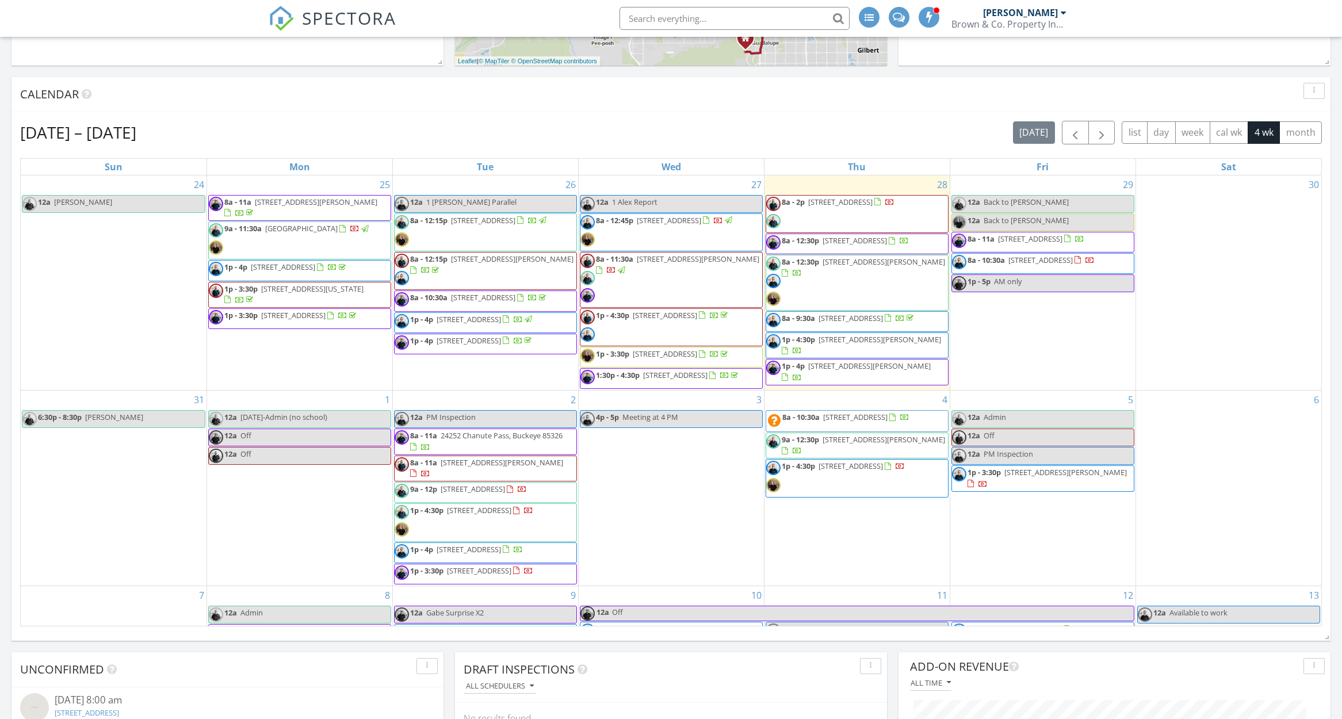
scroll to position [430, 0]
click at [713, 139] on div "Aug 24 – Sep 20, 2025 today list day week cal wk 4 wk month" at bounding box center [671, 132] width 1302 height 24
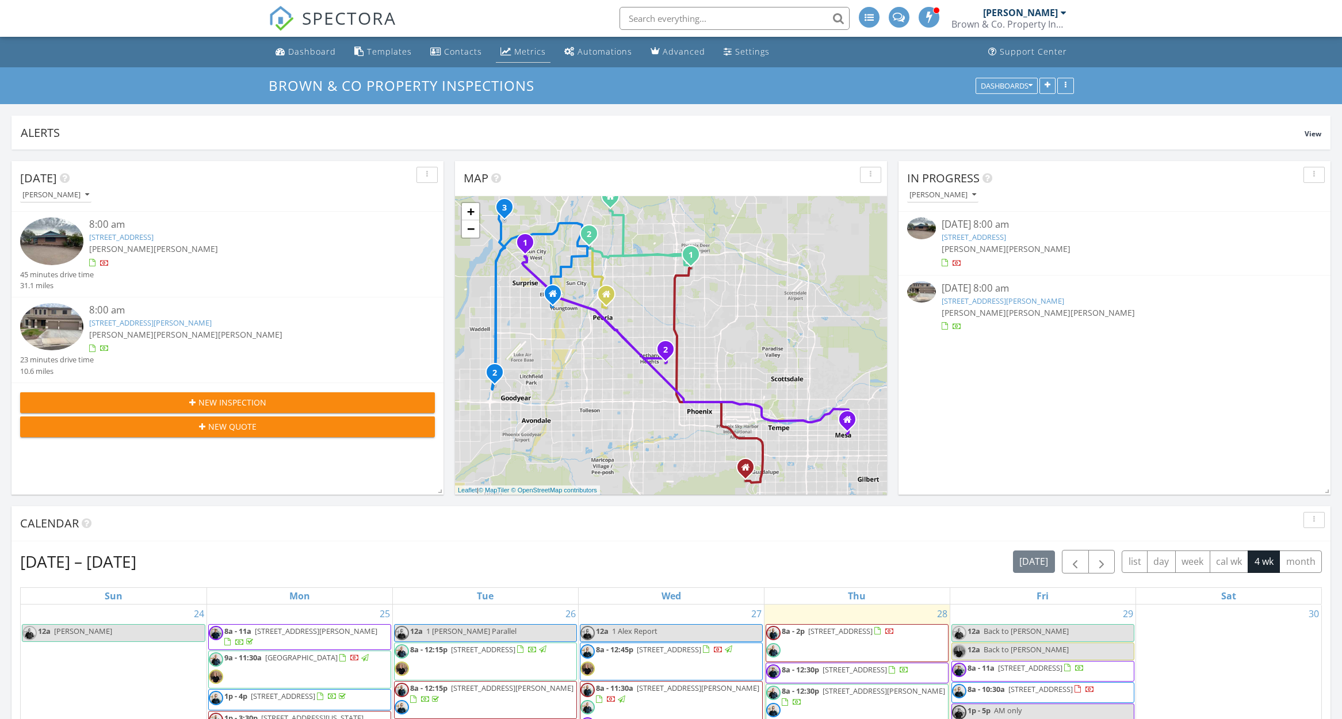
scroll to position [0, 0]
click at [519, 49] on div "Metrics" at bounding box center [530, 51] width 32 height 11
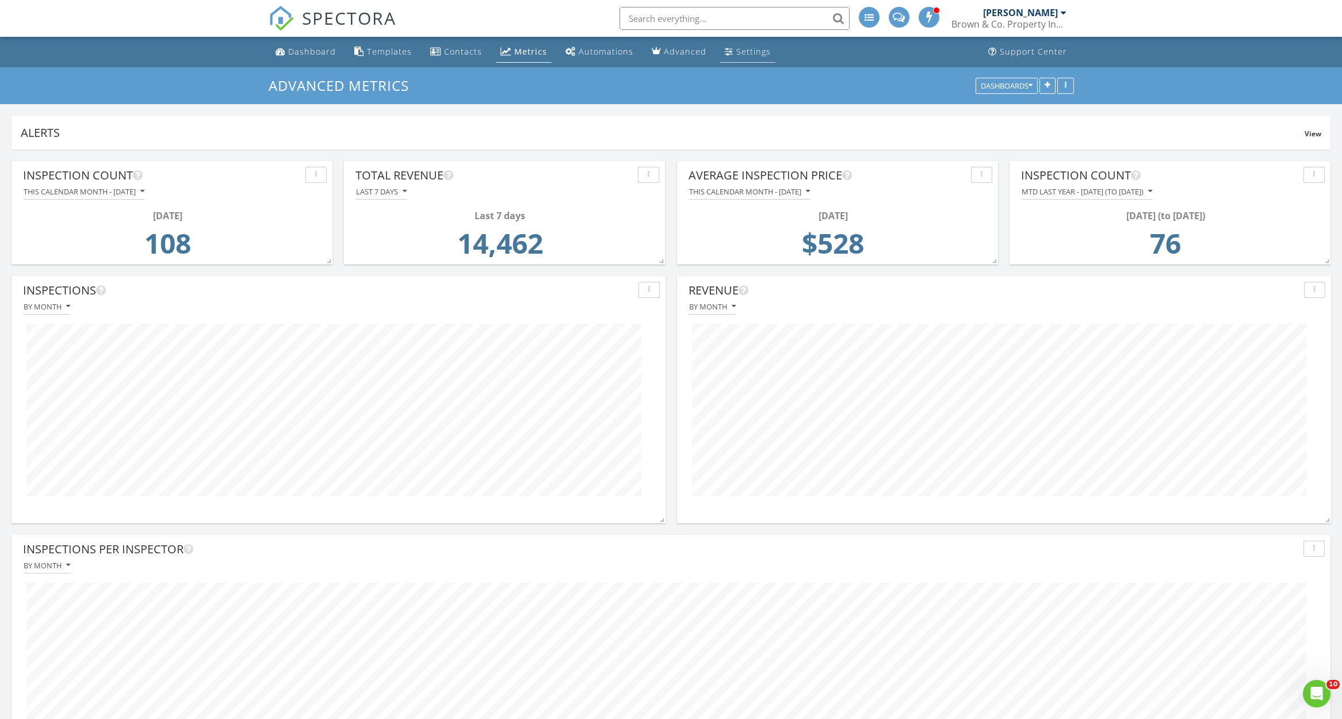
click at [736, 52] on div "Settings" at bounding box center [753, 51] width 35 height 11
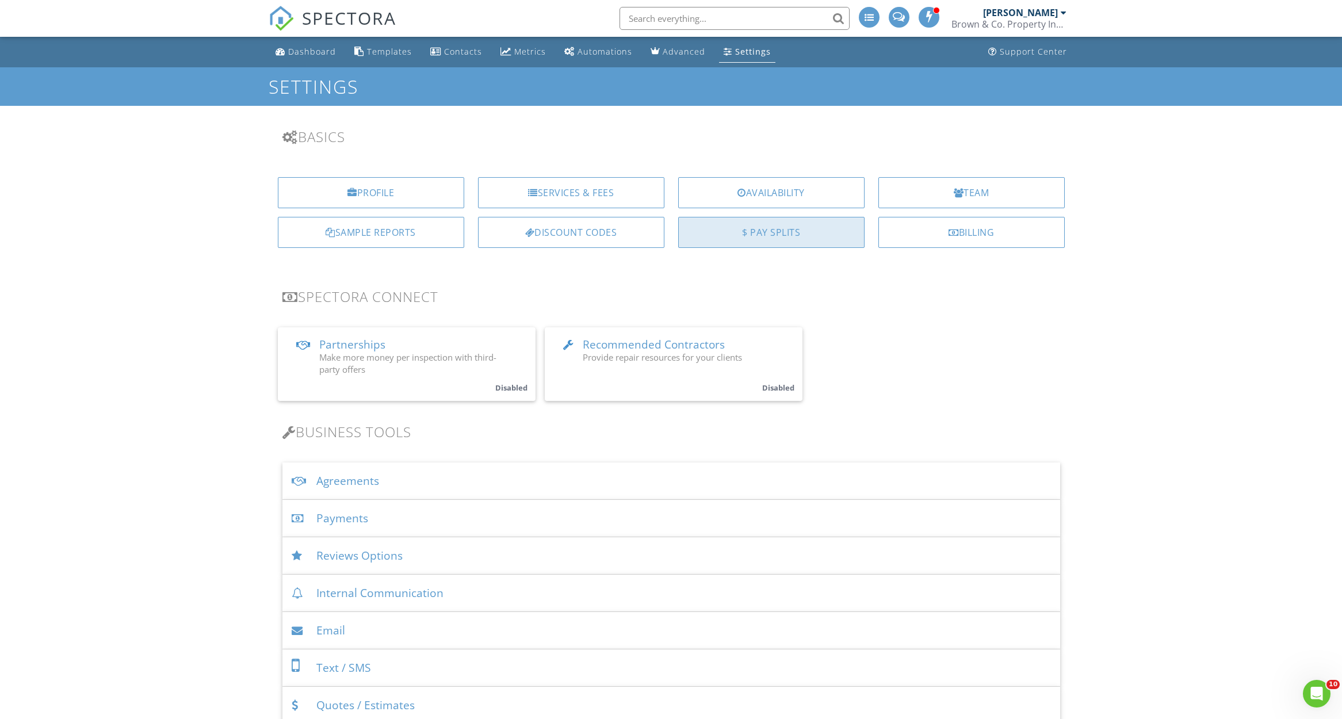
click at [742, 227] on div "$ Pay Splits" at bounding box center [771, 232] width 186 height 31
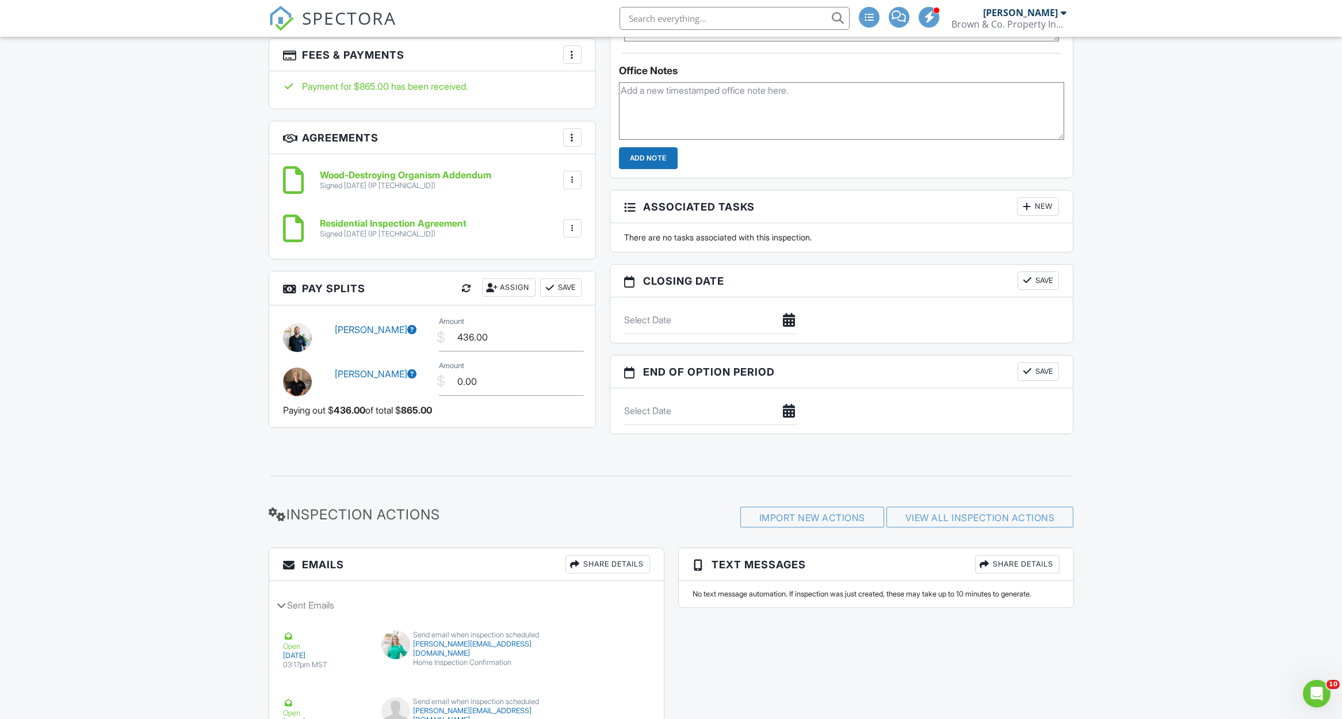
scroll to position [926, 0]
click at [509, 280] on div "Assign" at bounding box center [509, 287] width 54 height 18
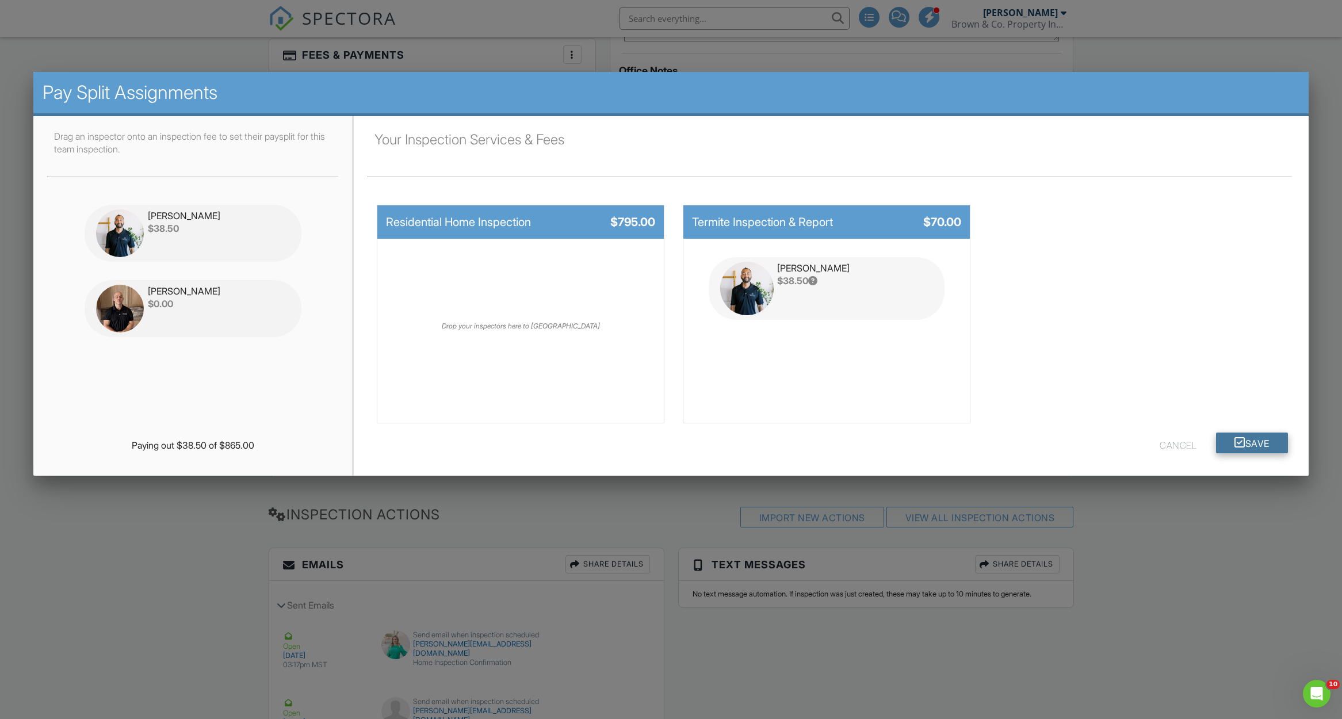
click at [1242, 445] on button "Save" at bounding box center [1252, 443] width 72 height 21
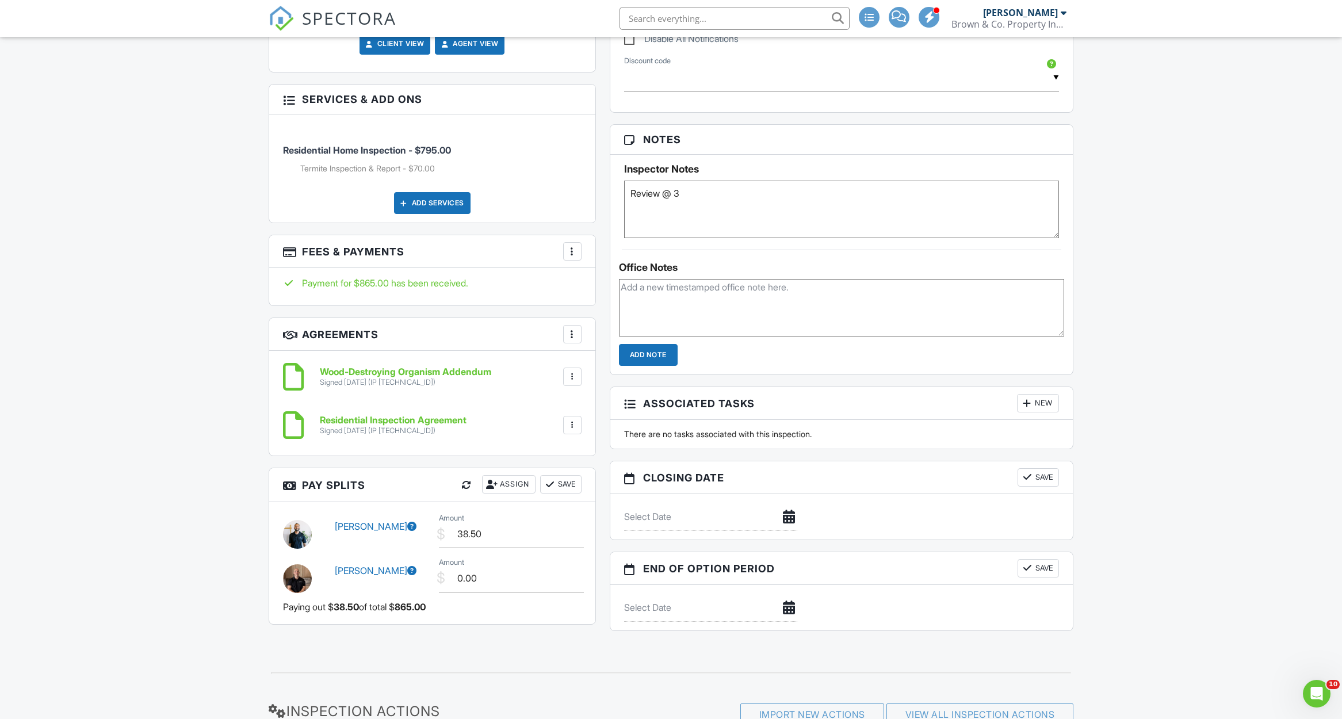
scroll to position [726, 0]
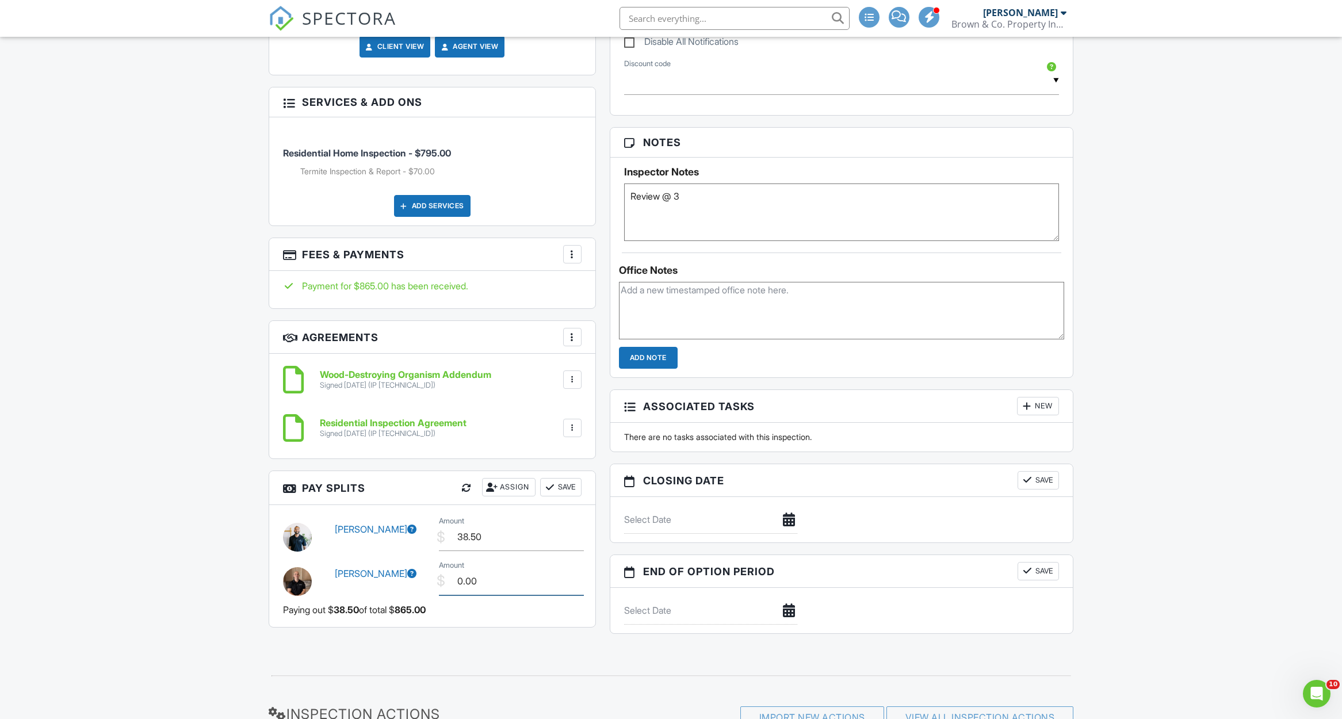
drag, startPoint x: 499, startPoint y: 582, endPoint x: 426, endPoint y: 572, distance: 73.7
click at [426, 572] on div "Alex Barrios $ Amount 0.00" at bounding box center [432, 580] width 312 height 44
type input "238.50"
click at [501, 537] on input "38.50" at bounding box center [511, 537] width 145 height 28
drag, startPoint x: 503, startPoint y: 537, endPoint x: 454, endPoint y: 537, distance: 48.9
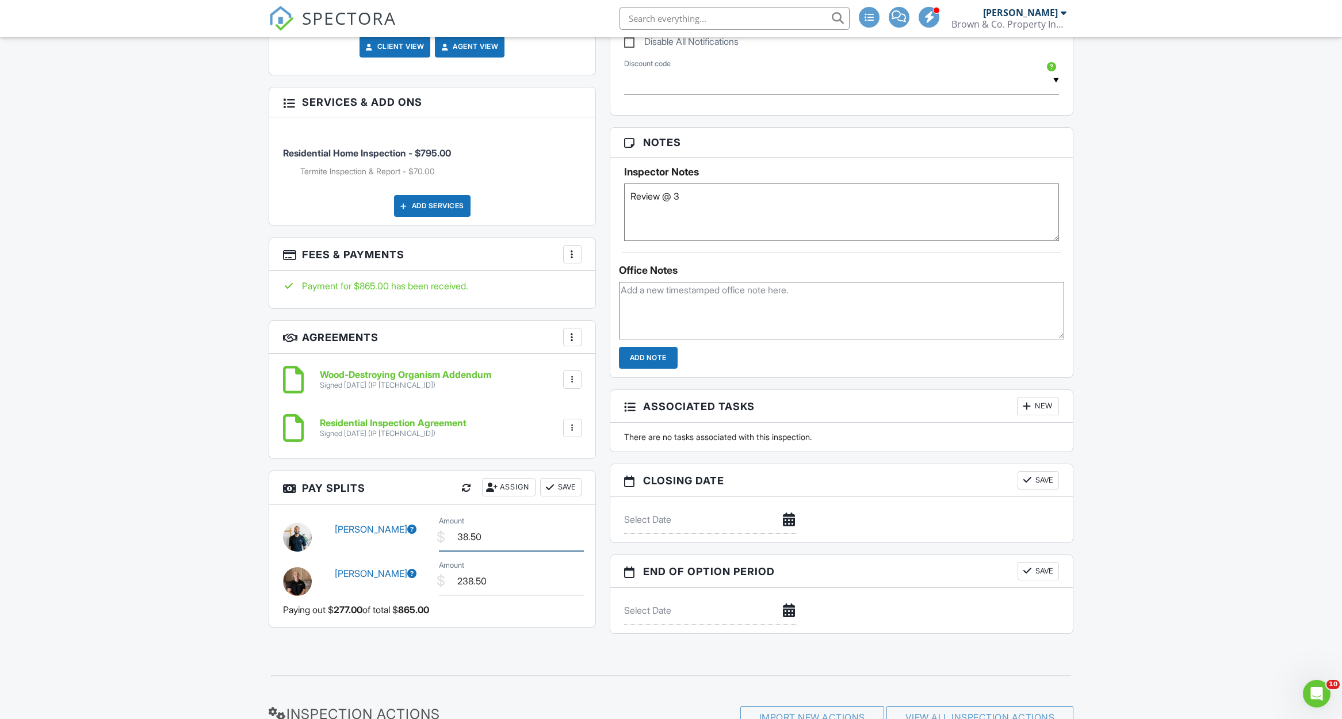
click at [454, 537] on input "38.50" at bounding box center [511, 537] width 145 height 28
type input "277.00"
click at [558, 478] on button "Save" at bounding box center [560, 487] width 41 height 18
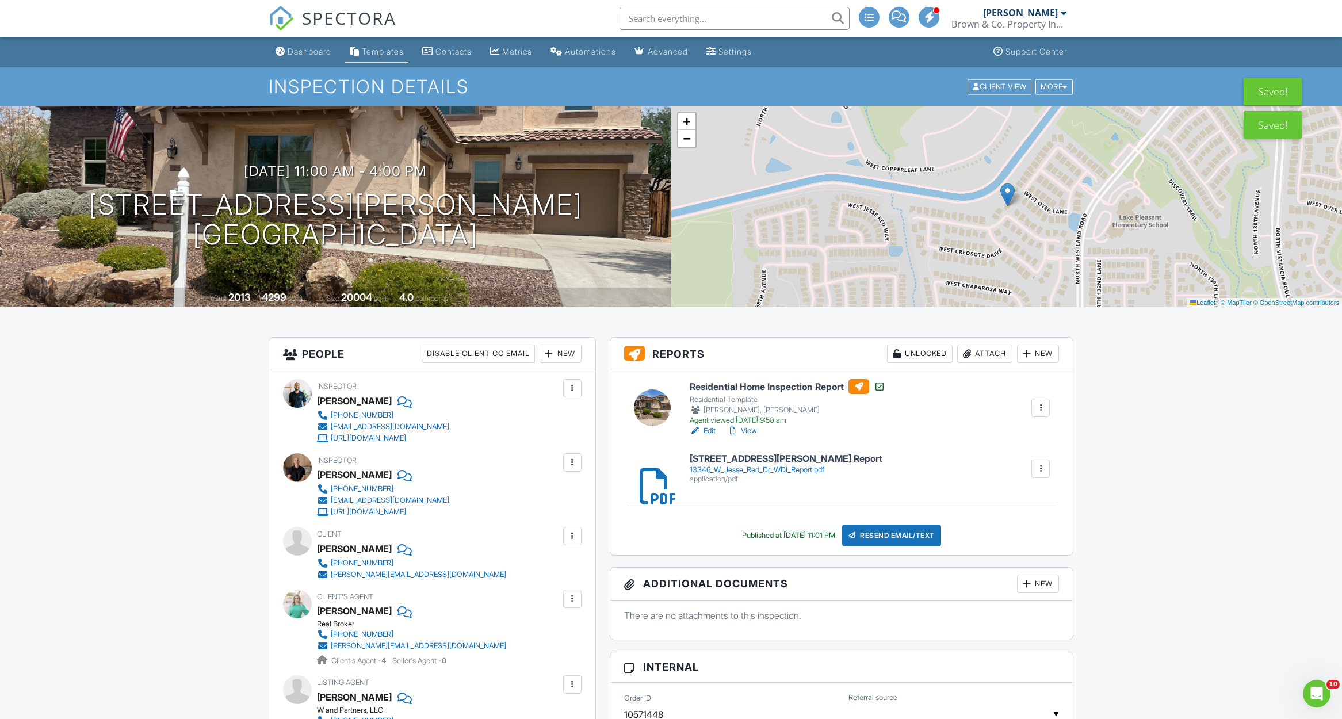
scroll to position [0, 0]
click at [320, 54] on div "Dashboard" at bounding box center [310, 52] width 44 height 10
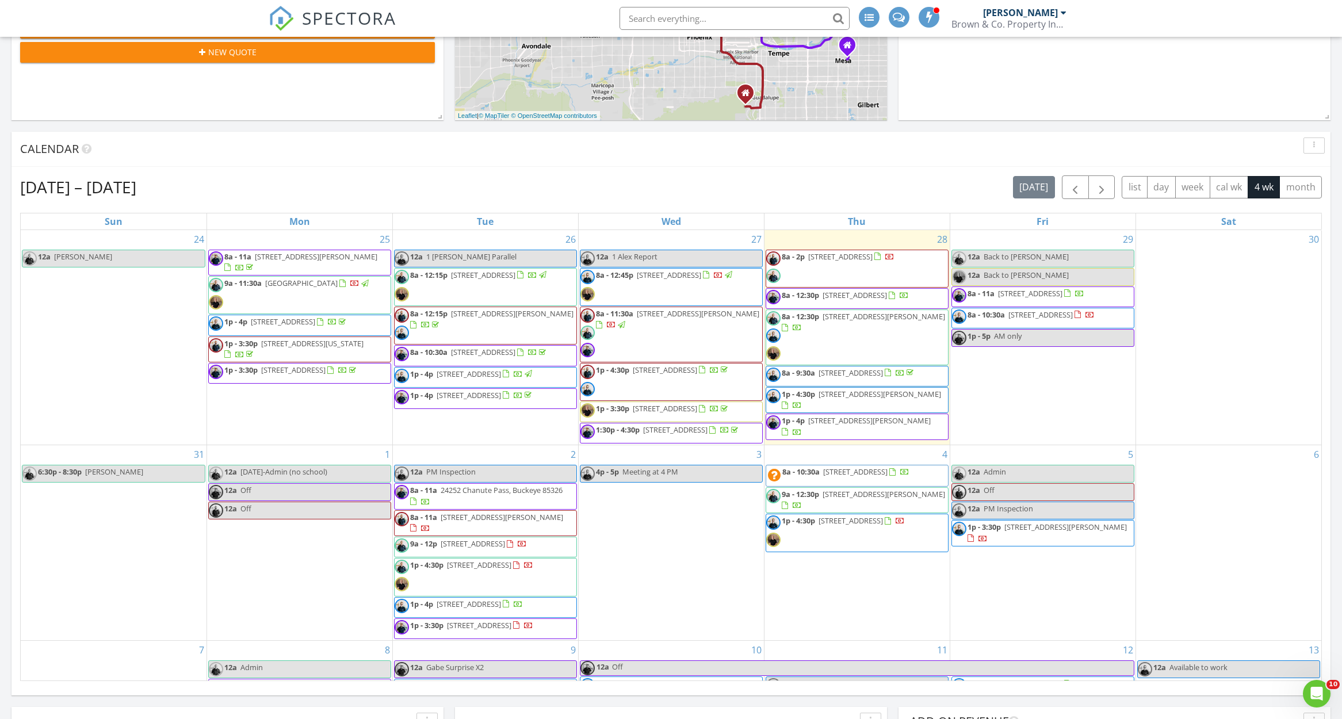
scroll to position [376, 0]
click at [941, 192] on div "Aug 24 – Sep 20, 2025 today list day week cal wk 4 wk month" at bounding box center [671, 186] width 1302 height 24
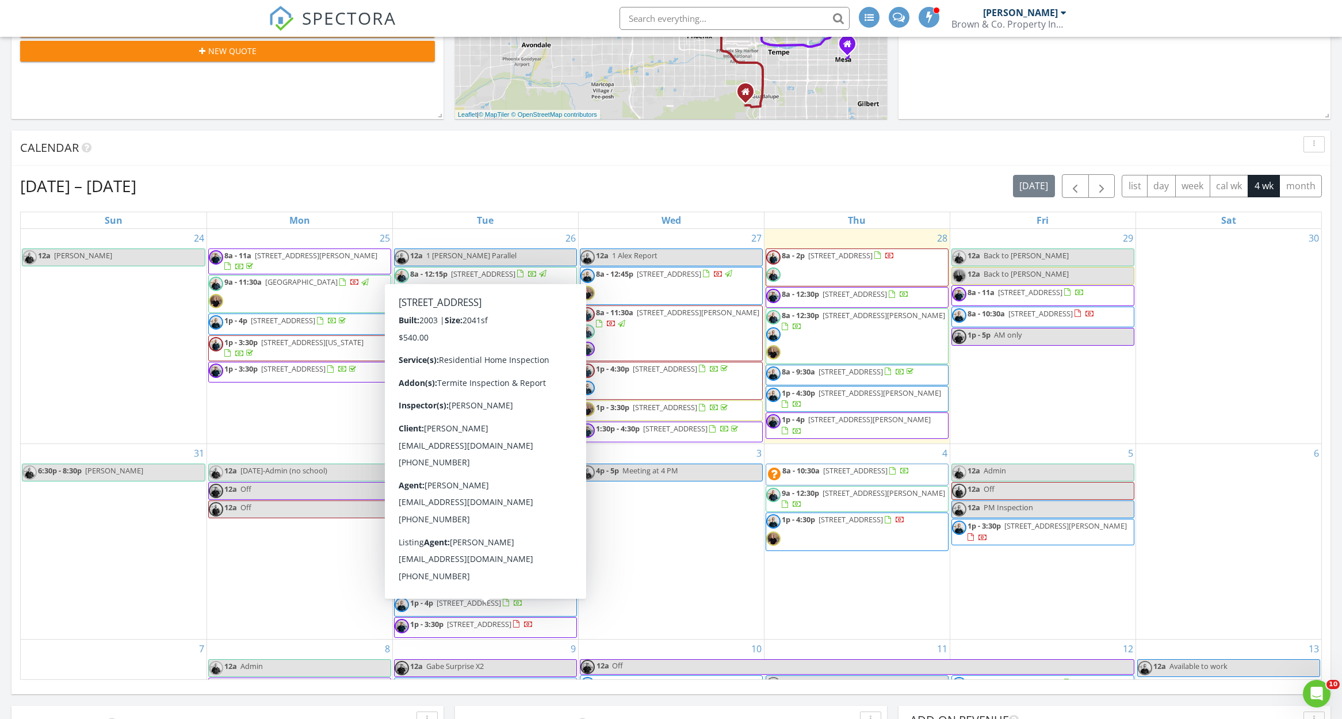
click at [692, 177] on div "Aug 24 – Sep 20, 2025 today list day week cal wk 4 wk month" at bounding box center [671, 186] width 1302 height 24
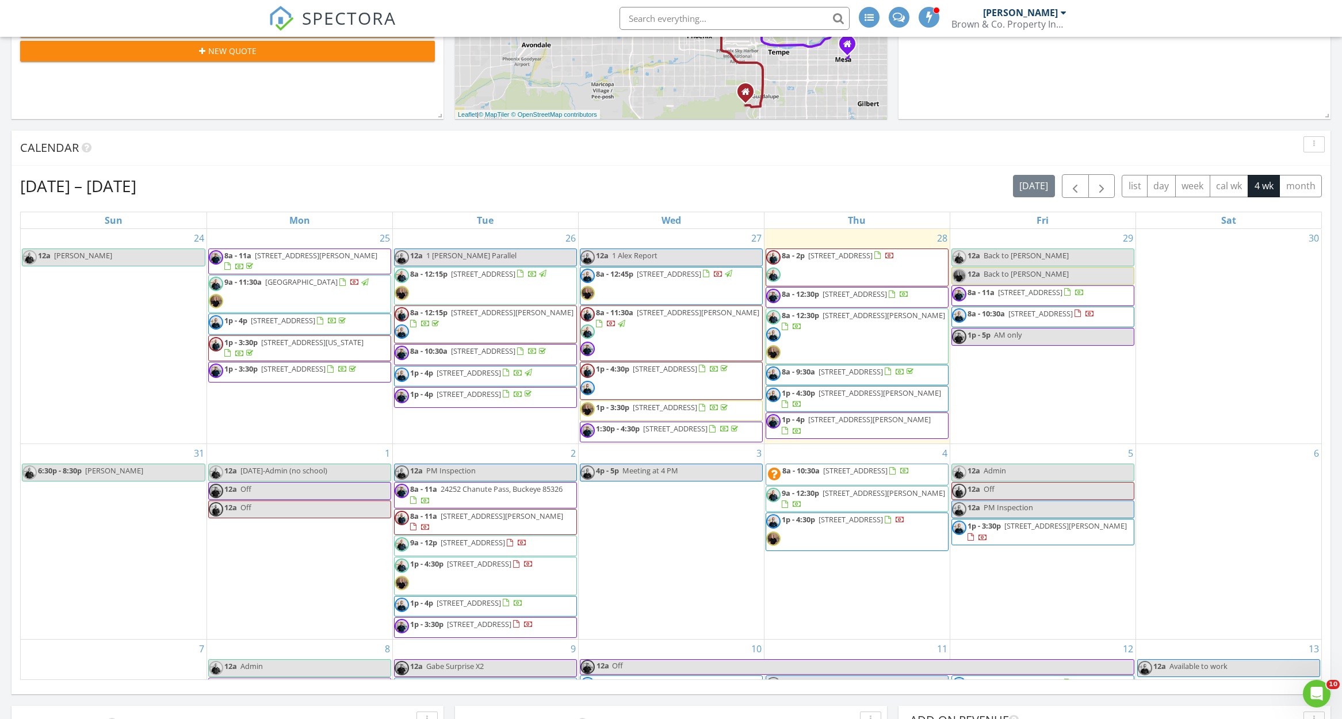
click at [692, 177] on div "Aug 24 – Sep 20, 2025 today list day week cal wk 4 wk month" at bounding box center [671, 186] width 1302 height 24
click at [326, 284] on span "9a - 11:30a 16424 Avenida del Sol W, Surprise 85387" at bounding box center [290, 294] width 162 height 35
click at [697, 279] on span "8a - 12:45p 24158 N 78th Pl, Scottsdale 85255" at bounding box center [657, 286] width 154 height 35
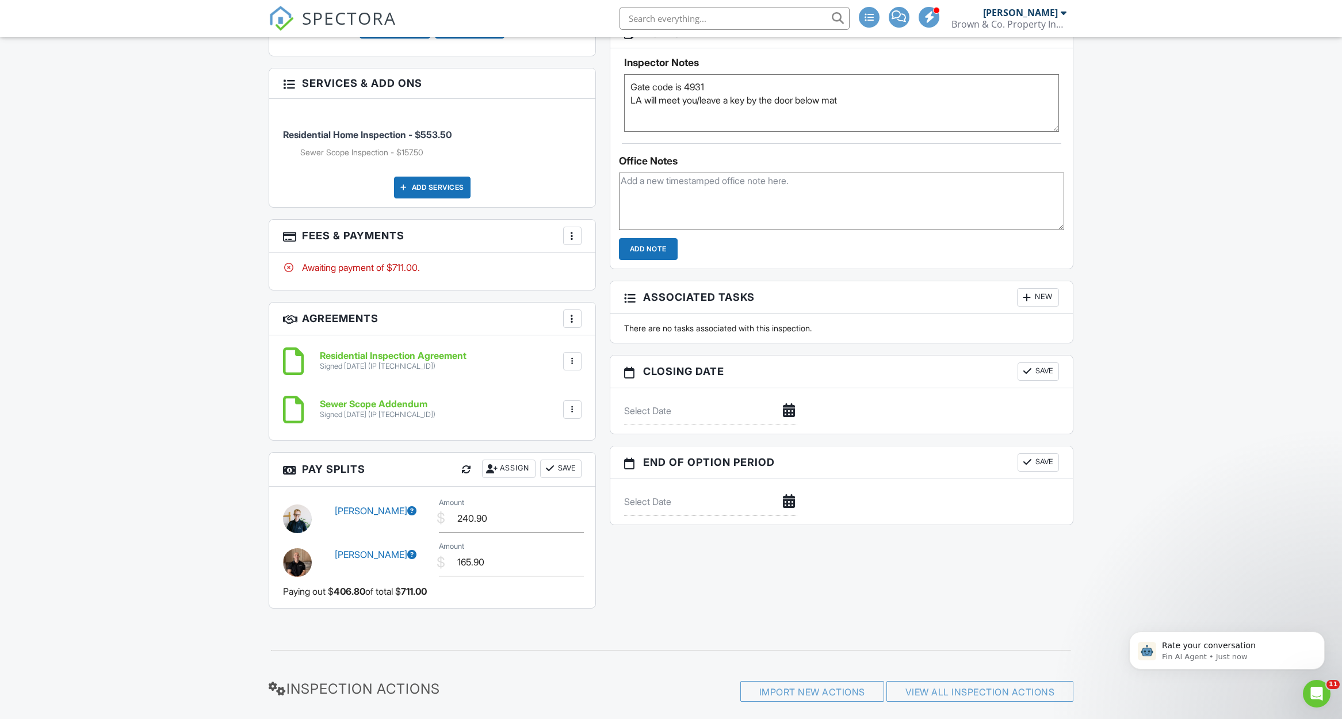
scroll to position [844, 0]
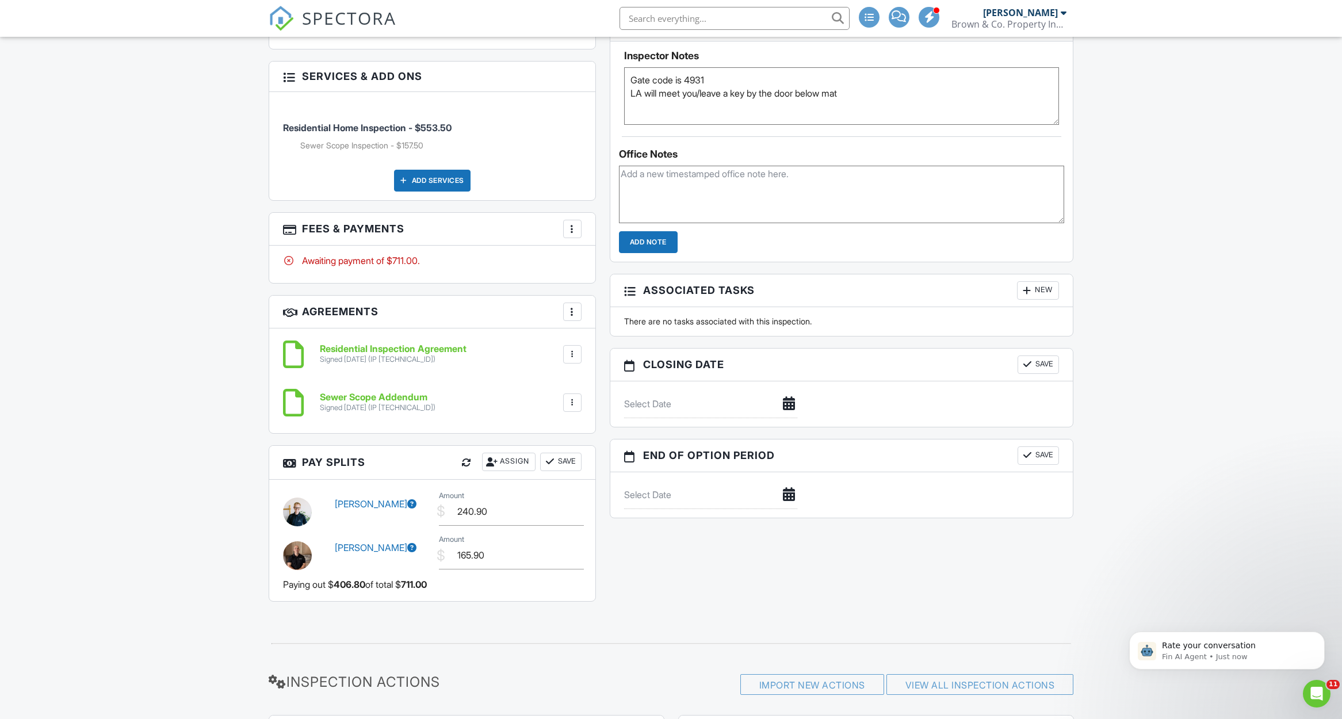
click at [408, 499] on icon at bounding box center [411, 503] width 9 height 9
click at [407, 543] on icon at bounding box center [411, 547] width 9 height 9
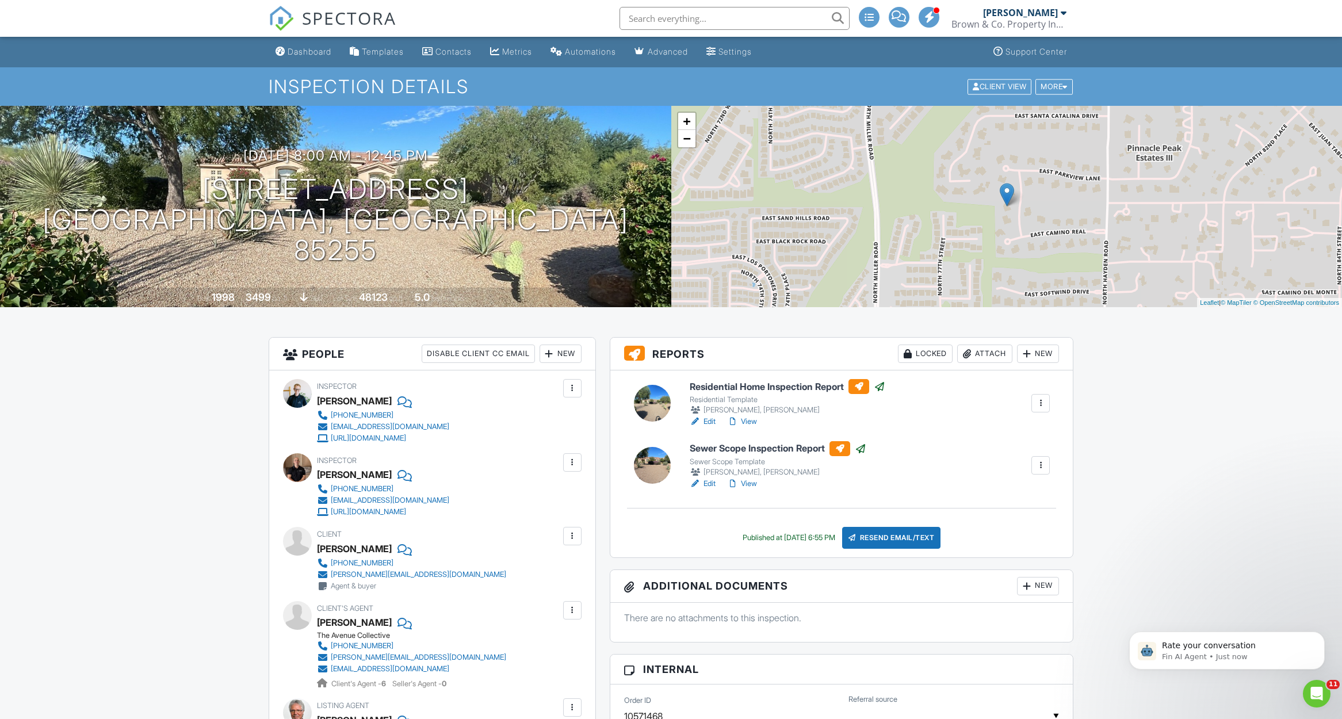
scroll to position [0, 0]
click at [294, 53] on div "Dashboard" at bounding box center [310, 52] width 44 height 10
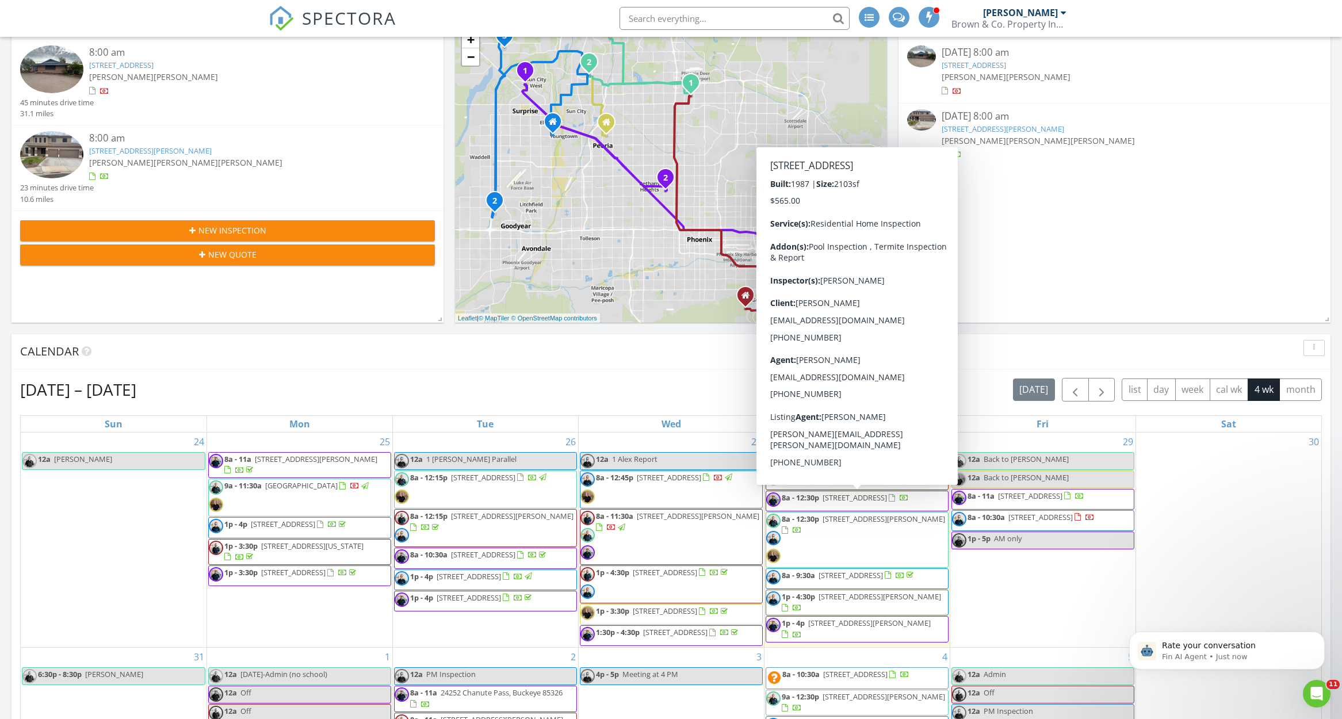
scroll to position [185, 0]
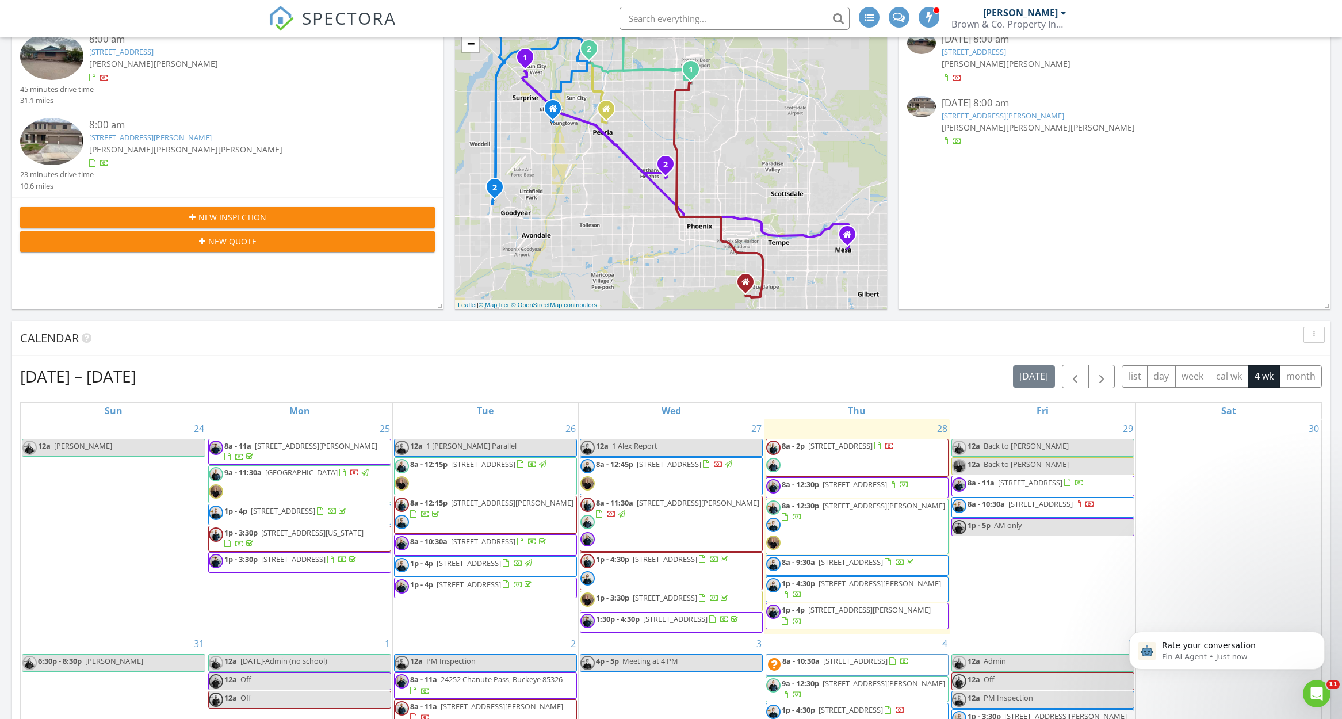
click at [958, 387] on div "Aug 24 – Sep 20, 2025 today list day week cal wk 4 wk month" at bounding box center [671, 377] width 1302 height 24
click at [569, 370] on div "[DATE] – [DATE] [DATE] list day week cal wk 4 wk month" at bounding box center [671, 377] width 1302 height 24
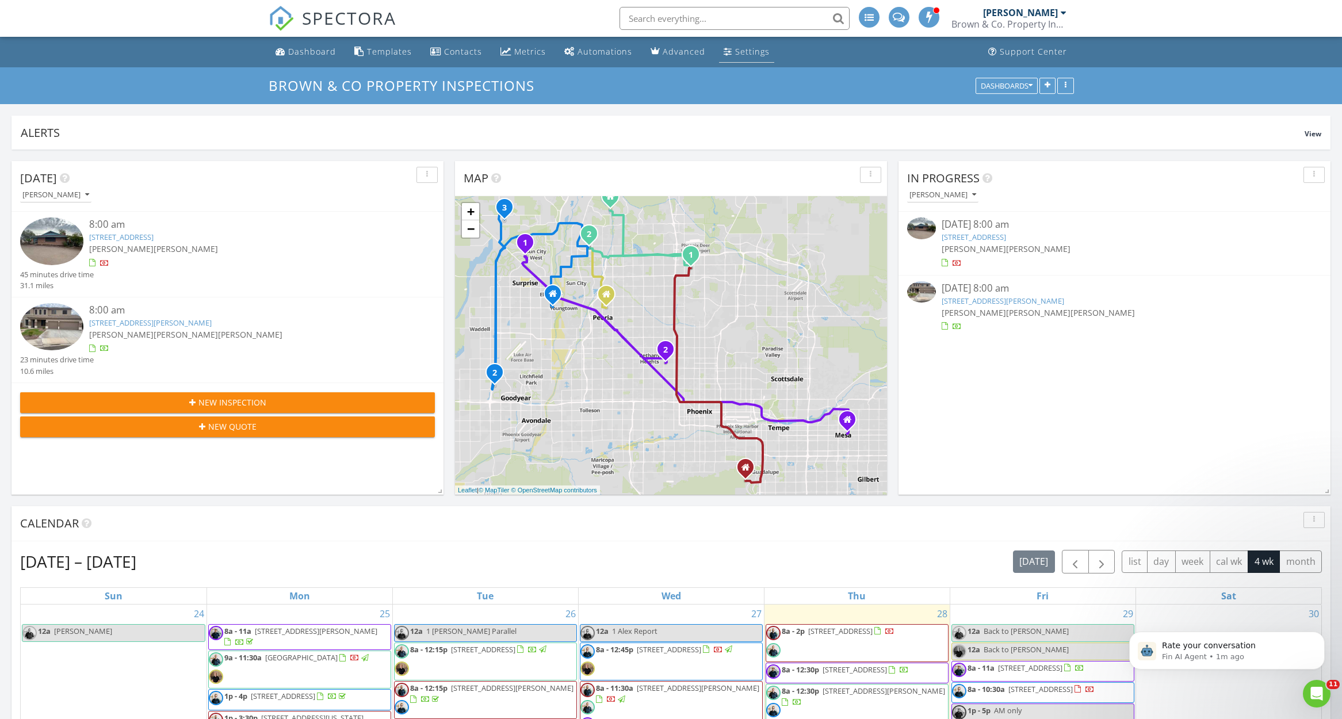
scroll to position [0, 0]
click at [743, 43] on link "Settings" at bounding box center [746, 51] width 55 height 21
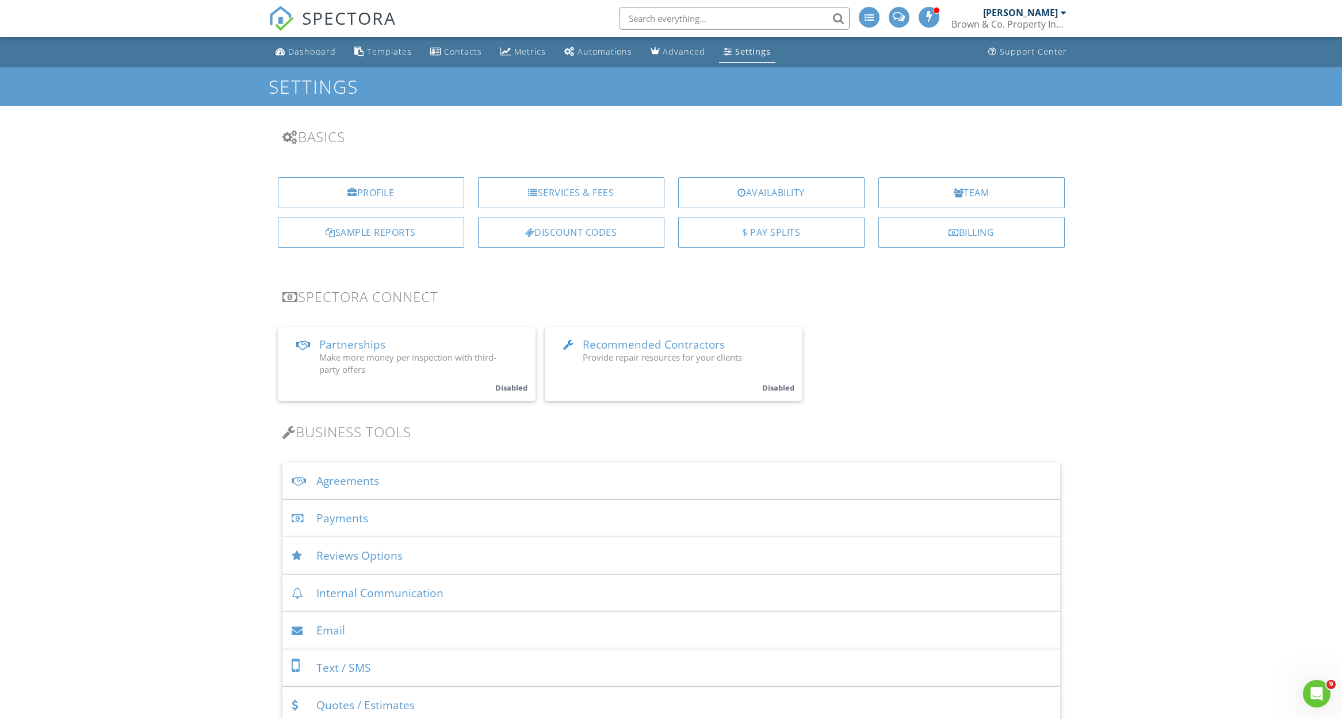
click at [380, 515] on div "Payments" at bounding box center [671, 518] width 778 height 37
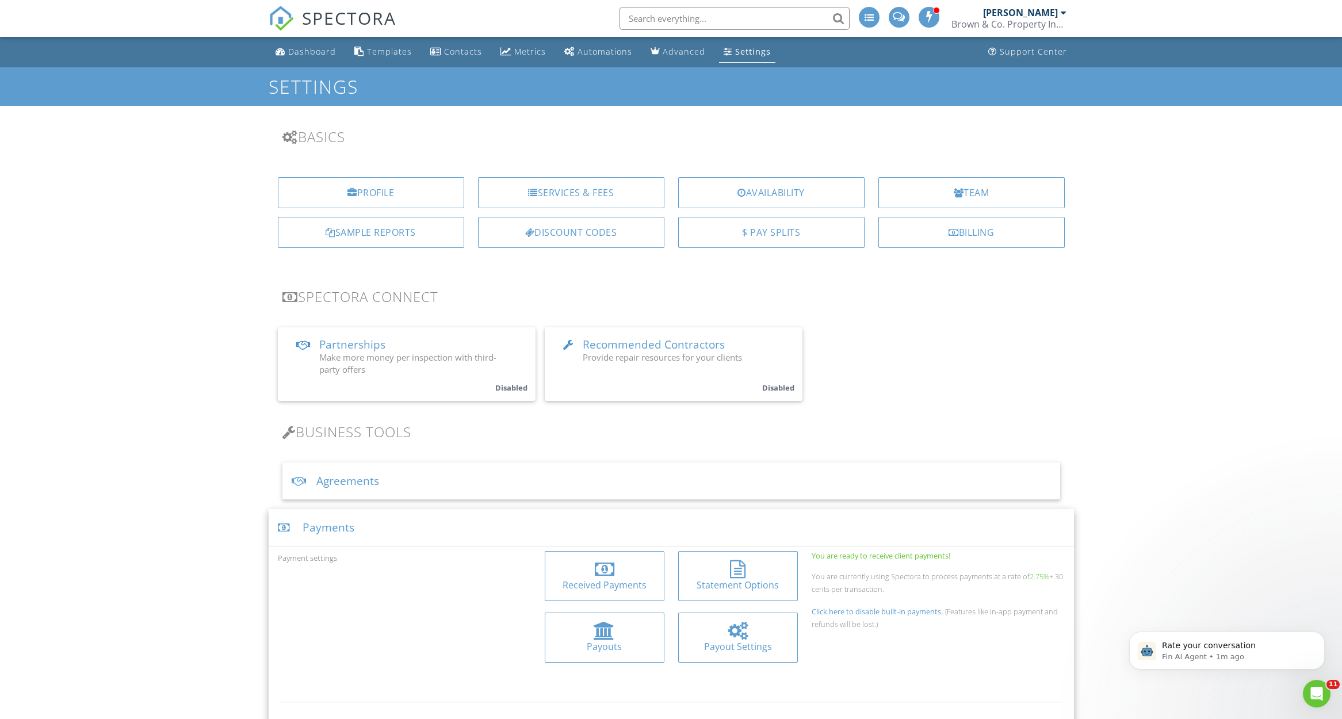
click at [593, 594] on div "Received Payments" at bounding box center [604, 576] width 119 height 49
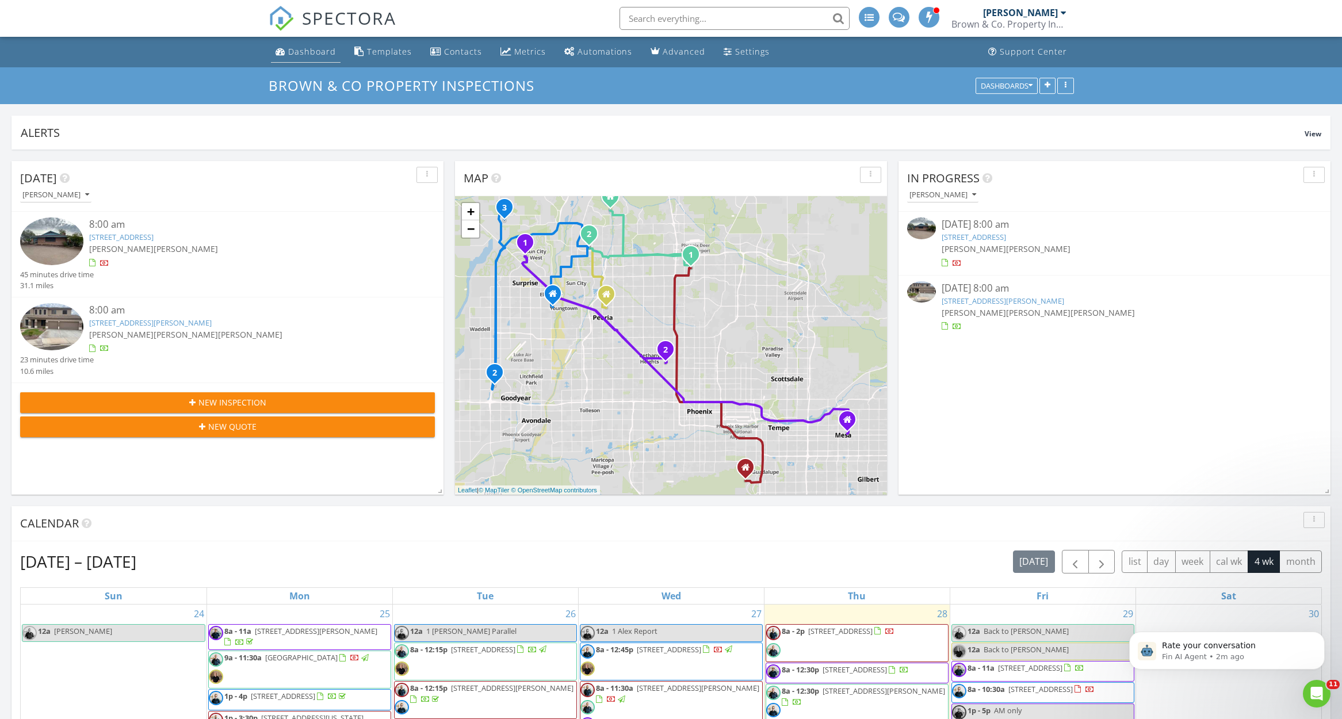
click at [299, 55] on div "Dashboard" at bounding box center [312, 51] width 48 height 11
click at [834, 552] on div "[DATE] – [DATE] [DATE] list day week cal wk 4 wk month" at bounding box center [671, 562] width 1302 height 24
click at [1006, 234] on link "[STREET_ADDRESS]" at bounding box center [974, 237] width 64 height 10
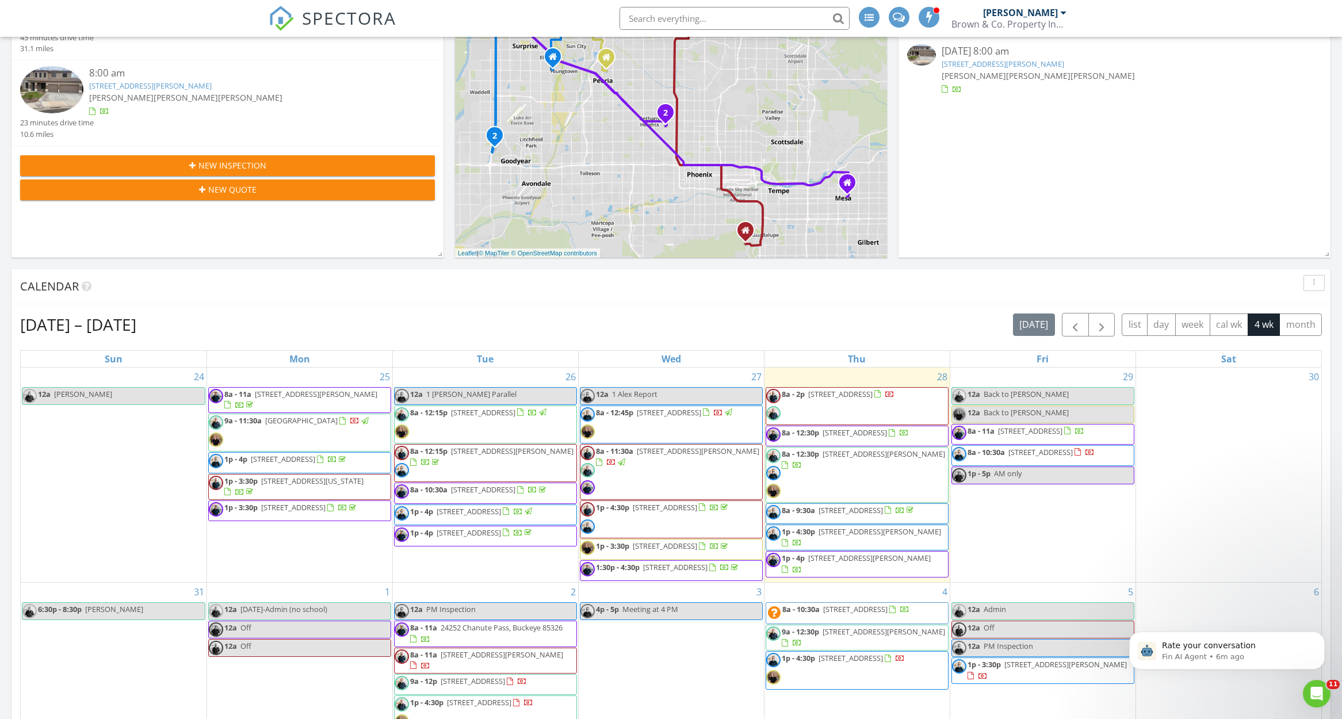
scroll to position [262, 0]
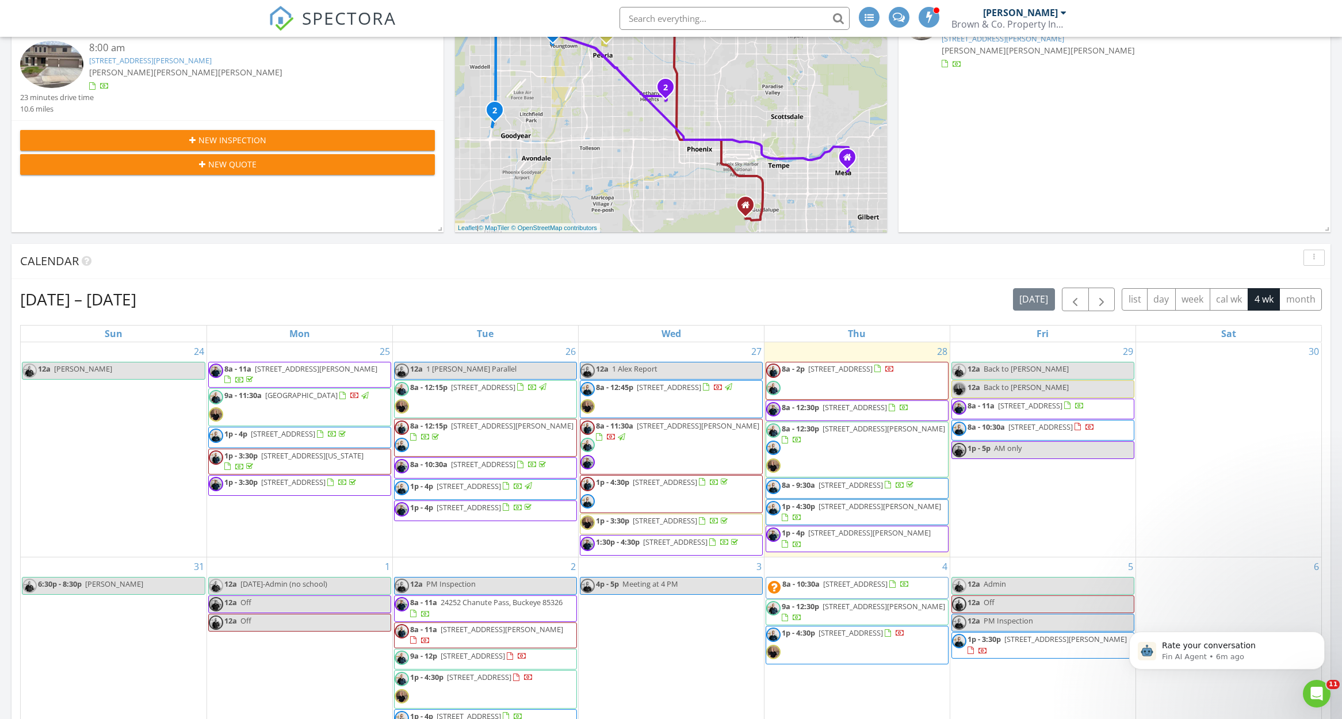
click at [654, 475] on link "1p - 4:30p 2621 N 71st St, Scottsdale 85257" at bounding box center [671, 494] width 183 height 38
click at [682, 404] on span "8a - 12:45p 24158 N 78th Pl, Scottsdale 85255" at bounding box center [657, 399] width 154 height 35
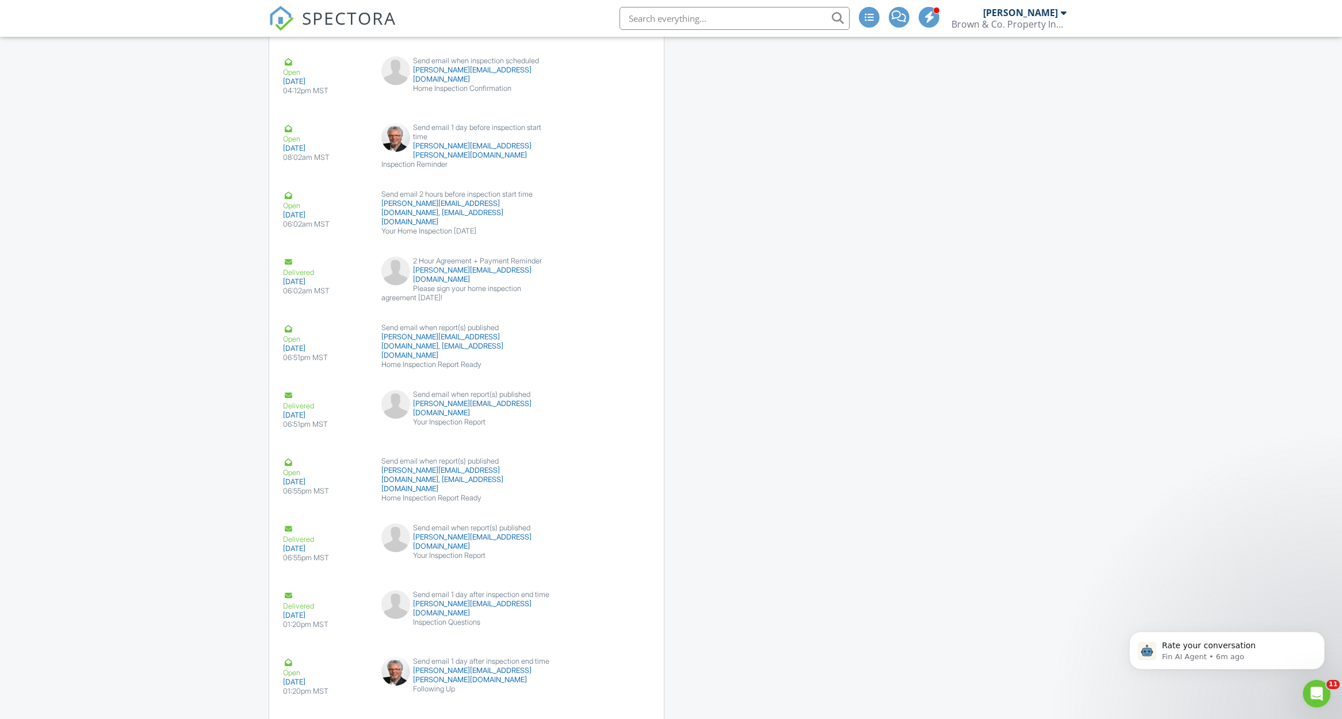
scroll to position [1787, 0]
click at [628, 551] on button "Resend" at bounding box center [616, 558] width 51 height 22
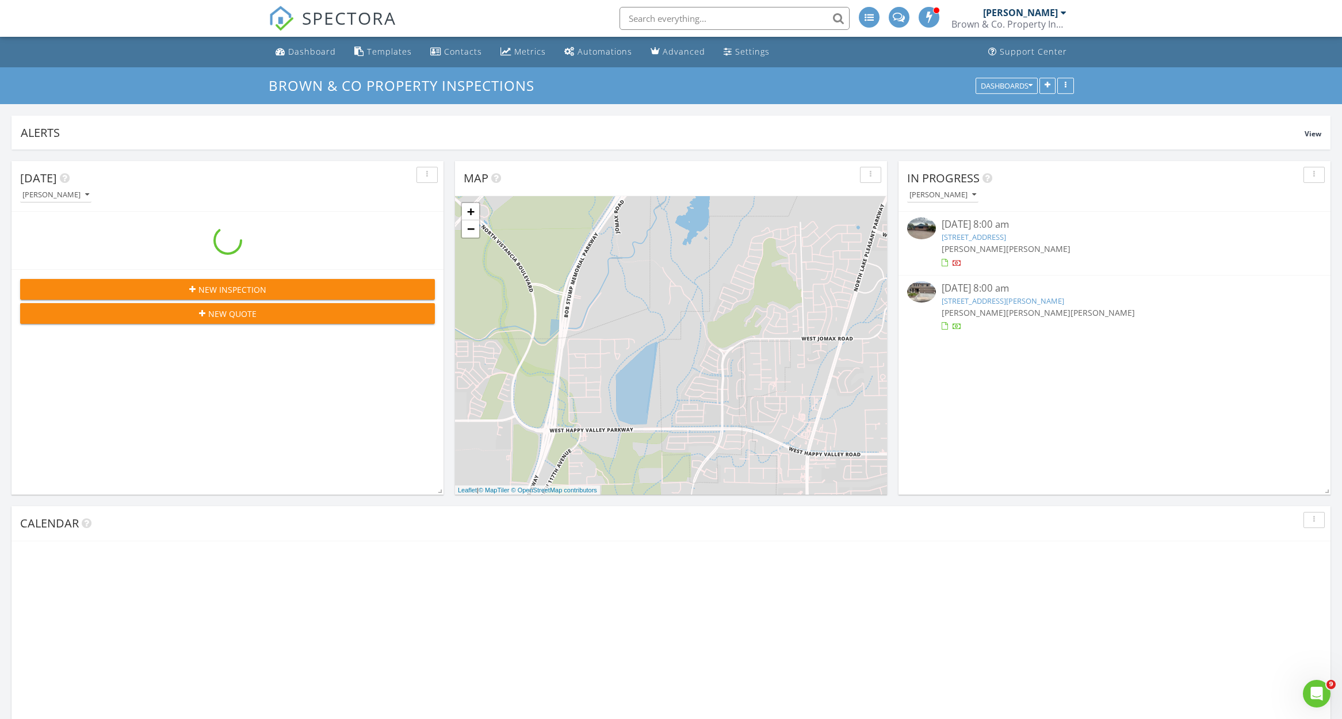
scroll to position [247, 432]
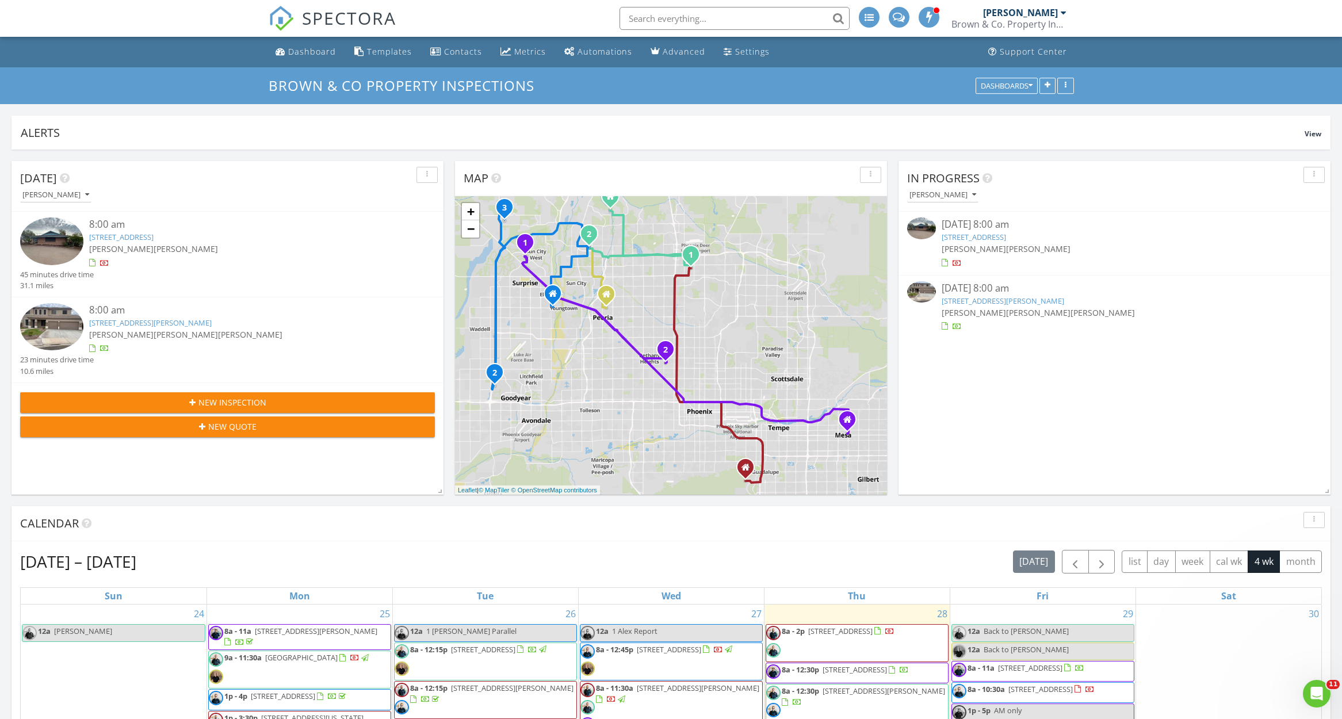
click at [1006, 235] on link "18049 N 13th Ave, Phoenix, AZ 85023" at bounding box center [974, 237] width 64 height 10
